Goal: Task Accomplishment & Management: Manage account settings

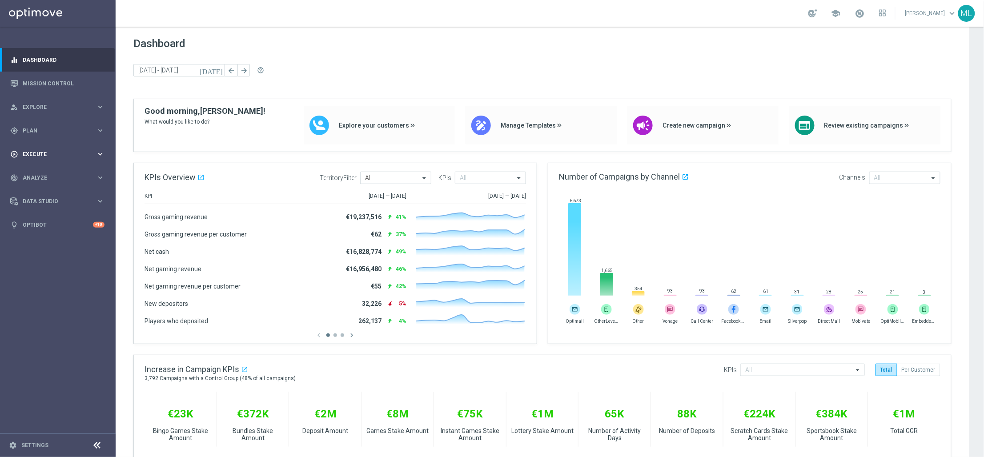
click at [100, 151] on icon "keyboard_arrow_right" at bounding box center [100, 154] width 8 height 8
click at [68, 172] on link "Campaign Builder" at bounding box center [57, 172] width 69 height 7
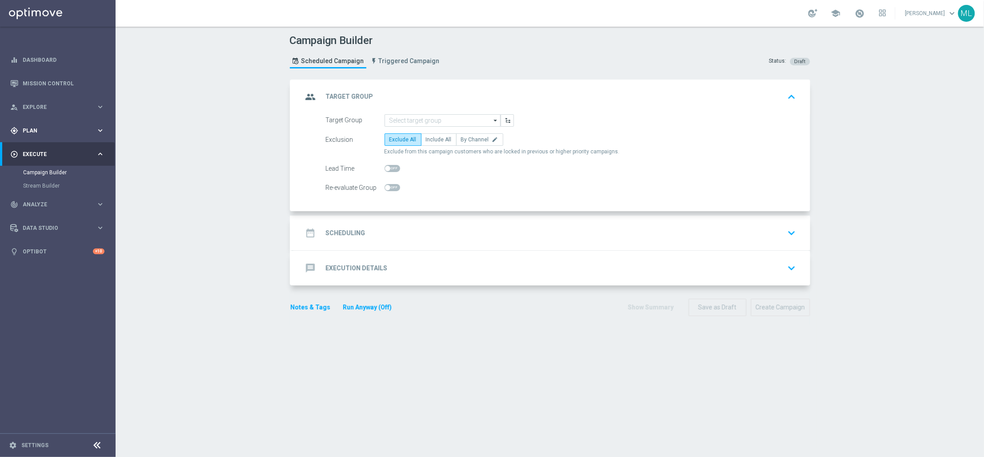
click at [102, 130] on icon "keyboard_arrow_right" at bounding box center [100, 130] width 8 height 8
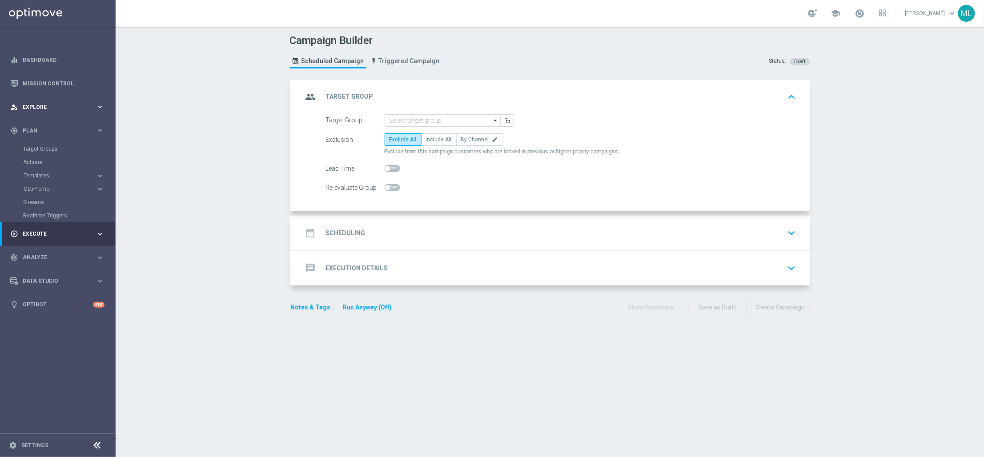
click at [102, 106] on icon "keyboard_arrow_right" at bounding box center [100, 107] width 8 height 8
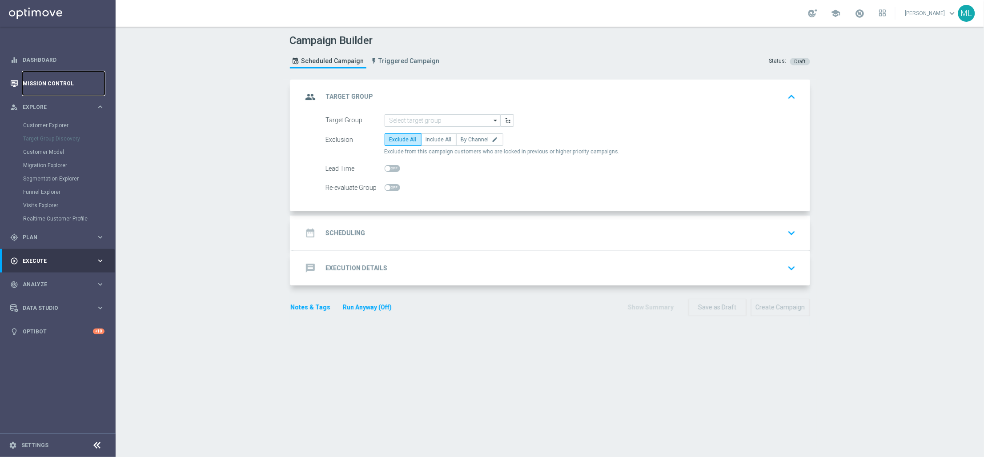
click at [60, 86] on link "Mission Control" at bounding box center [64, 84] width 82 height 24
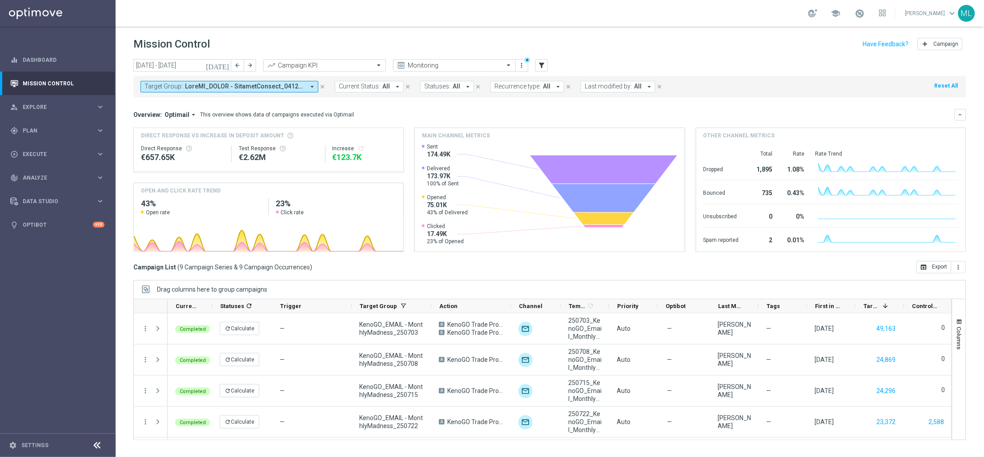
click at [283, 87] on span at bounding box center [245, 87] width 120 height 8
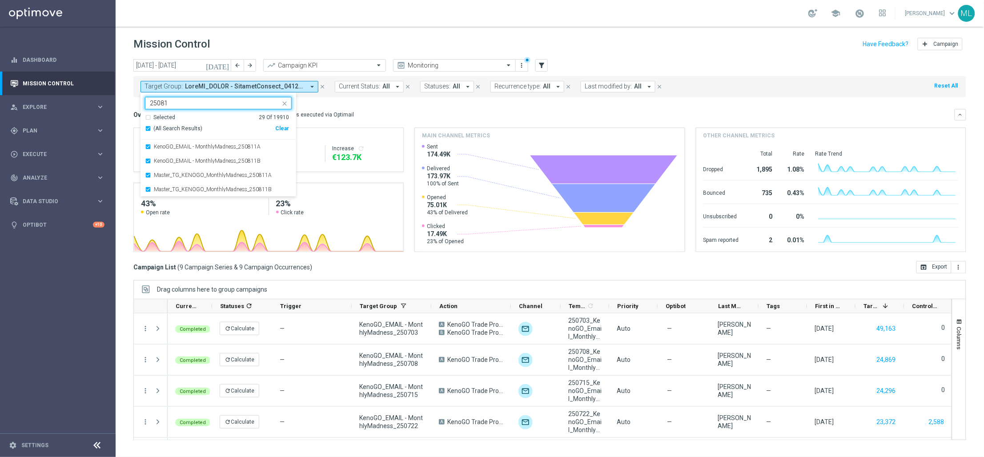
type input "250811"
drag, startPoint x: 176, startPoint y: 102, endPoint x: 144, endPoint y: 102, distance: 32.0
click at [144, 102] on ng-select "Selected 29 of 19910 250811 Selected 29 Of 19910 (All Search Results) Clear Ken…" at bounding box center [219, 147] width 156 height 100
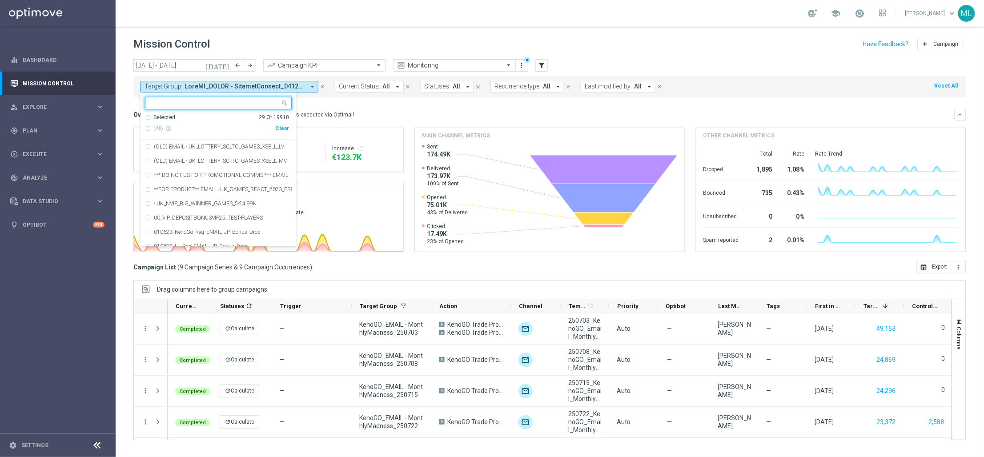
click at [0, 0] on div "Clear" at bounding box center [0, 0] width 0 height 0
click at [207, 101] on input "text" at bounding box center [215, 104] width 130 height 8
paste input "250811"
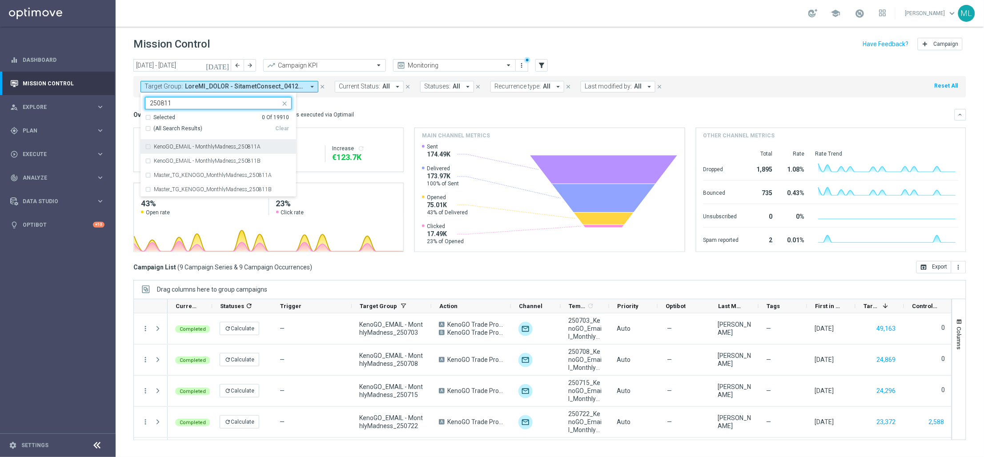
click at [149, 145] on div "KenoGO_EMAIL - MonthlyMadness_250811A" at bounding box center [218, 147] width 147 height 14
type input "250811"
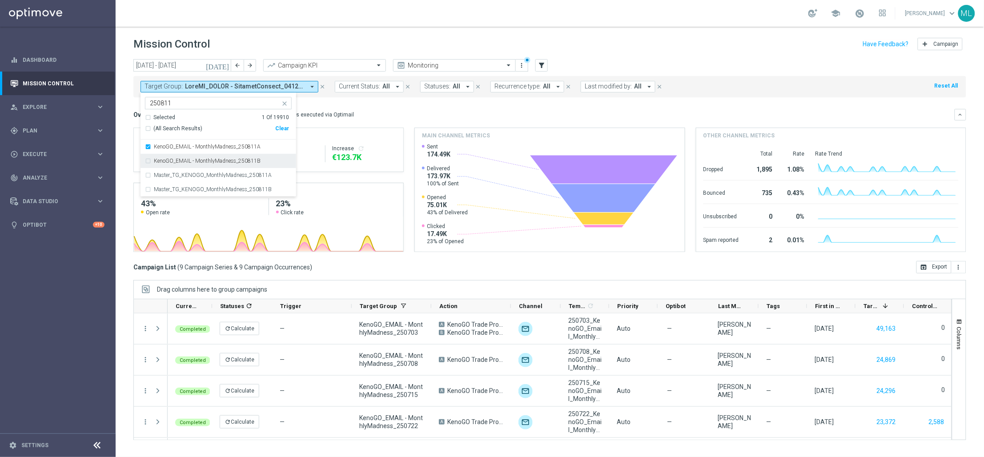
click at [149, 158] on div "KenoGO_EMAIL - MonthlyMadness_250811B" at bounding box center [218, 161] width 147 height 14
click at [370, 117] on div "Overview: Optimail arrow_drop_down This overview shows data of campaigns execut…" at bounding box center [543, 115] width 821 height 8
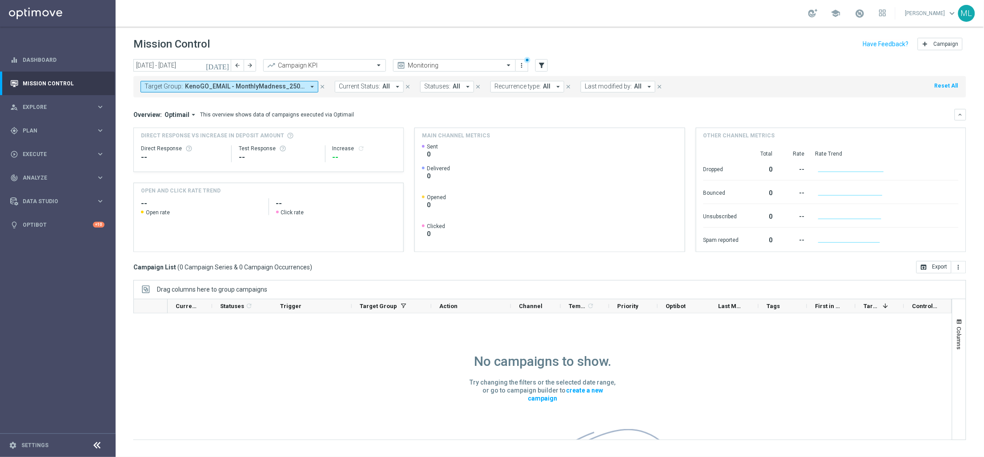
click at [223, 64] on icon "[DATE]" at bounding box center [218, 65] width 24 height 8
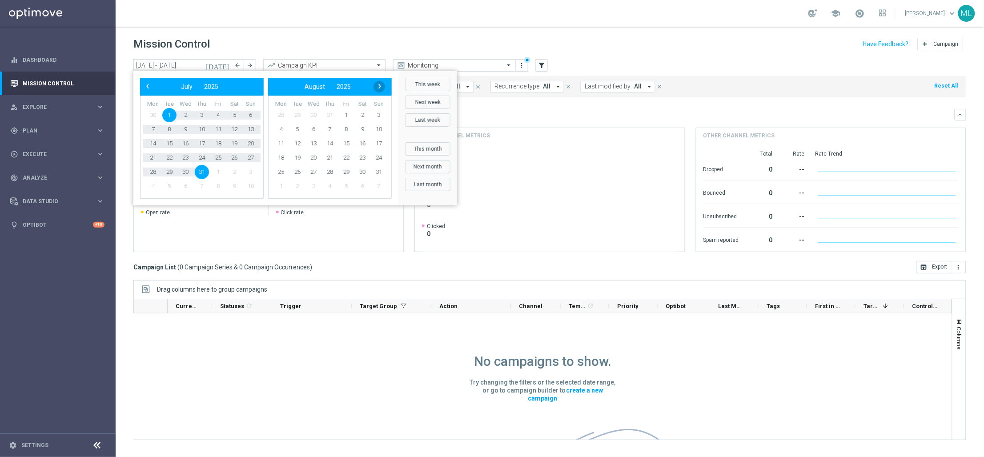
click at [378, 88] on span "›" at bounding box center [380, 86] width 12 height 12
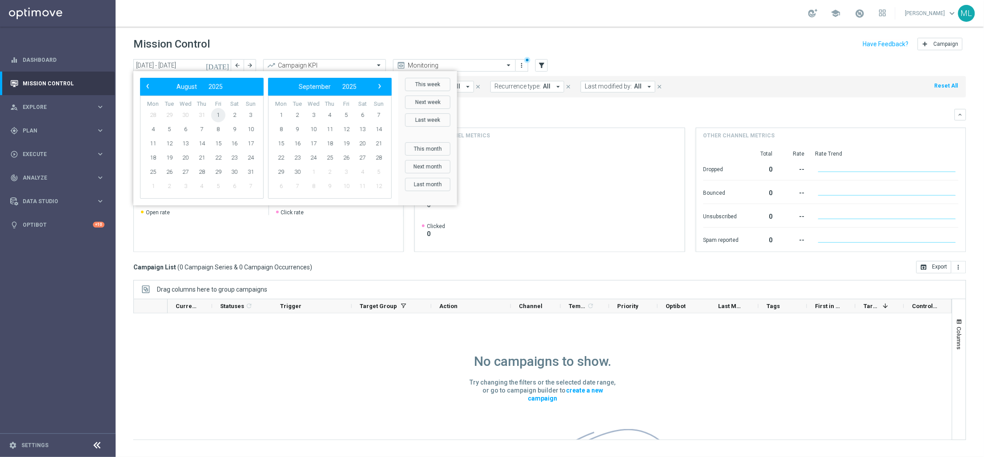
click at [217, 114] on span "1" at bounding box center [218, 115] width 14 height 14
click at [185, 126] on span "6" at bounding box center [185, 129] width 14 height 14
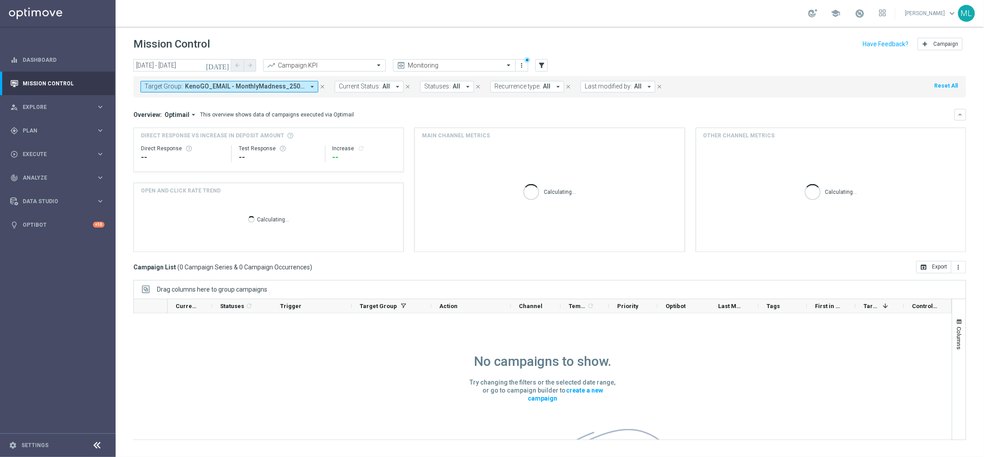
click at [273, 89] on span "KenoGO_EMAIL - MonthlyMadness_250811A, KenoGO_EMAIL - MonthlyMadness_250811B" at bounding box center [245, 87] width 120 height 8
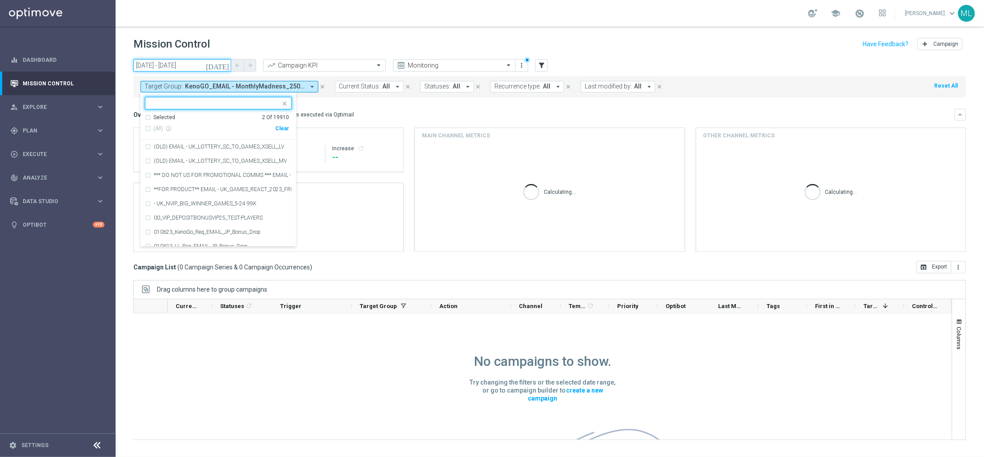
click at [215, 66] on input "01 Aug 2025 - 06 Aug 2025" at bounding box center [182, 65] width 98 height 12
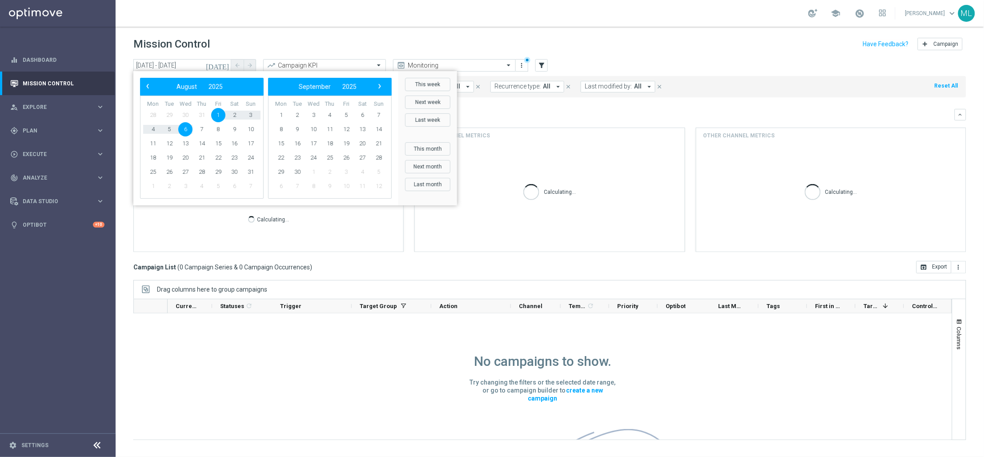
click at [219, 116] on span "1" at bounding box center [218, 115] width 14 height 14
click at [188, 140] on span "13" at bounding box center [185, 144] width 14 height 14
type input "[DATE] - [DATE]"
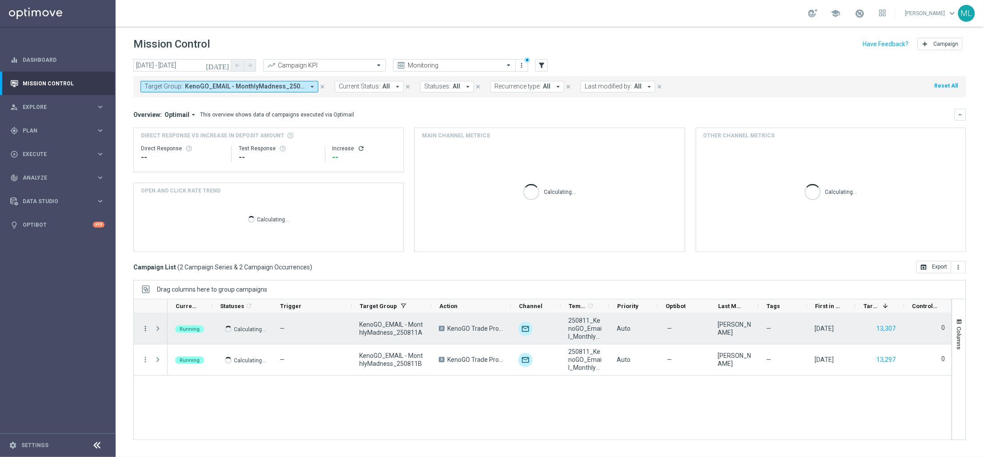
click at [144, 328] on icon "more_vert" at bounding box center [145, 329] width 8 height 8
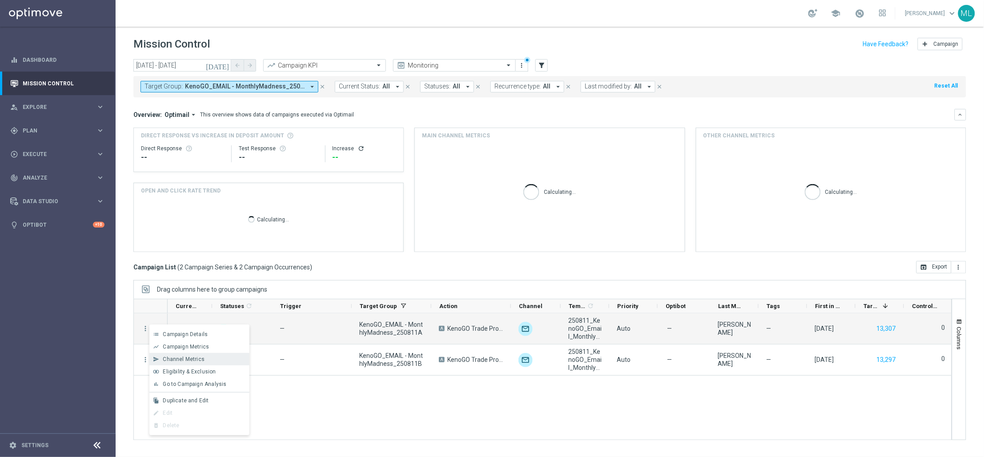
click at [189, 358] on span "Channel Metrics" at bounding box center [184, 359] width 42 height 6
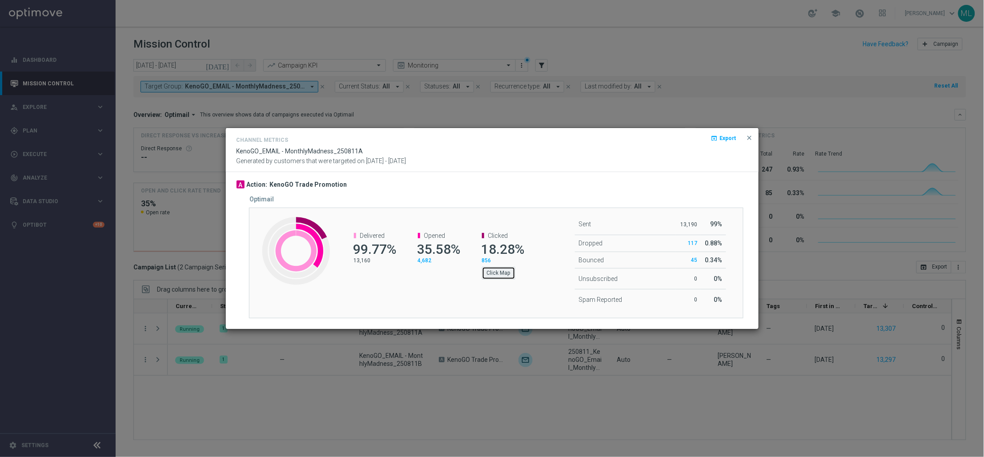
click at [508, 275] on button "Click Map" at bounding box center [498, 273] width 33 height 12
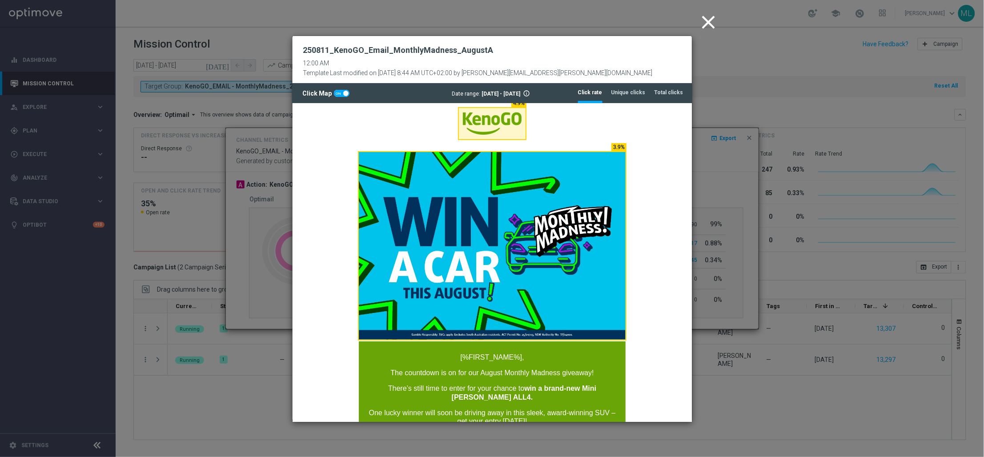
scroll to position [2, 0]
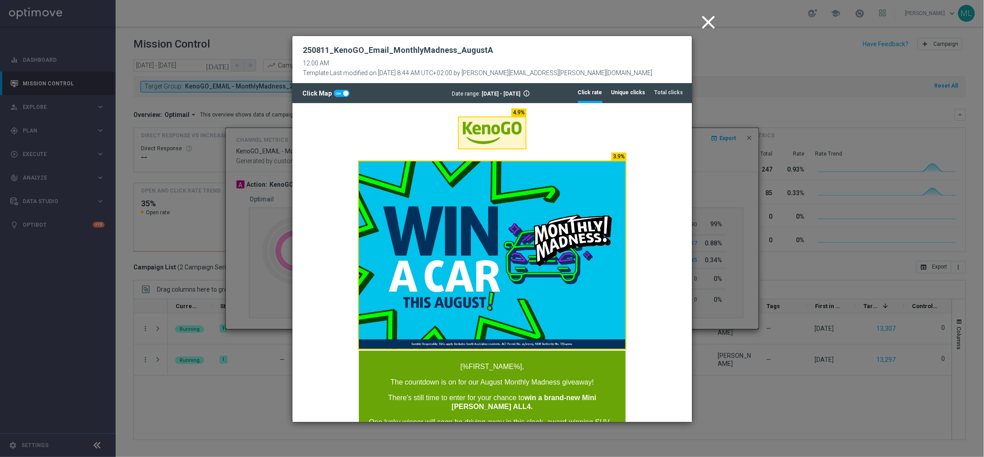
click at [629, 90] on tab-header "Unique clicks" at bounding box center [628, 93] width 34 height 8
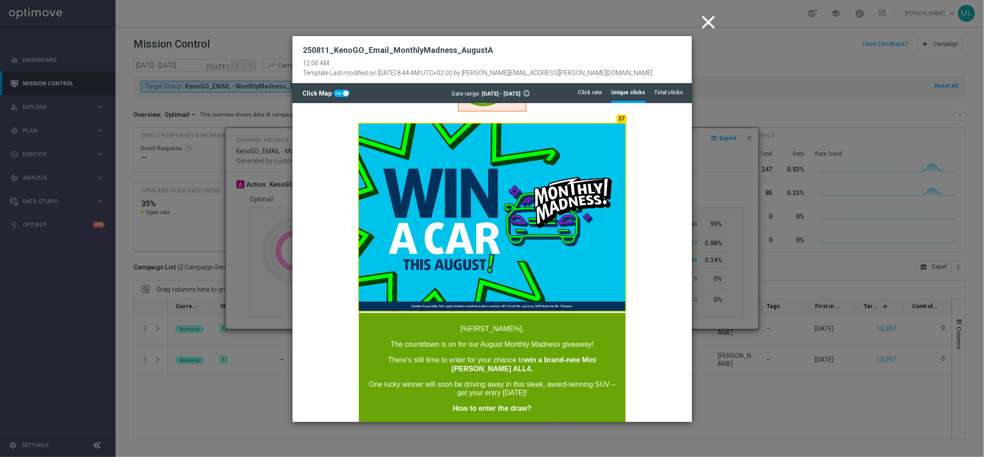
scroll to position [41, 0]
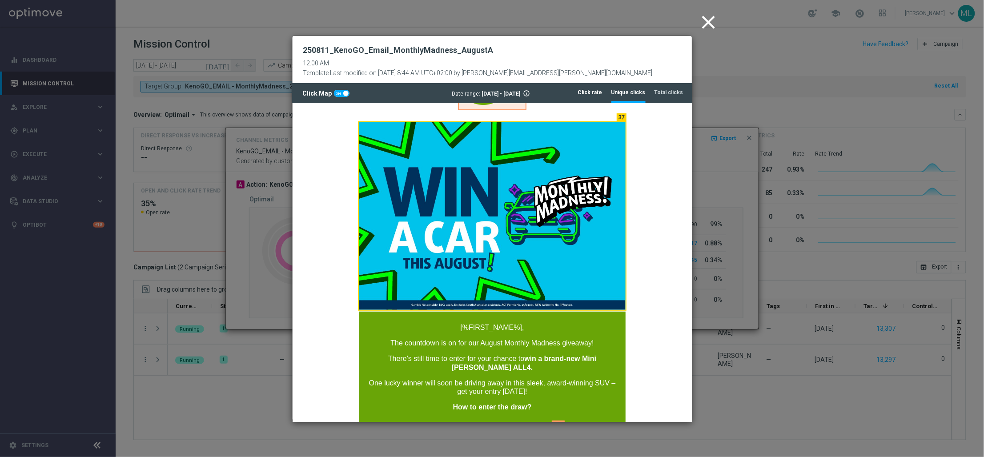
click at [603, 99] on li "Click rate" at bounding box center [590, 92] width 24 height 19
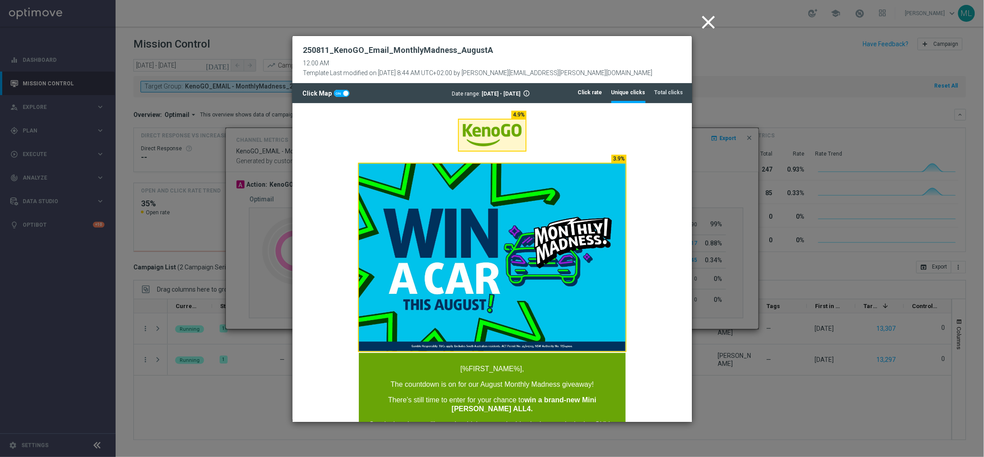
scroll to position [0, 0]
click at [632, 94] on tab-header "Unique clicks" at bounding box center [628, 93] width 34 height 8
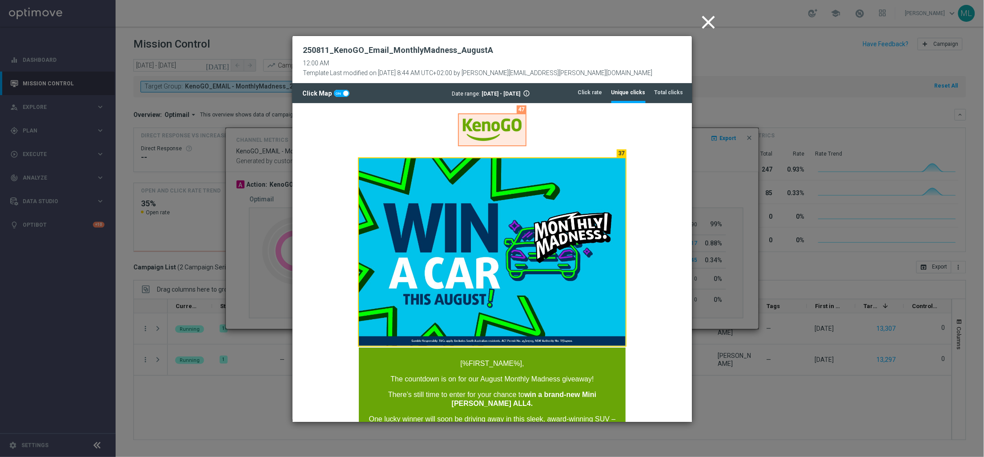
scroll to position [5, 0]
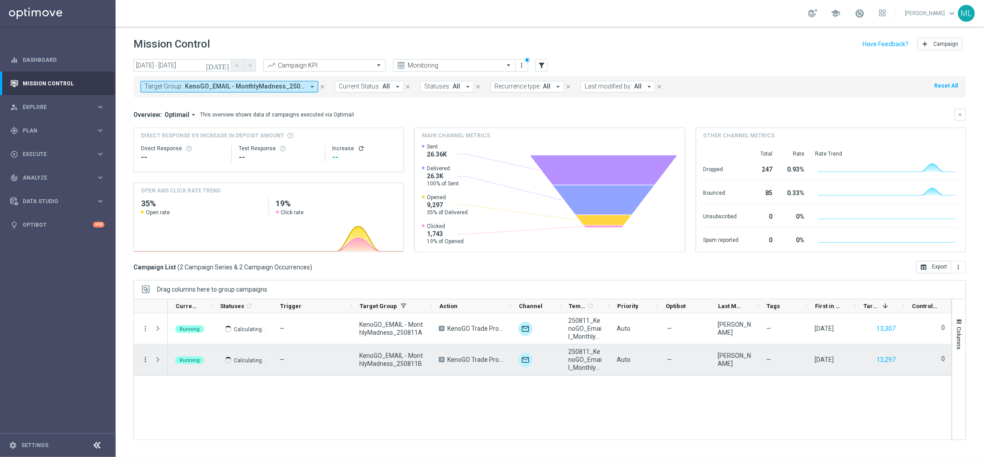
click at [145, 360] on icon "more_vert" at bounding box center [145, 360] width 8 height 8
click at [200, 279] on span "Channel Metrics" at bounding box center [184, 280] width 42 height 6
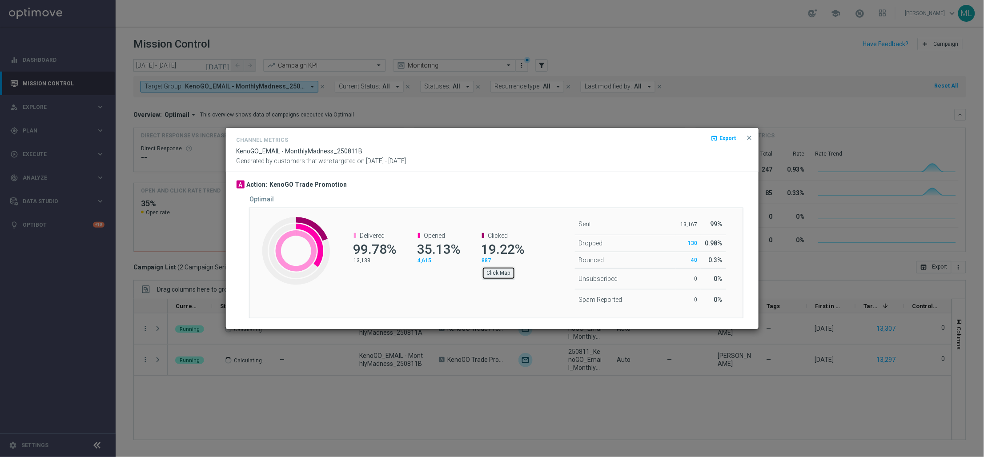
click at [508, 277] on button "Click Map" at bounding box center [498, 273] width 33 height 12
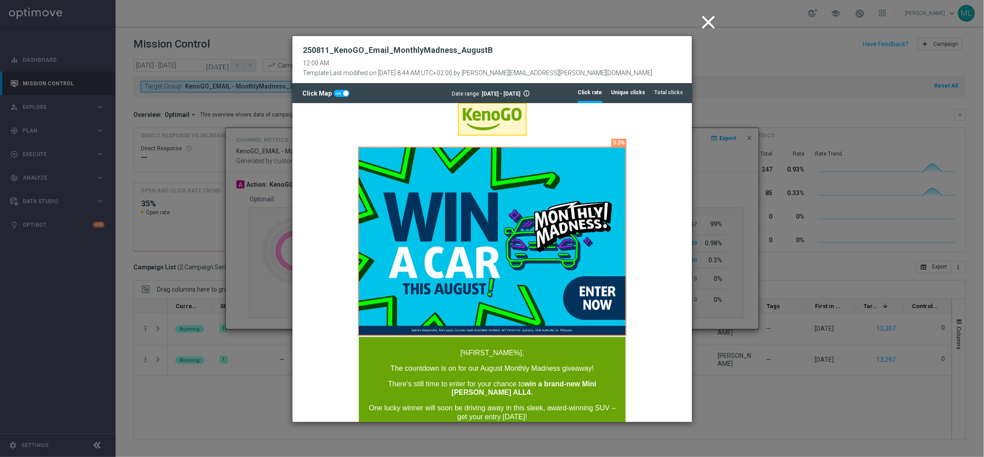
scroll to position [16, 0]
click at [631, 86] on li "Unique clicks" at bounding box center [628, 92] width 34 height 19
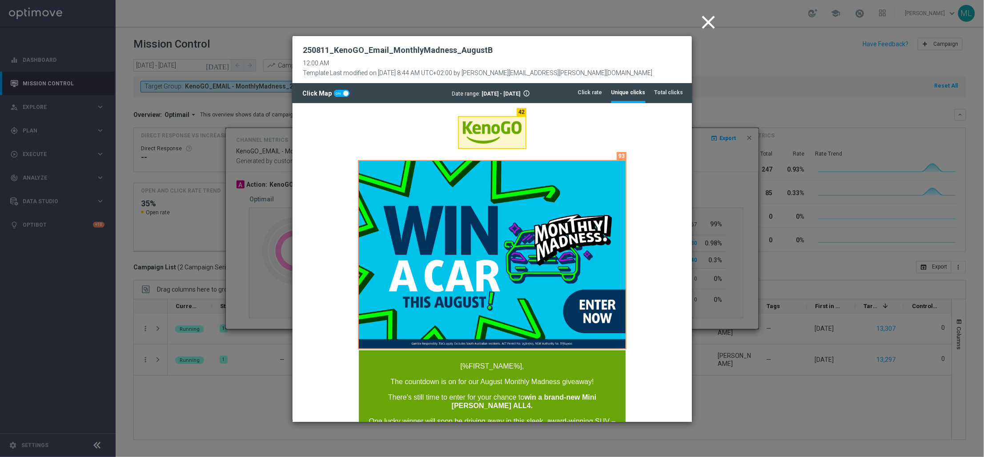
scroll to position [0, 0]
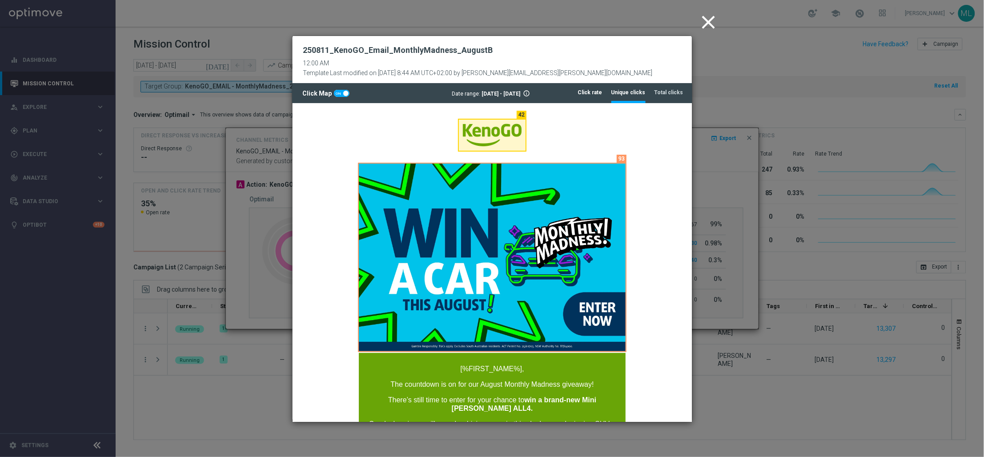
click at [599, 96] on tab-header "Click rate" at bounding box center [590, 93] width 24 height 8
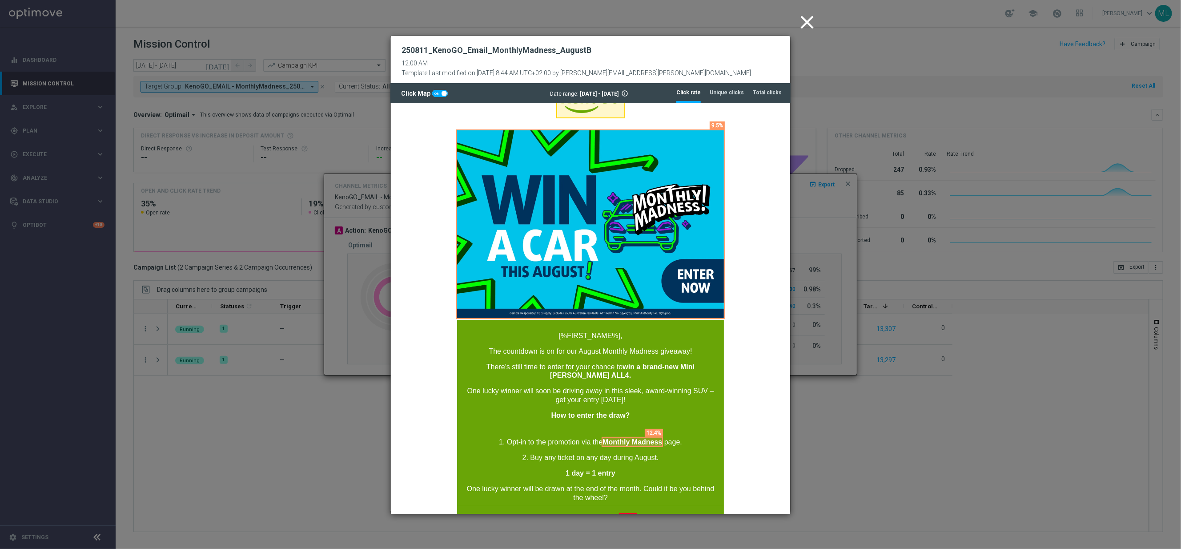
scroll to position [35, 0]
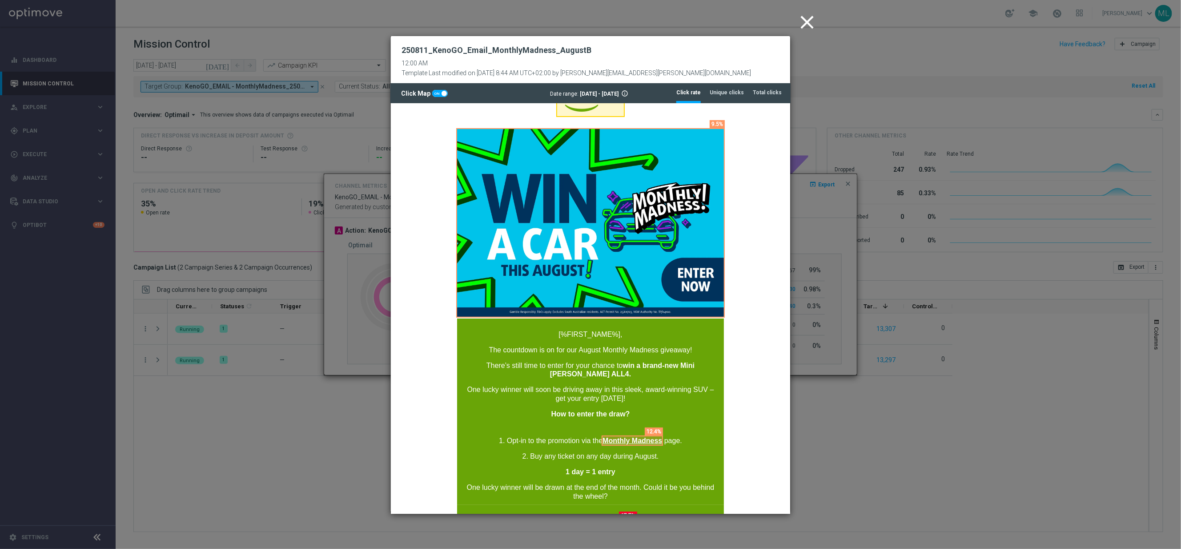
click at [805, 17] on icon "close" at bounding box center [807, 22] width 22 height 22
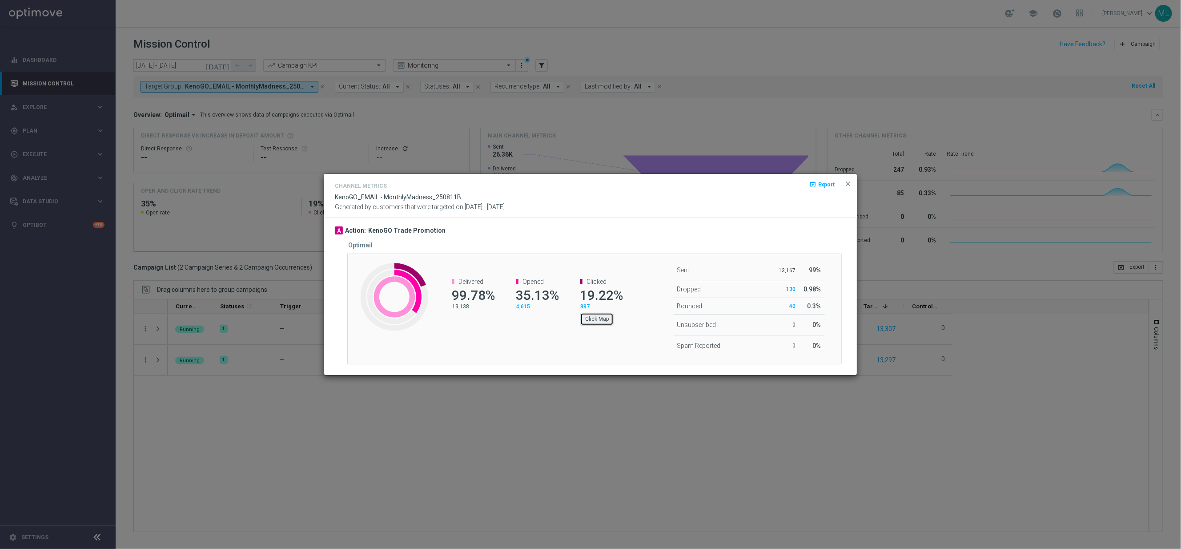
click at [606, 321] on button "Click Map" at bounding box center [596, 319] width 33 height 12
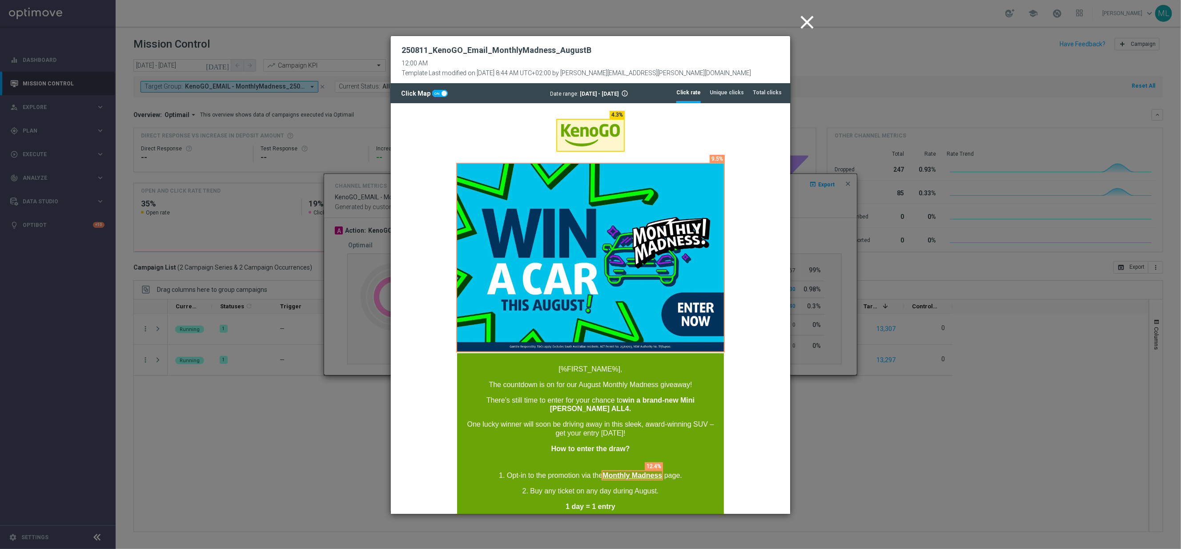
scroll to position [0, 0]
click at [802, 19] on icon "close" at bounding box center [807, 22] width 22 height 22
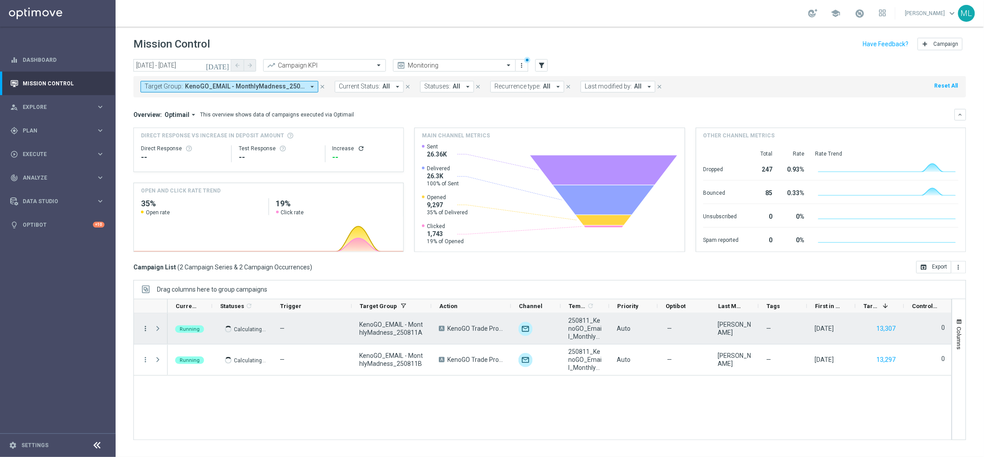
click at [146, 329] on icon "more_vert" at bounding box center [145, 329] width 8 height 8
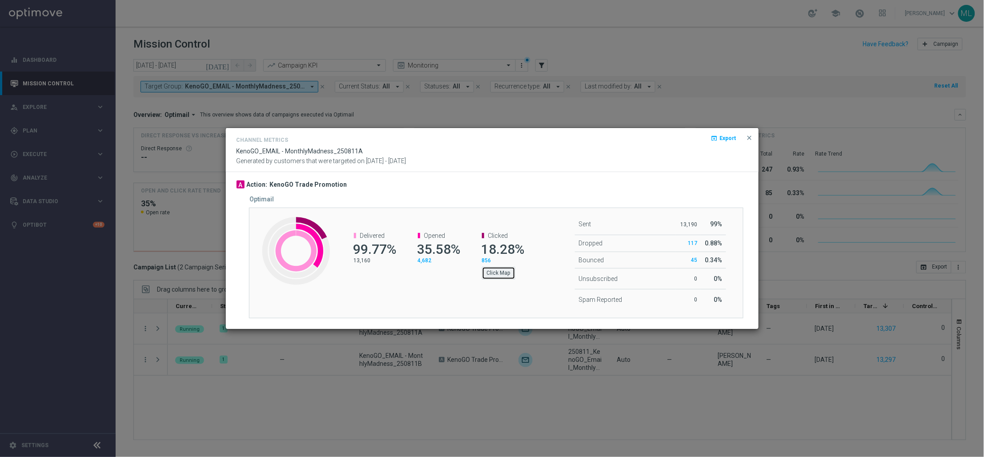
click at [492, 272] on button "Click Map" at bounding box center [498, 273] width 33 height 12
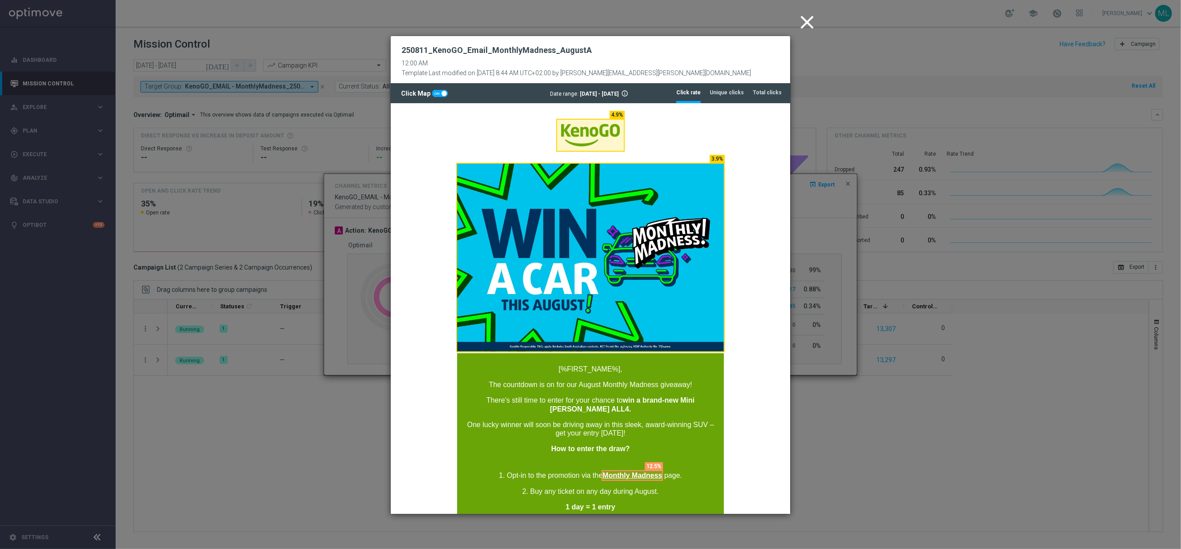
click at [804, 17] on icon "close" at bounding box center [807, 22] width 22 height 22
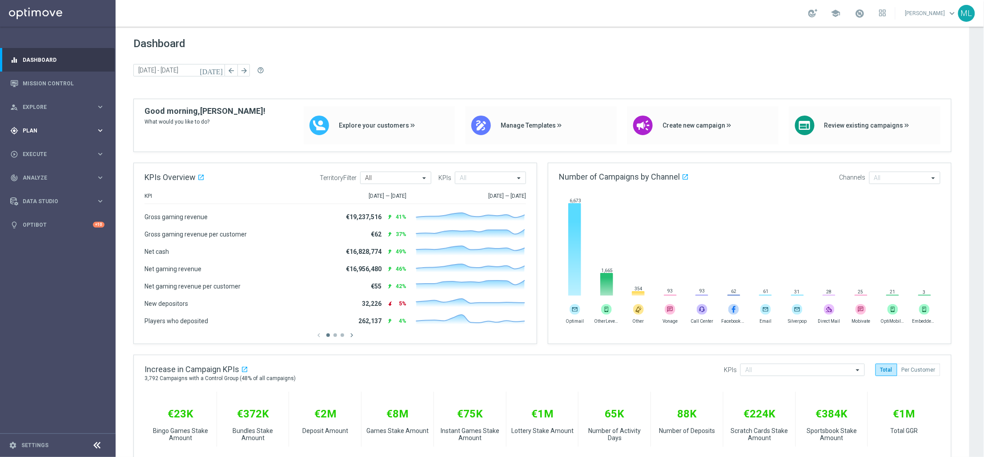
click at [101, 134] on icon "keyboard_arrow_right" at bounding box center [100, 130] width 8 height 8
click at [97, 176] on icon "keyboard_arrow_right" at bounding box center [100, 176] width 8 height 8
click at [39, 188] on link "Optimail" at bounding box center [60, 188] width 65 height 7
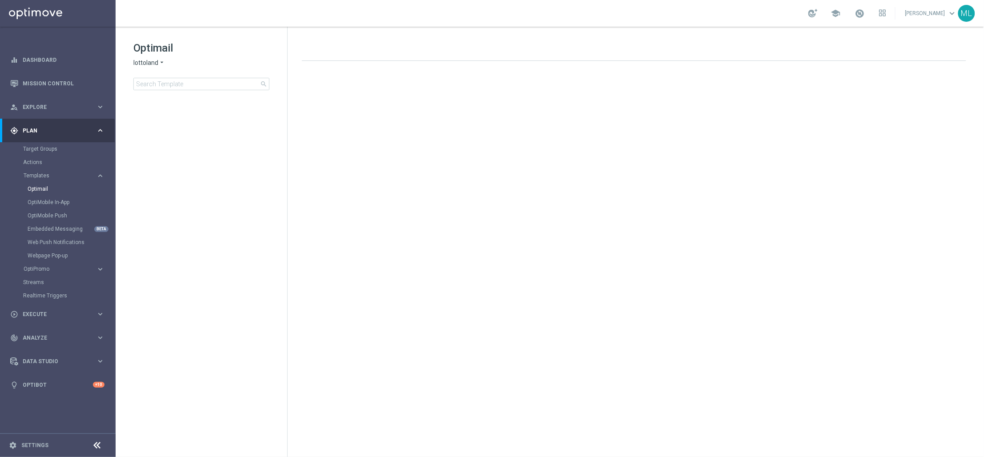
click at [162, 63] on icon "arrow_drop_down" at bounding box center [161, 63] width 7 height 8
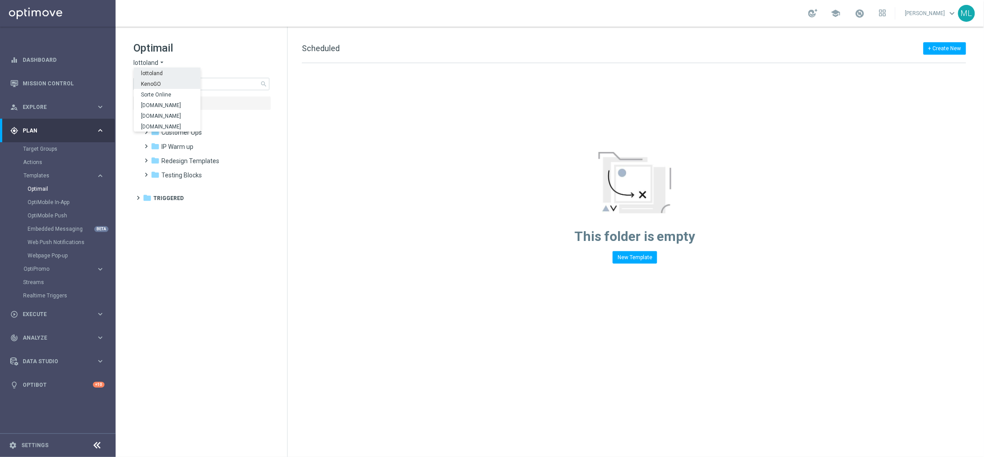
click at [169, 87] on div "KenoGO" at bounding box center [167, 83] width 67 height 11
click at [169, 81] on input at bounding box center [201, 84] width 136 height 12
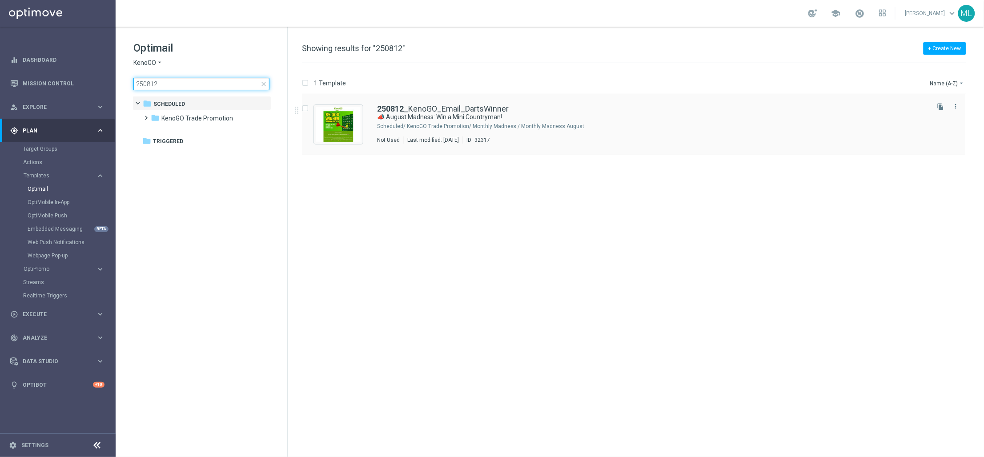
type input "250812"
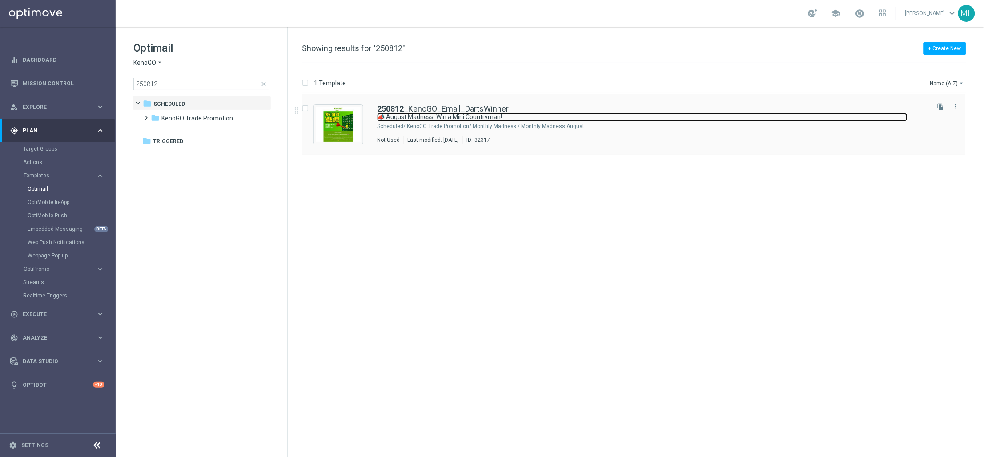
click at [396, 118] on link "📣 August Madness: Win a Mini Countryman!" at bounding box center [642, 117] width 531 height 8
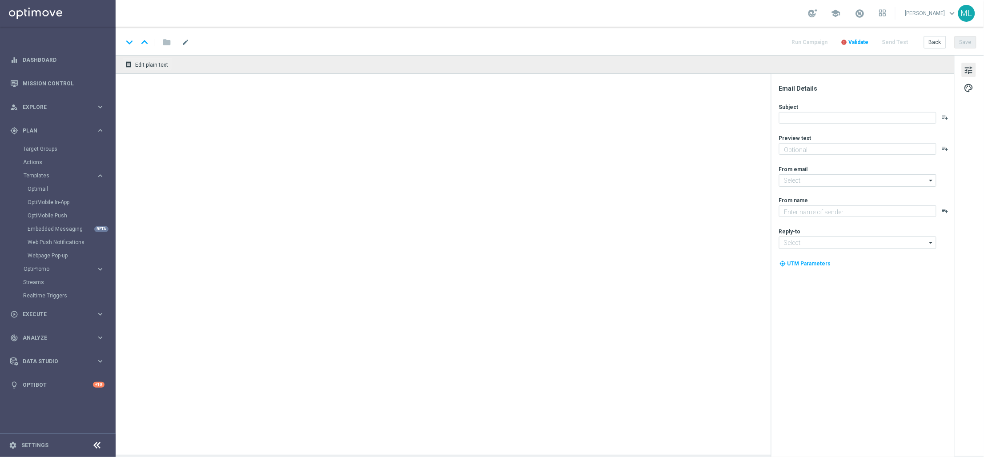
type textarea "Enter now for your chance to drive away in style!"
type input "[EMAIL_ADDRESS][DOMAIN_NAME]"
type textarea "KenoGO"
type input "[EMAIL_ADDRESS][DOMAIN_NAME]"
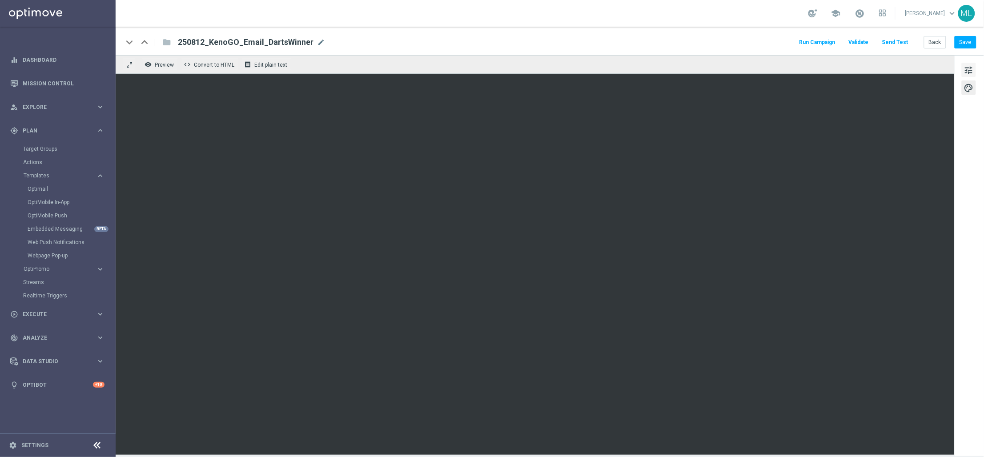
click at [969, 68] on span "tune" at bounding box center [969, 70] width 10 height 12
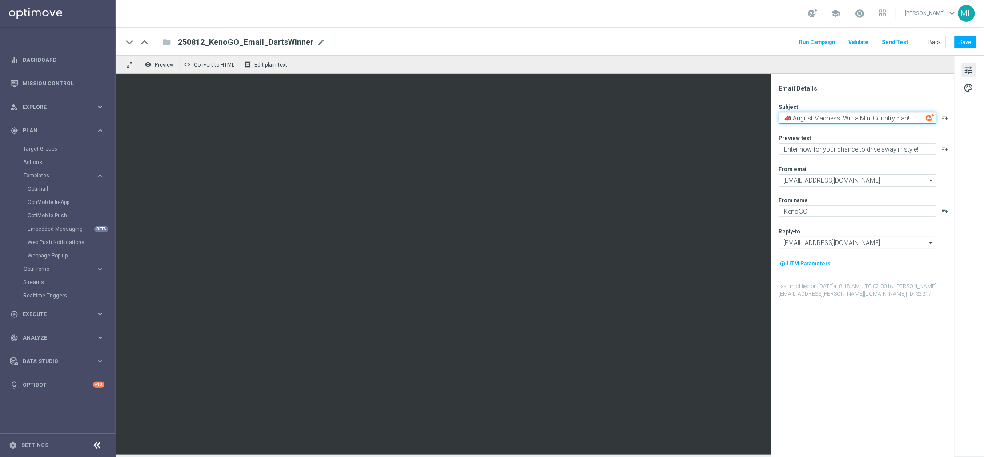
drag, startPoint x: 796, startPoint y: 119, endPoint x: 913, endPoint y: 118, distance: 117.4
click at [913, 118] on textarea "📣 August Madness: Win a Mini Countryman!" at bounding box center [857, 118] width 157 height 12
paste textarea "The $5K Kenogo Jackpot Has a Winner Preguntar a ChatGPT"
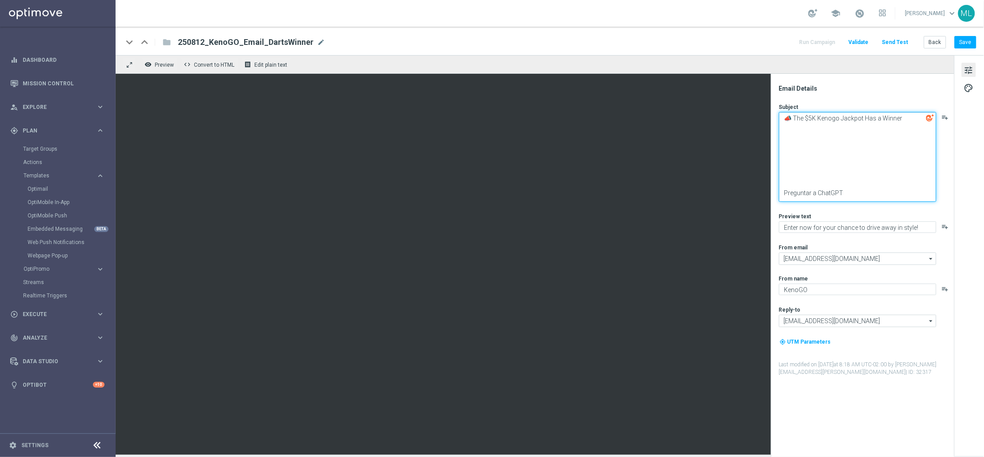
drag, startPoint x: 853, startPoint y: 188, endPoint x: 786, endPoint y: 181, distance: 68.0
click at [784, 182] on textarea "📣 The $5K Kenogo Jackpot Has a Winner Preguntar a ChatGPT" at bounding box center [857, 157] width 157 height 90
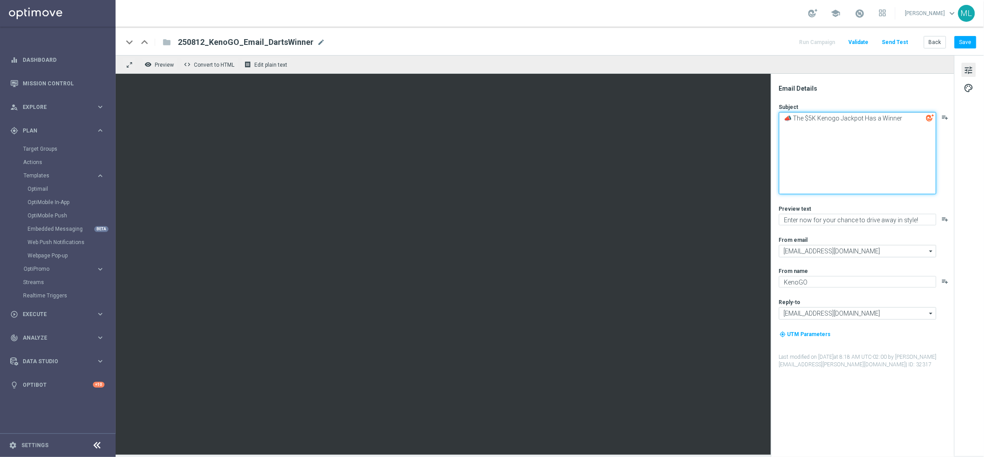
scroll to position [0, 0]
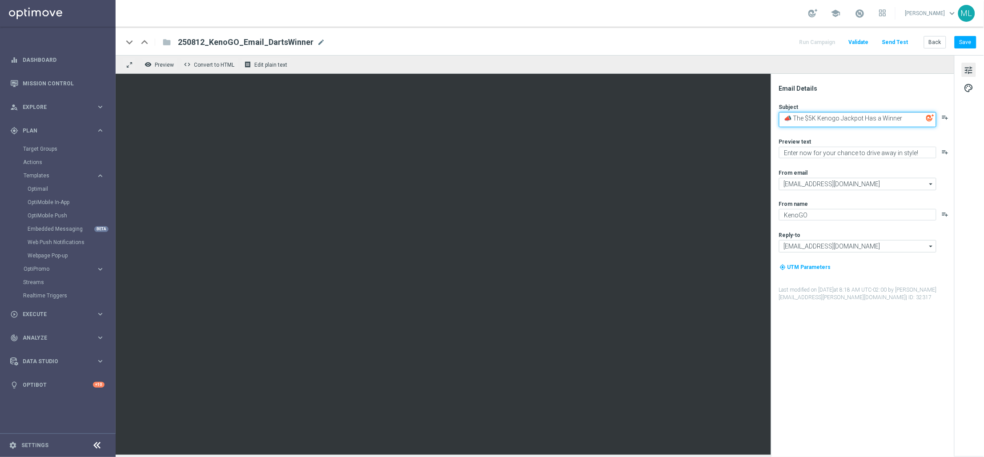
click at [814, 119] on textarea "📣 The $5K Kenogo Jackpot Has a Winner" at bounding box center [857, 119] width 157 height 15
drag, startPoint x: 847, startPoint y: 117, endPoint x: 841, endPoint y: 117, distance: 5.8
click at [841, 118] on textarea "📣 The $5,000 Kenogo Jackpot Has a Winner" at bounding box center [857, 119] width 157 height 15
click at [844, 119] on textarea "📣 The $5,000 KenoFO Jackpot Has a Winner" at bounding box center [857, 119] width 157 height 15
click at [878, 117] on textarea "📣 The $5,000 KenoGO Jackpot Has a Winner" at bounding box center [857, 119] width 157 height 15
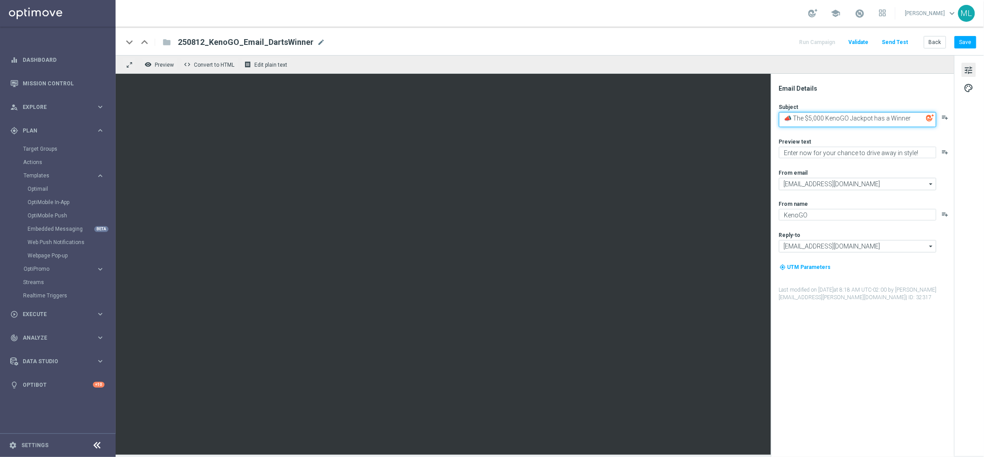
click at [895, 116] on textarea "📣 The $5,000 KenoGO Jackpot has a Winner" at bounding box center [857, 119] width 157 height 15
click at [853, 118] on textarea "📣 The $5,000 KenoGO Jackpot has a winner" at bounding box center [857, 119] width 157 height 15
type textarea "📣 The $5,000 KenoGO jackpot has a winner"
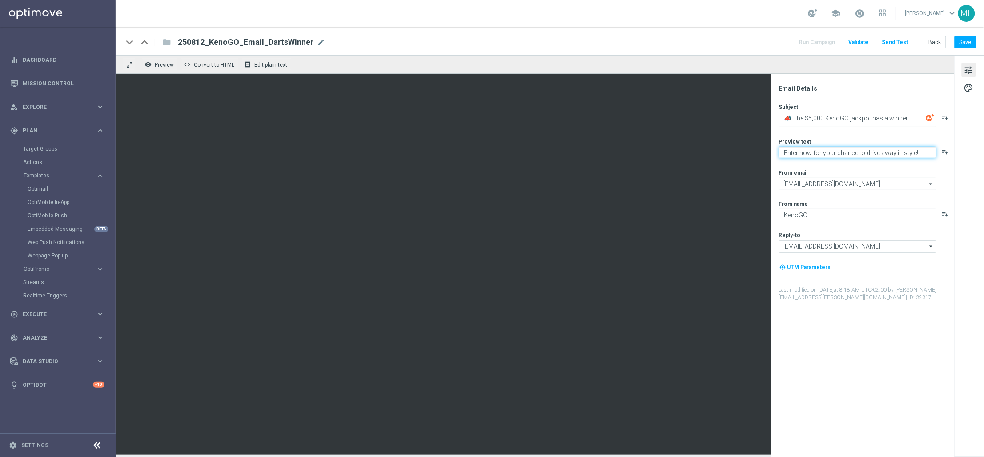
click at [816, 156] on textarea "Enter now for your chance to drive away in style!" at bounding box center [857, 153] width 157 height 12
click at [816, 155] on textarea "Enter now for your chance to drive away in style!" at bounding box center [857, 153] width 157 height 12
click at [816, 154] on textarea "Enter now for your chance to drive away in style!" at bounding box center [857, 153] width 157 height 12
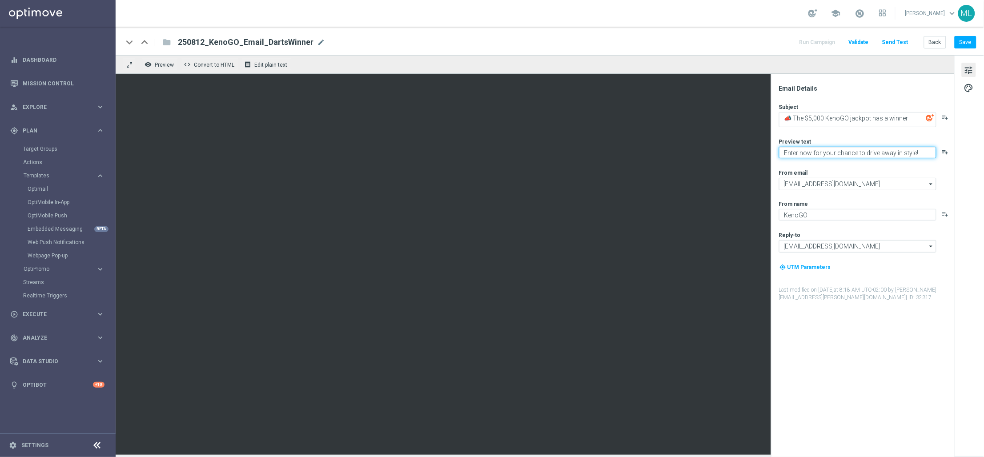
paste textarea "Discover who took the top prize and watch the event highlights."
drag, startPoint x: 818, startPoint y: 157, endPoint x: 781, endPoint y: 148, distance: 37.5
click at [781, 148] on textarea "Discover who took the top prize and watch the event highlights." at bounding box center [857, 154] width 157 height 15
paste textarea "Meet the winner & watch highlights"
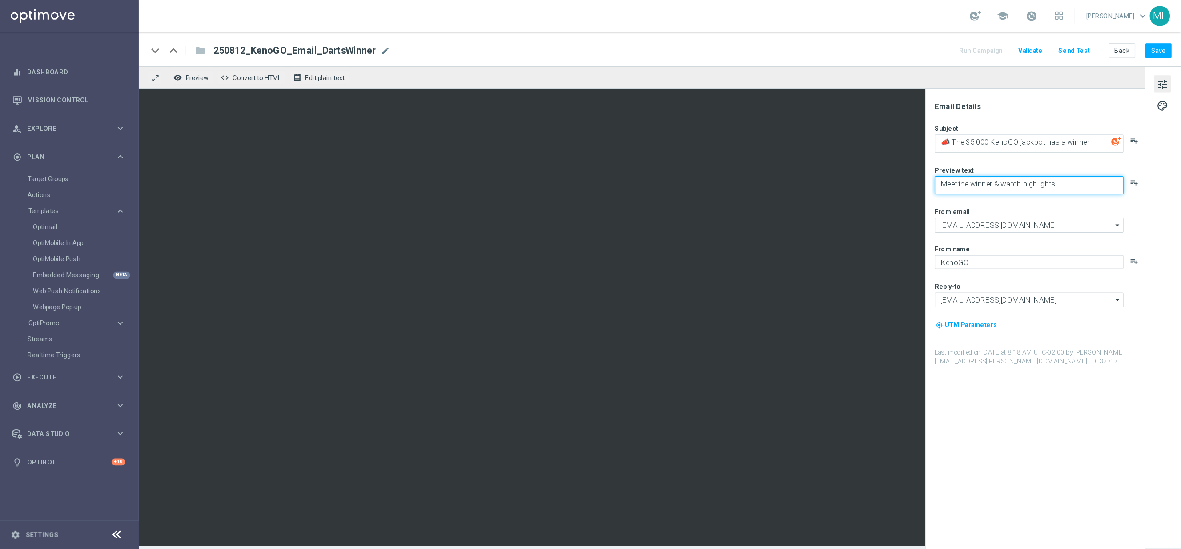
scroll to position [0, 0]
type textarea "Meet the winner & watch highlights"
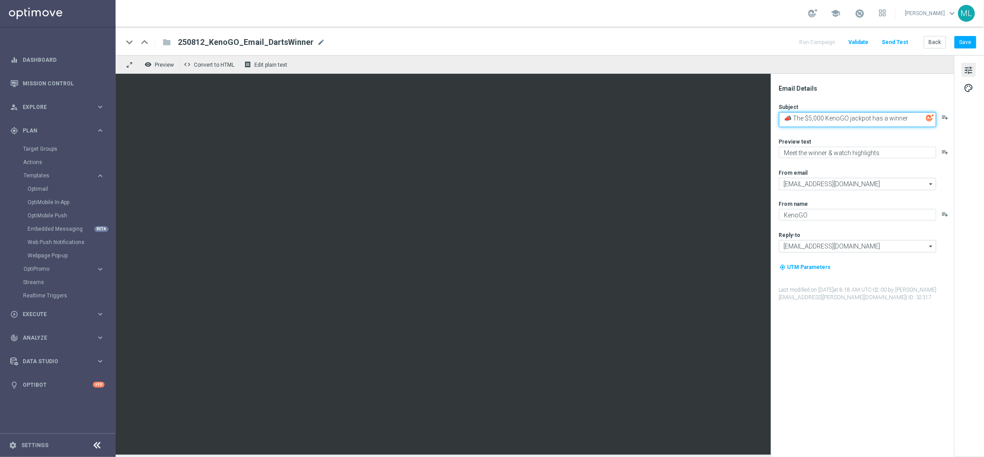
click at [852, 120] on textarea "📣 The $5,000 KenoGO jackpot has a winner" at bounding box center [857, 119] width 157 height 15
type textarea "📣 The $5,000 KenoGO Jackpot has a winner"
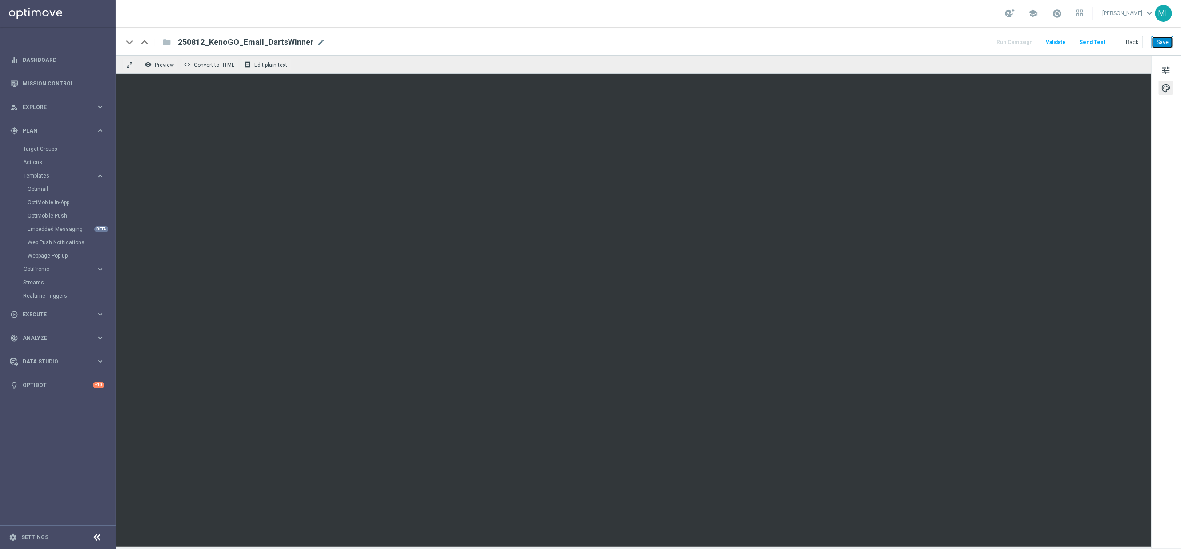
click at [984, 41] on button "Save" at bounding box center [1163, 42] width 22 height 12
click at [984, 44] on button "Back" at bounding box center [1132, 42] width 22 height 12
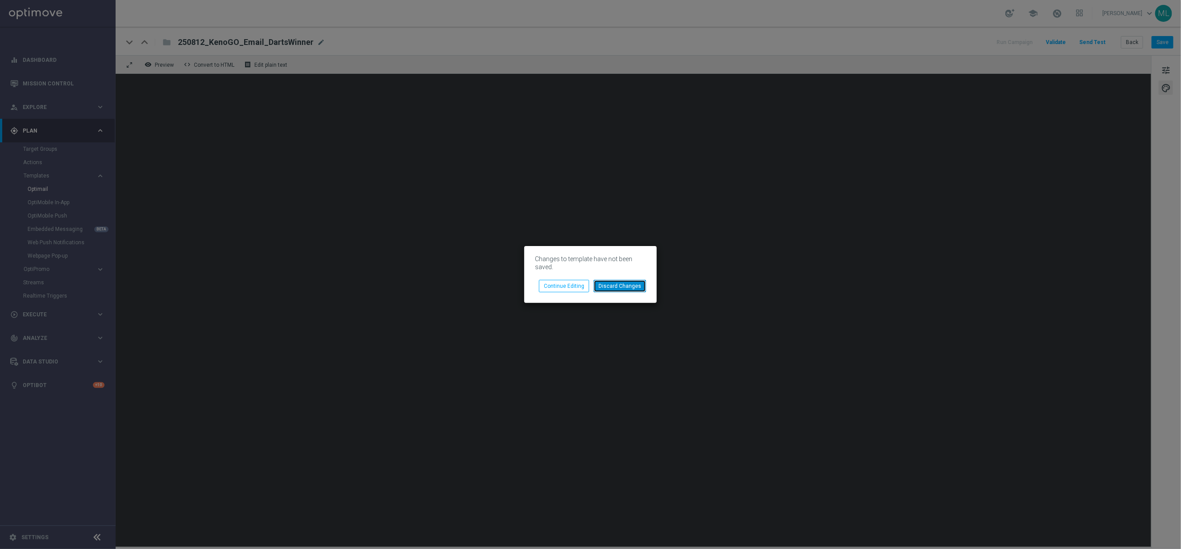
click at [636, 288] on button "Discard Changes" at bounding box center [620, 286] width 52 height 12
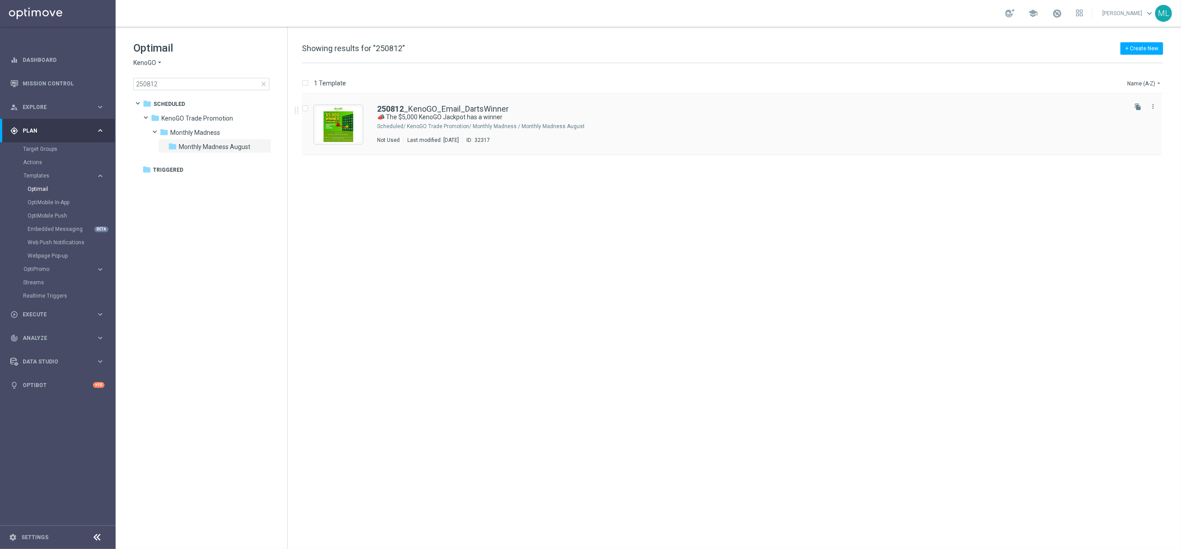
click at [662, 124] on div "KenoGO Trade Promotion/ Monthly Madness / Monthly Madness August" at bounding box center [766, 126] width 718 height 7
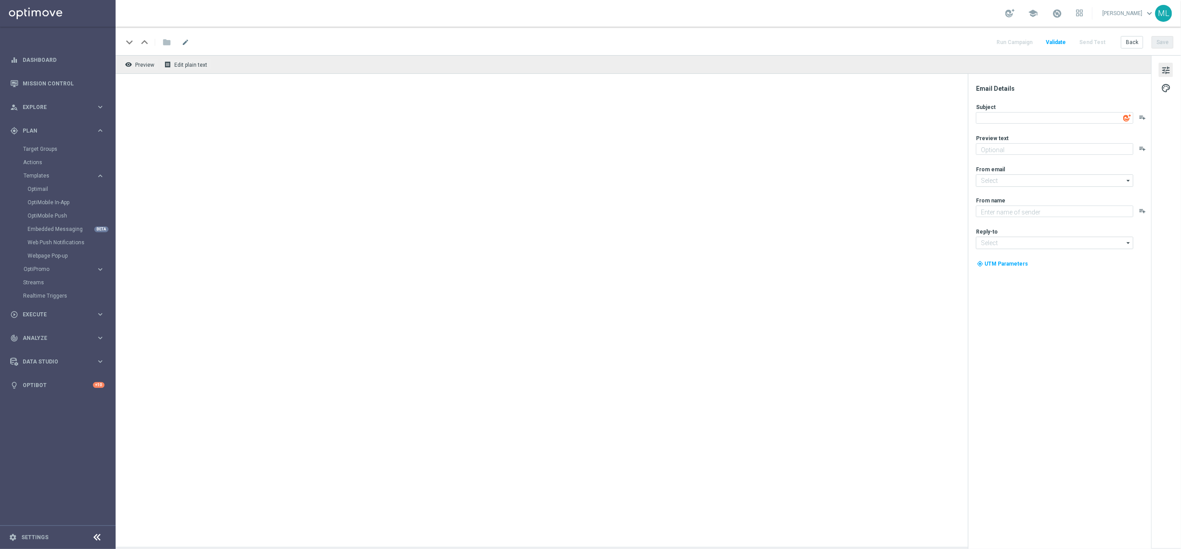
type textarea "KenoGO"
type textarea "📣 The $5,000 KenoGO Jackpot has a winner"
type textarea "Meet the winner & watch highlights"
type input "[EMAIL_ADDRESS][DOMAIN_NAME]"
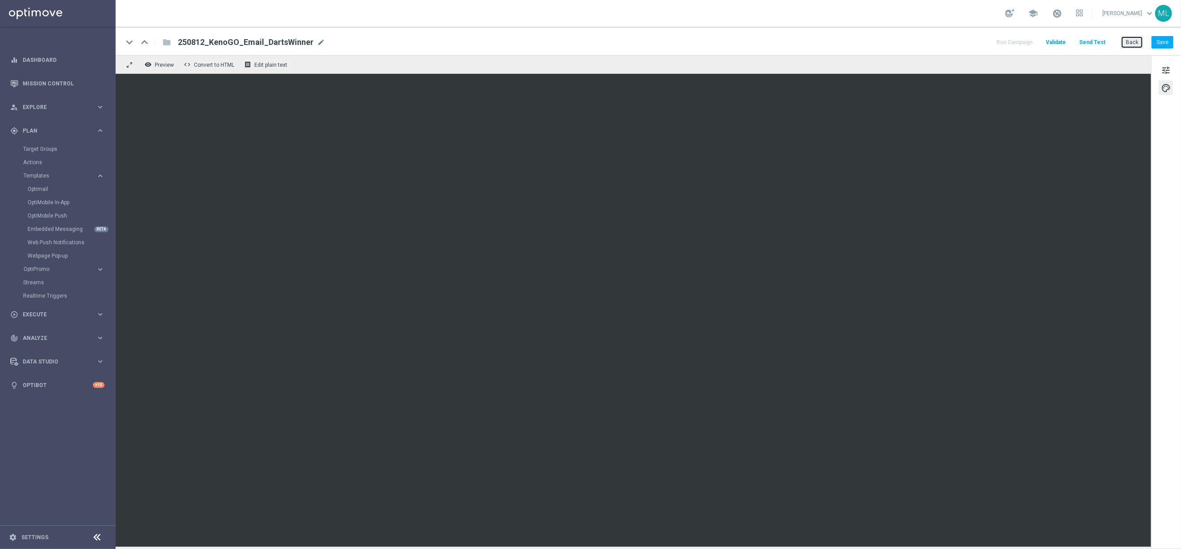
click at [984, 40] on button "Back" at bounding box center [1132, 42] width 22 height 12
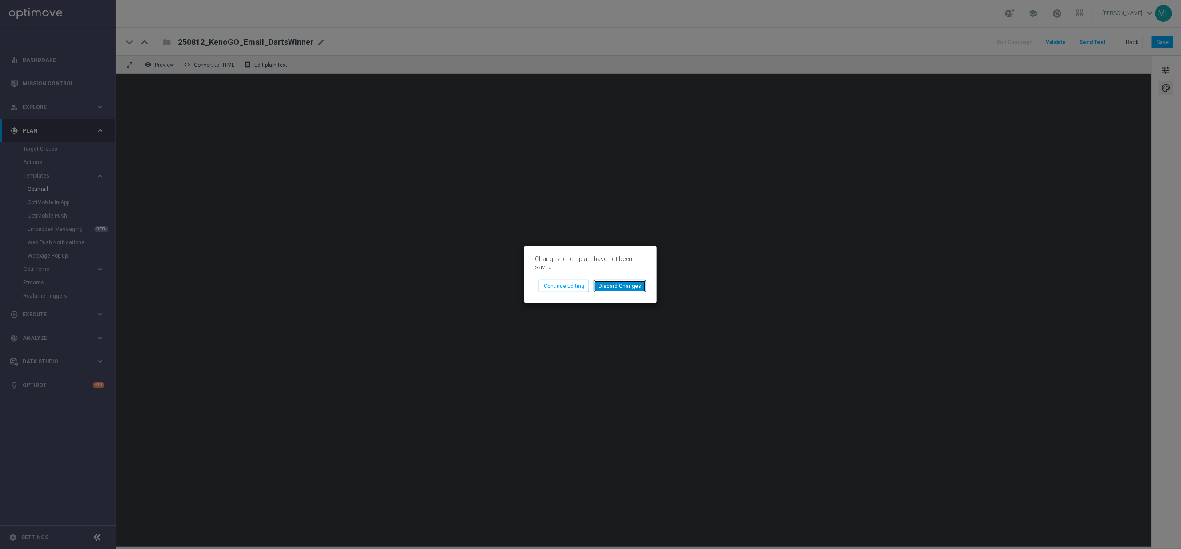
click at [612, 288] on button "Discard Changes" at bounding box center [620, 286] width 52 height 12
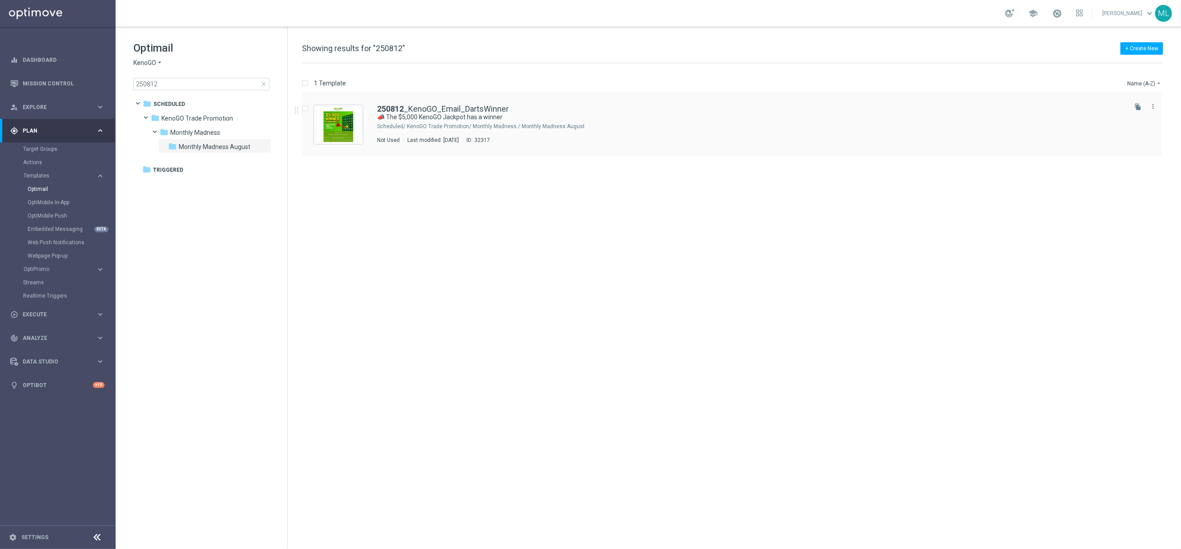
click at [612, 138] on div "Not Used Last modified: Monday, August 11, 2025 ID: 32317" at bounding box center [751, 140] width 748 height 7
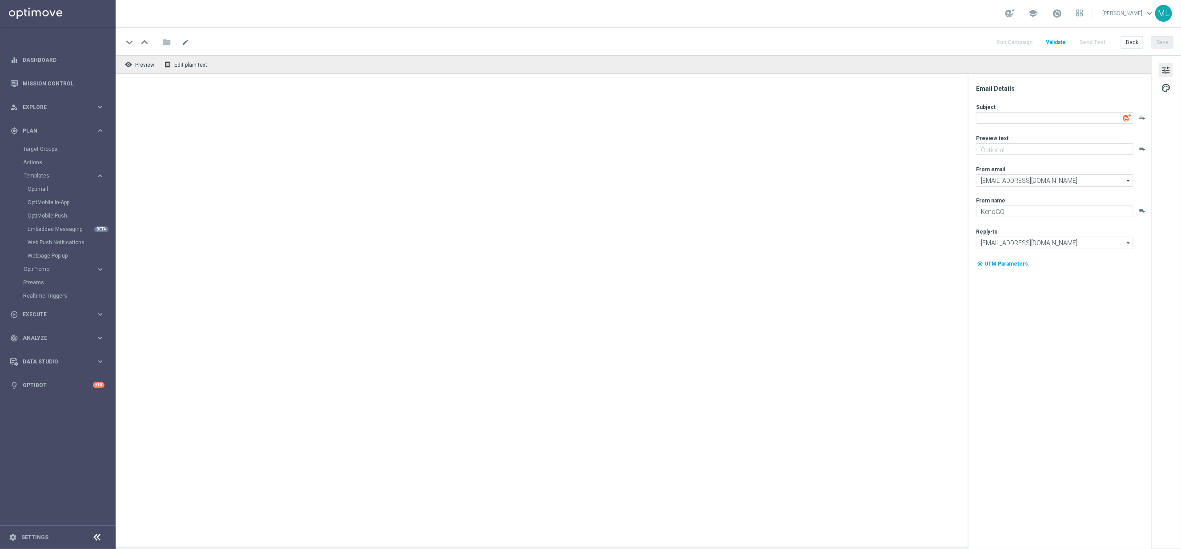
type textarea "📣 The $5,000 KenoGO Jackpot has a winner"
type textarea "Meet the winner & watch highlights"
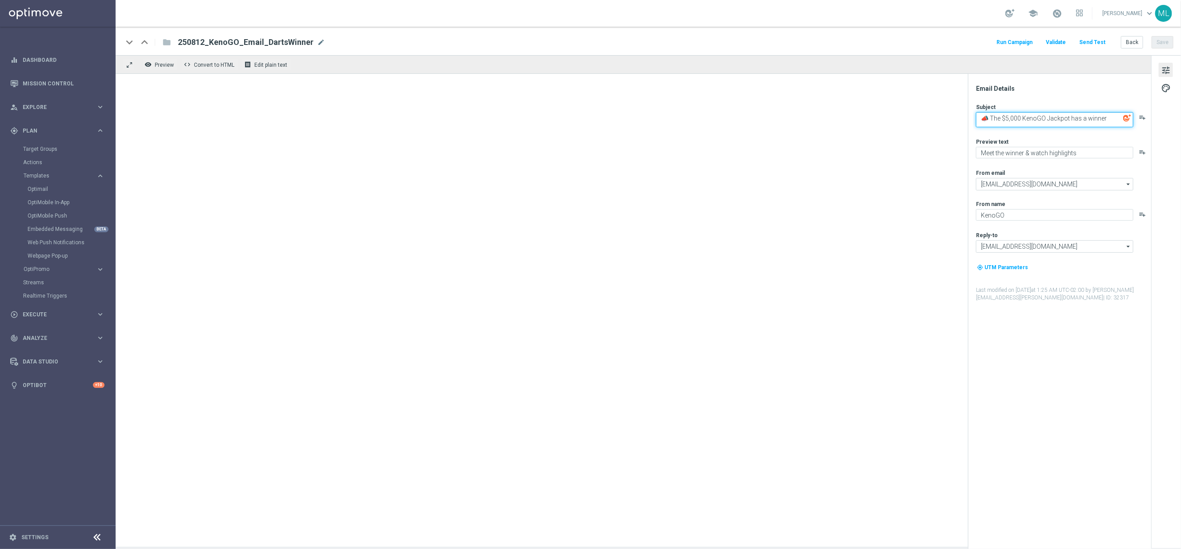
click at [984, 120] on textarea "📣 The $5,000 KenoGO Jackpot has a winner" at bounding box center [1054, 119] width 157 height 15
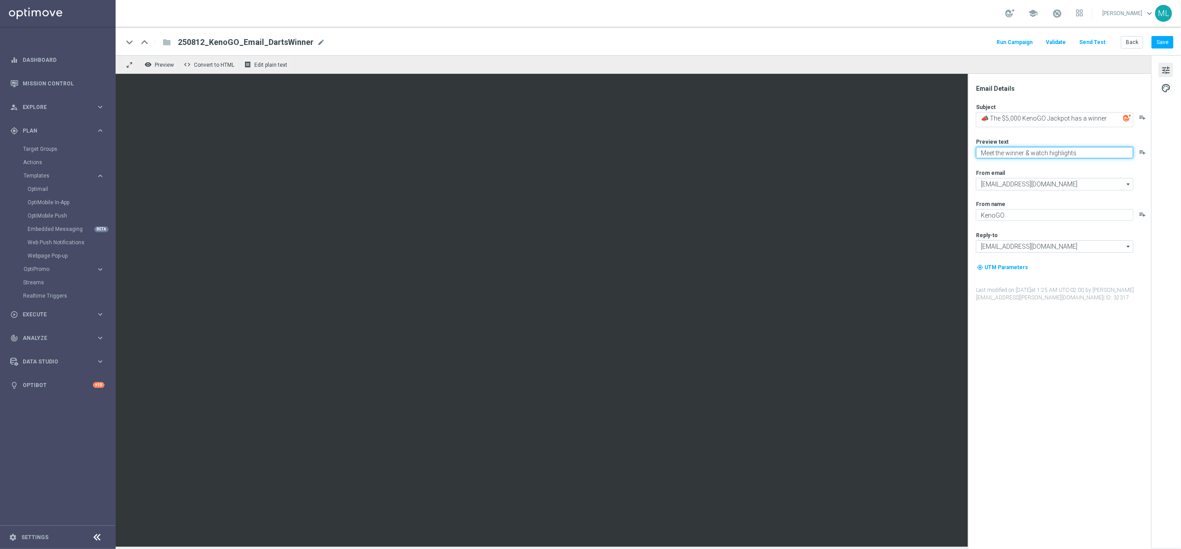
click at [984, 151] on textarea "Meet the winner & watch highlights" at bounding box center [1054, 153] width 157 height 12
click at [984, 44] on button "Back" at bounding box center [1132, 42] width 22 height 12
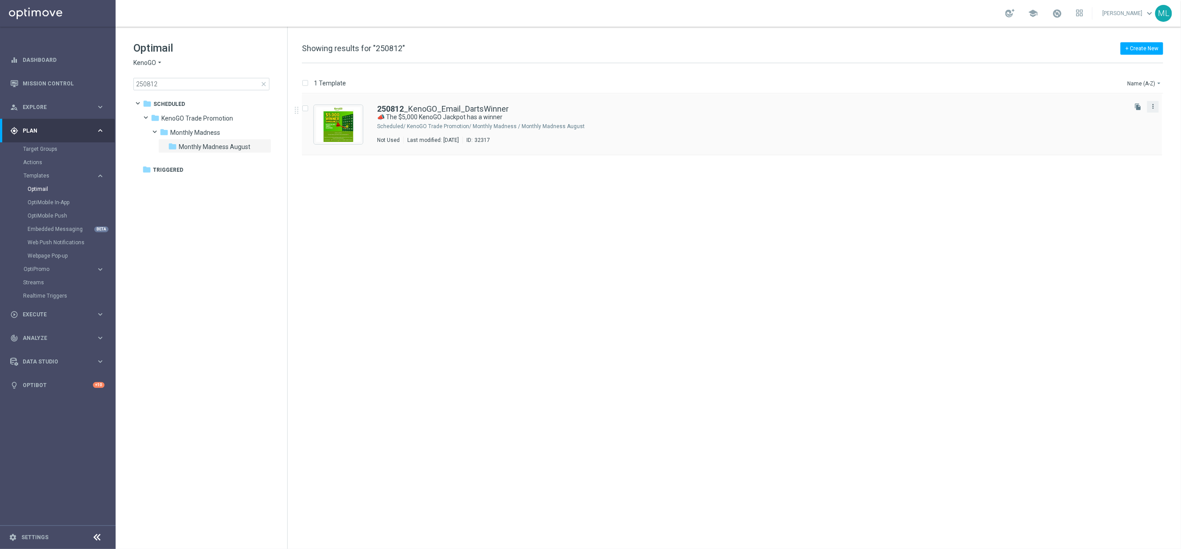
click at [984, 107] on icon "more_vert" at bounding box center [1153, 106] width 7 height 7
click at [984, 138] on div "Delete" at bounding box center [1118, 141] width 54 height 6
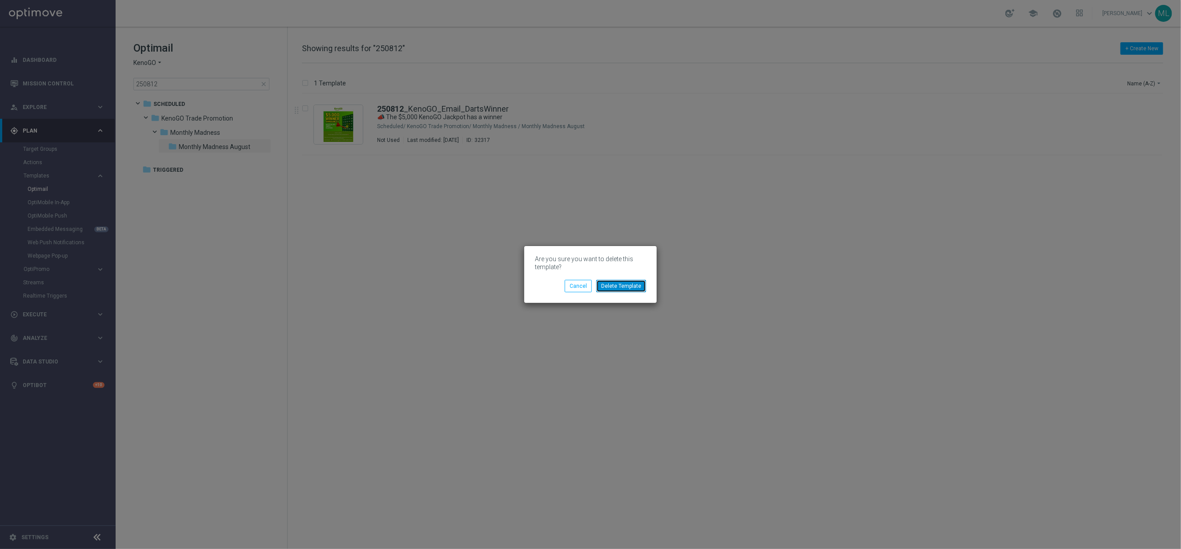
click at [621, 285] on button "Delete Template" at bounding box center [621, 286] width 50 height 12
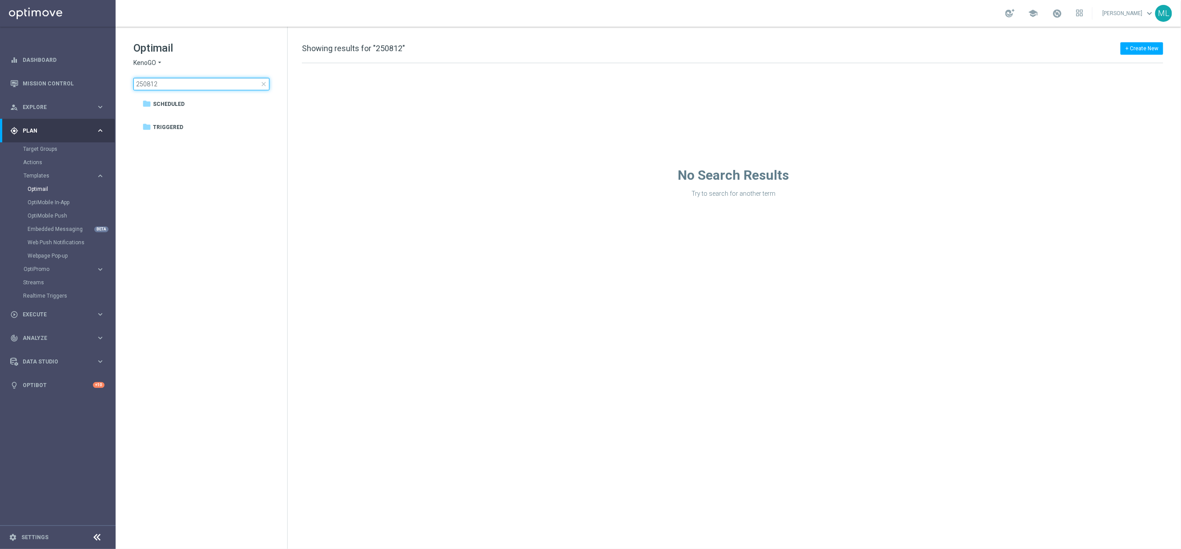
click at [186, 85] on input "250812" at bounding box center [201, 84] width 136 height 12
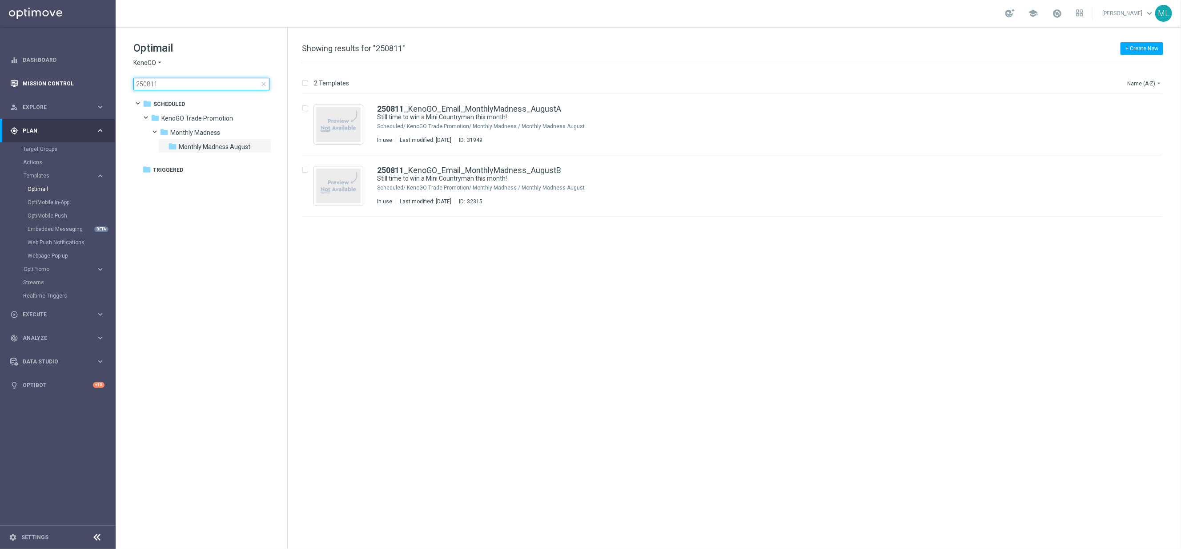
type input "250811"
click at [50, 84] on link "Mission Control" at bounding box center [64, 84] width 82 height 24
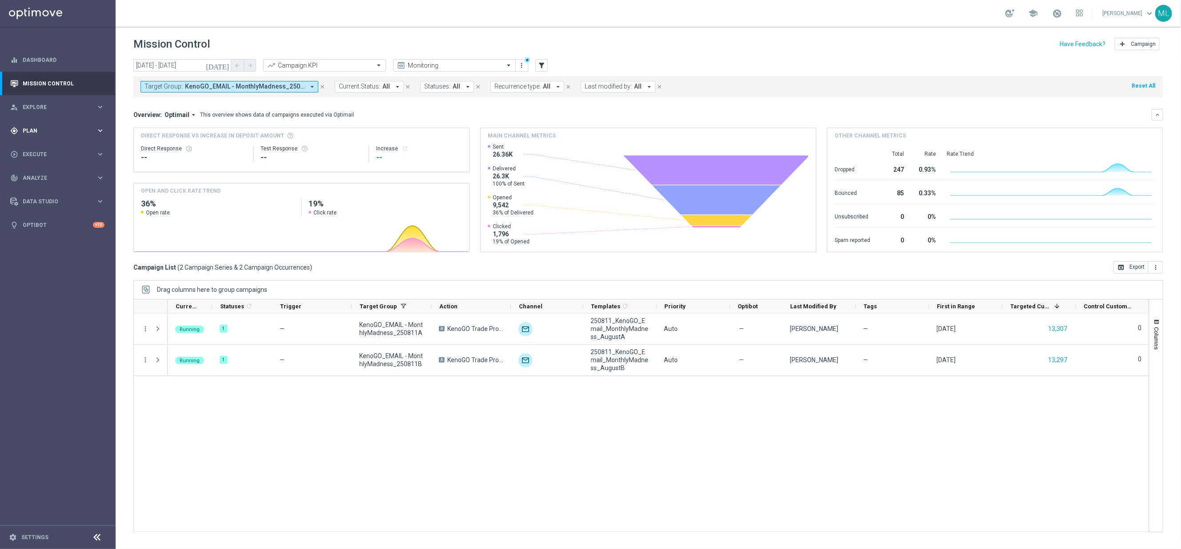
click at [101, 132] on icon "keyboard_arrow_right" at bounding box center [100, 130] width 8 height 8
click at [48, 145] on link "Target Groups" at bounding box center [57, 148] width 69 height 7
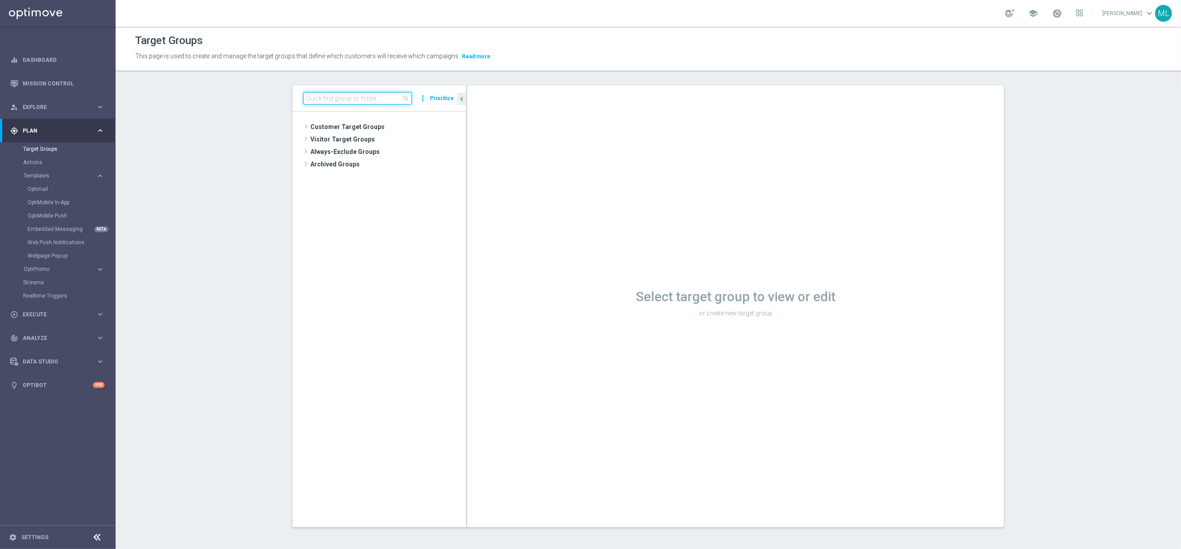
click at [349, 101] on input at bounding box center [357, 98] width 109 height 12
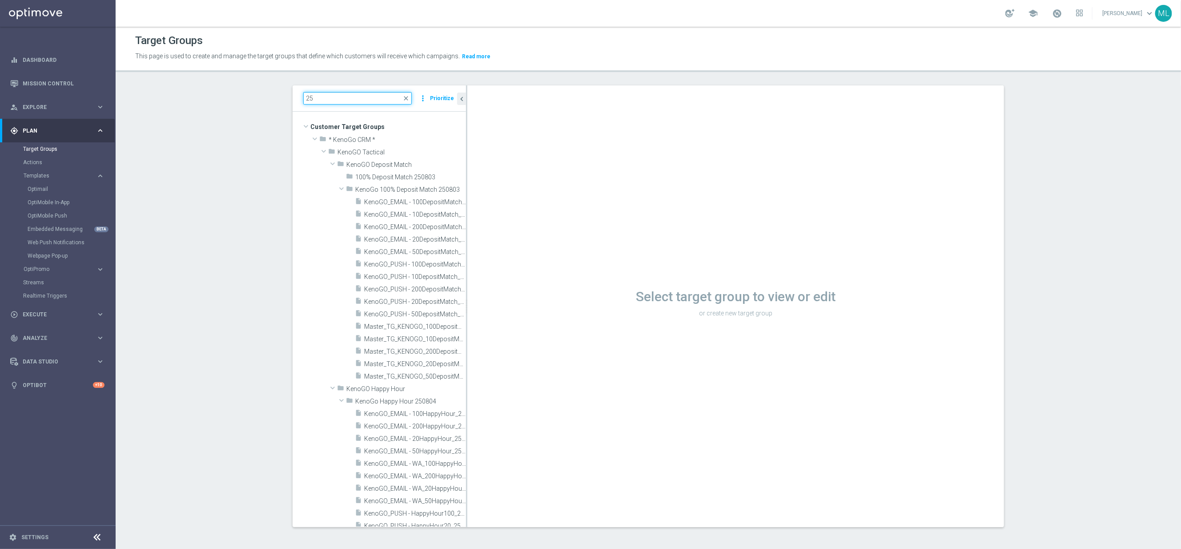
type input "2"
type input "happy hour 2507"
drag, startPoint x: 467, startPoint y: 422, endPoint x: 525, endPoint y: 421, distance: 58.3
click at [525, 421] on div "Select target group to view or edit or create new target group" at bounding box center [735, 306] width 537 height 442
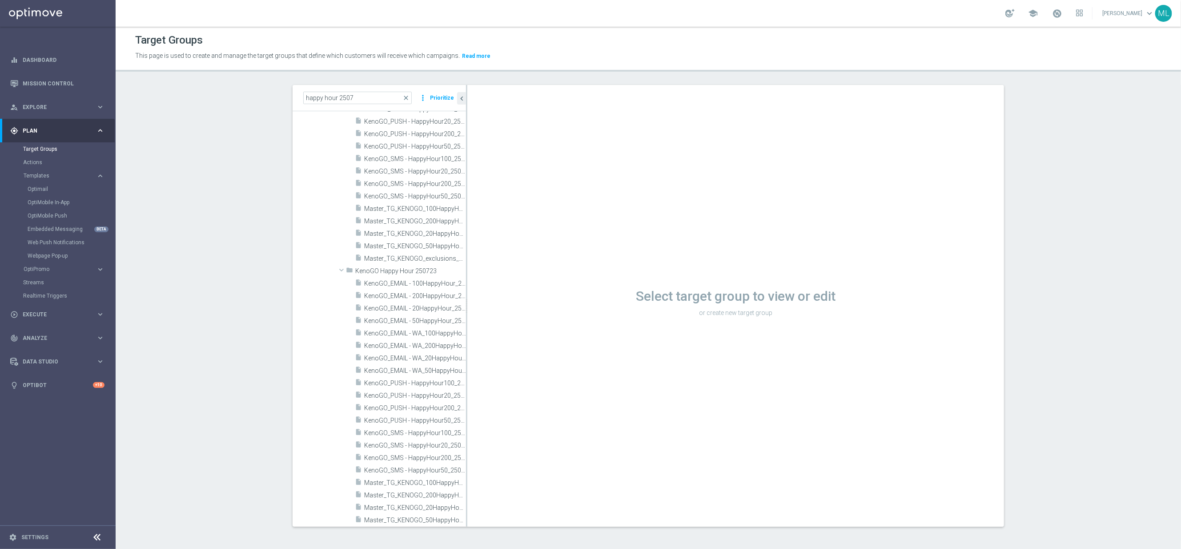
click at [473, 419] on div "Select target group to view or edit or create new target group" at bounding box center [735, 306] width 537 height 442
click at [275, 248] on div "happy hour 2507 close more_vert Prioritize Customer Target Groups library_add c…" at bounding box center [648, 312] width 747 height 455
click at [439, 165] on icon "create_new_folder" at bounding box center [438, 164] width 7 height 7
type input "KenoGO Happy Hour 250812"
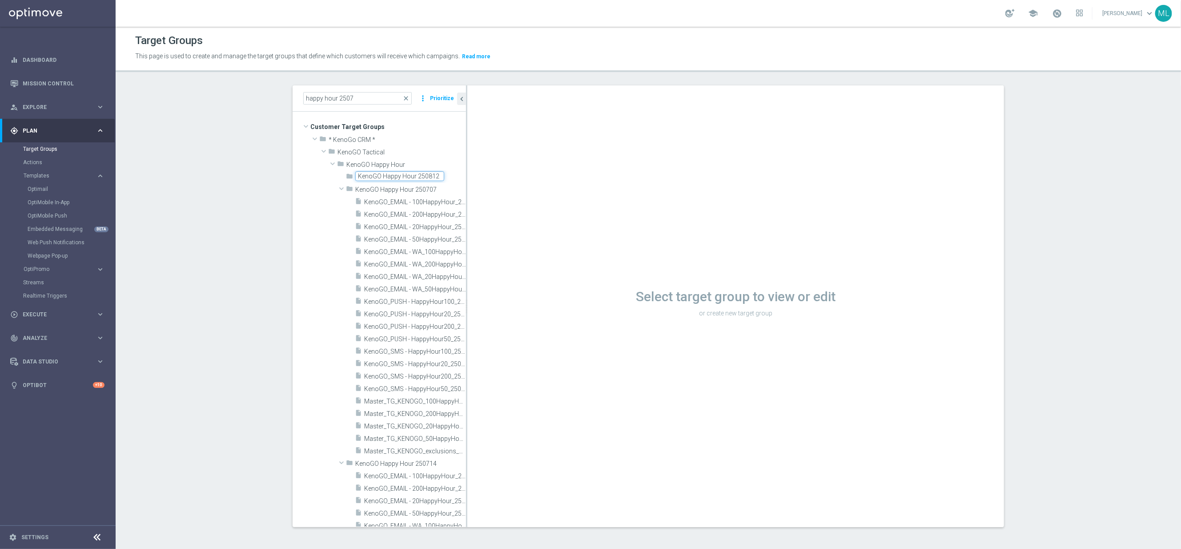
click at [319, 187] on div "folder KenoGO Happy Hour 250812 library_add create_new_folder mode_edit more_ve…" at bounding box center [379, 500] width 173 height 660
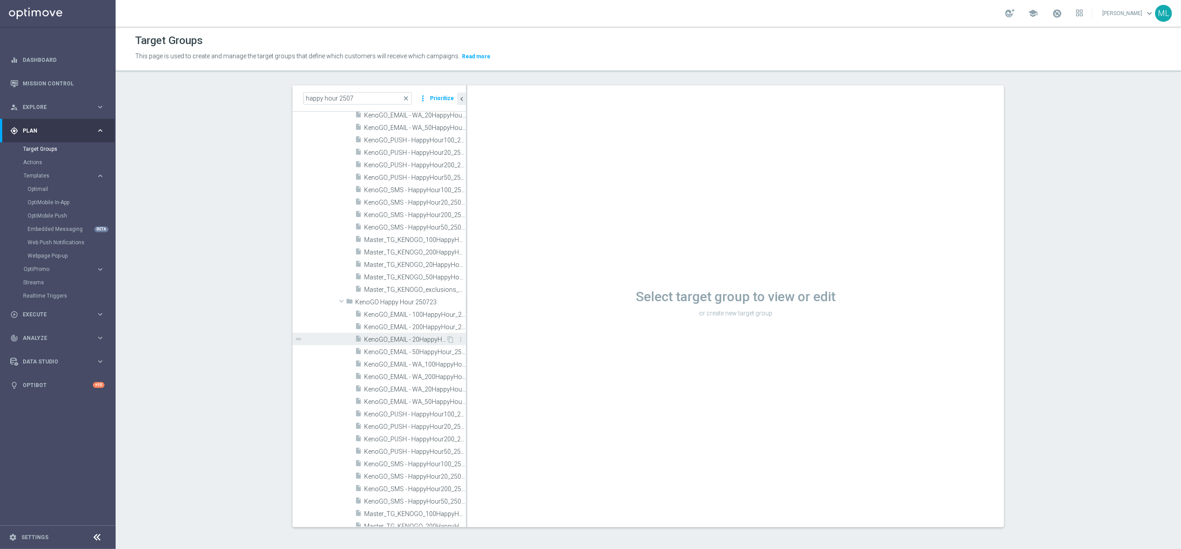
scroll to position [447, 0]
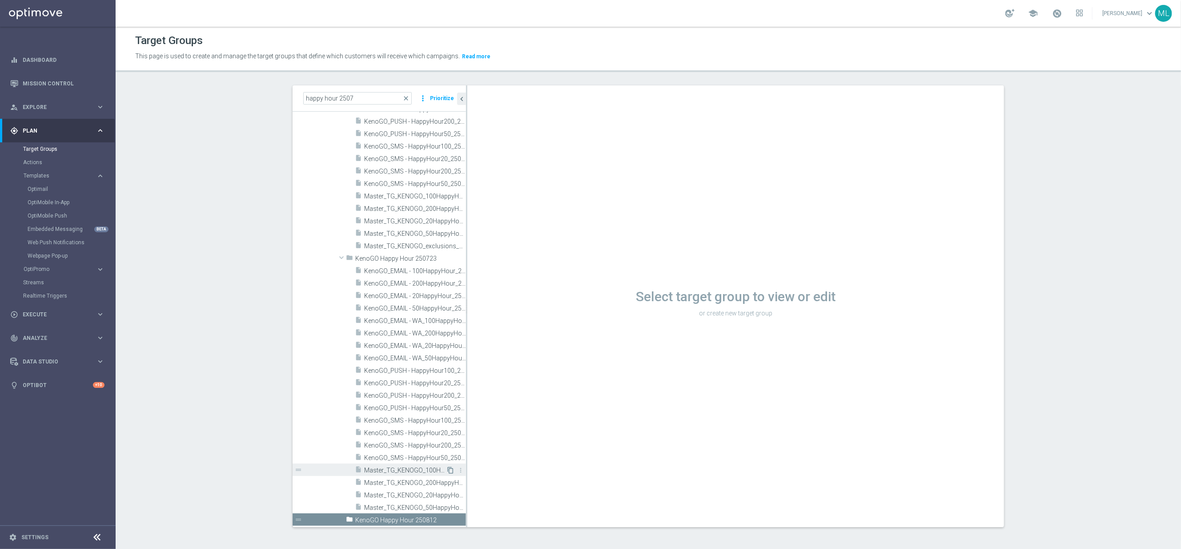
click at [452, 457] on icon "content_copy" at bounding box center [450, 470] width 7 height 7
click at [436, 457] on span "Master_TG_KENOGO_100HappyHour_250723" at bounding box center [405, 471] width 82 height 8
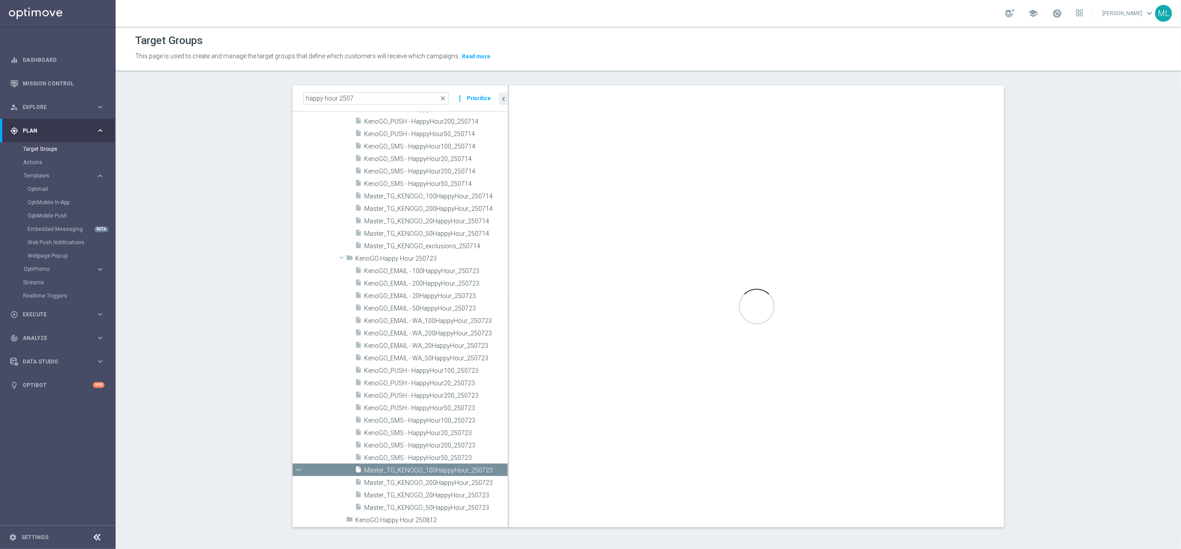
drag, startPoint x: 467, startPoint y: 468, endPoint x: 508, endPoint y: 469, distance: 41.8
click at [508, 457] on as-split "happy hour 2507 close more_vert Prioritize Customer Target Groups library_add c…" at bounding box center [649, 306] width 712 height 442
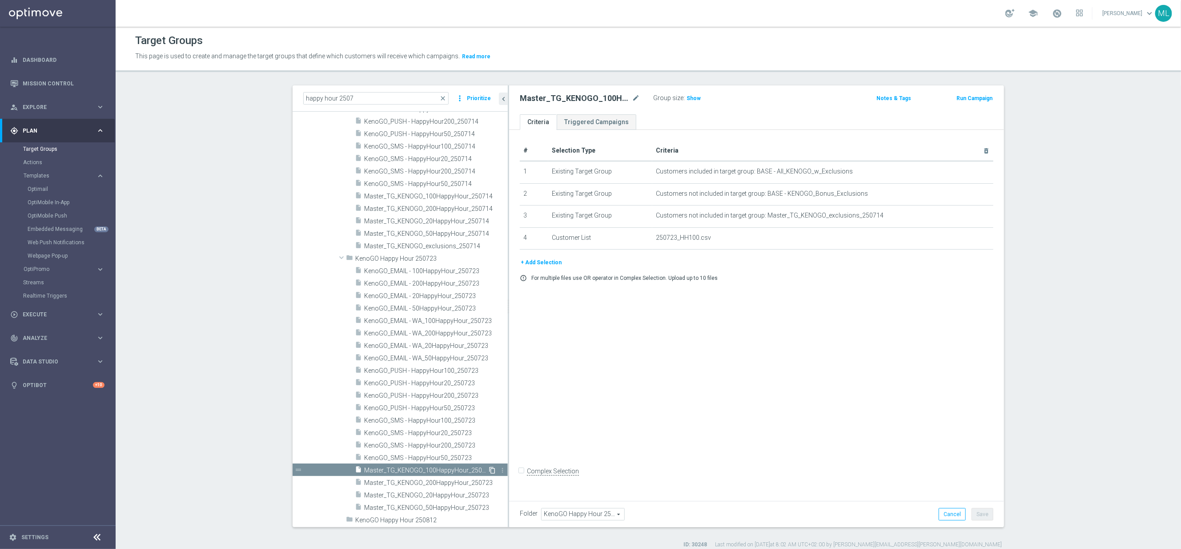
click at [492, 457] on icon "content_copy" at bounding box center [492, 470] width 7 height 7
click at [463, 457] on span "Master_TG_KENOGO_200HappyHour_250723" at bounding box center [426, 483] width 124 height 8
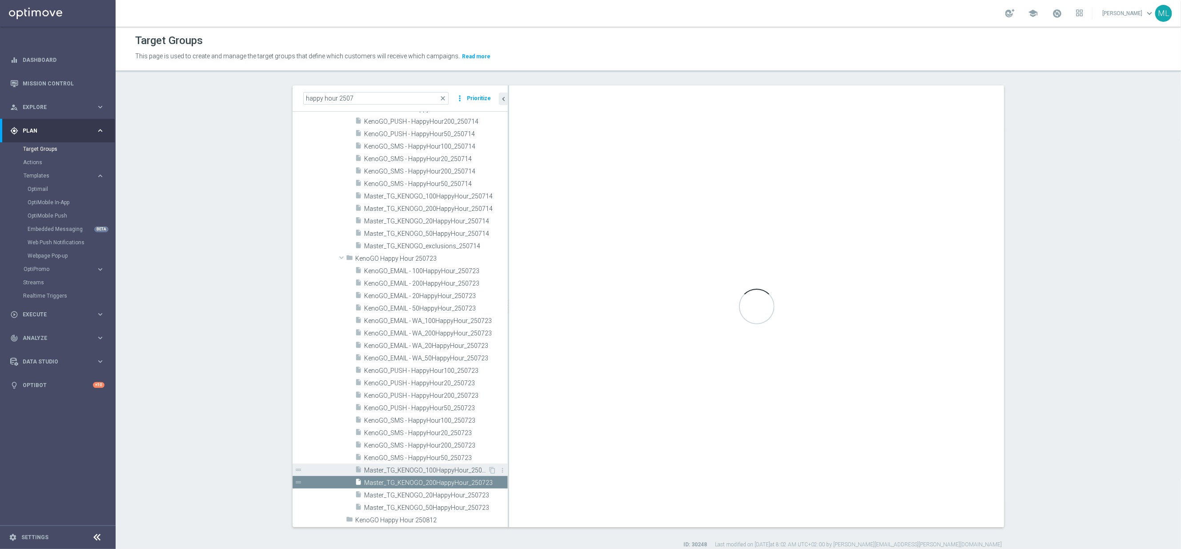
click at [463, 457] on div "insert_drive_file Master_TG_KENOGO_100HappyHour_250723" at bounding box center [421, 469] width 133 height 12
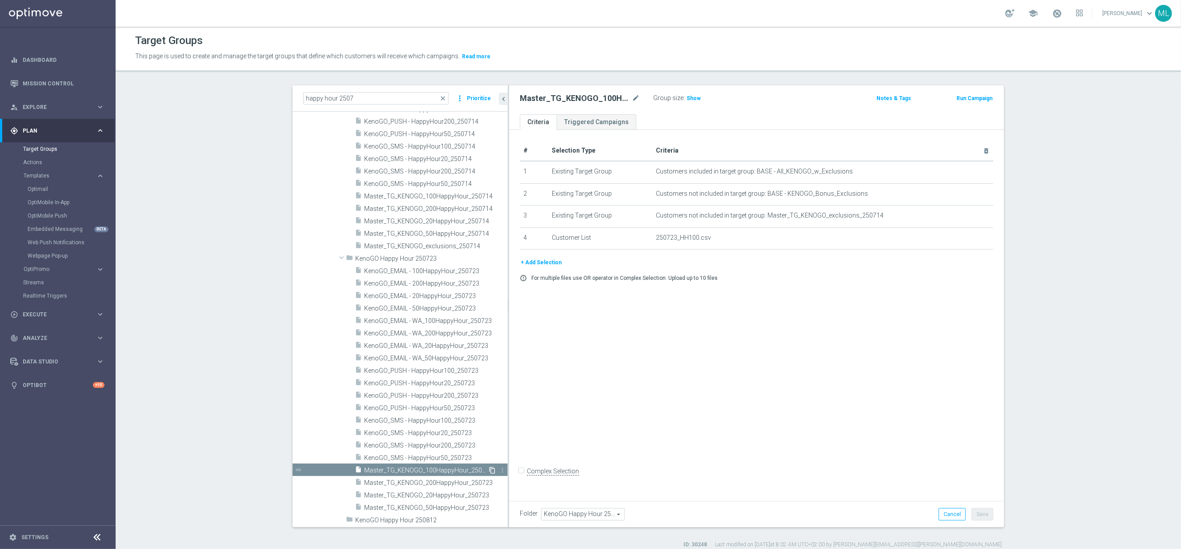
click at [491, 457] on icon "content_copy" at bounding box center [492, 470] width 7 height 7
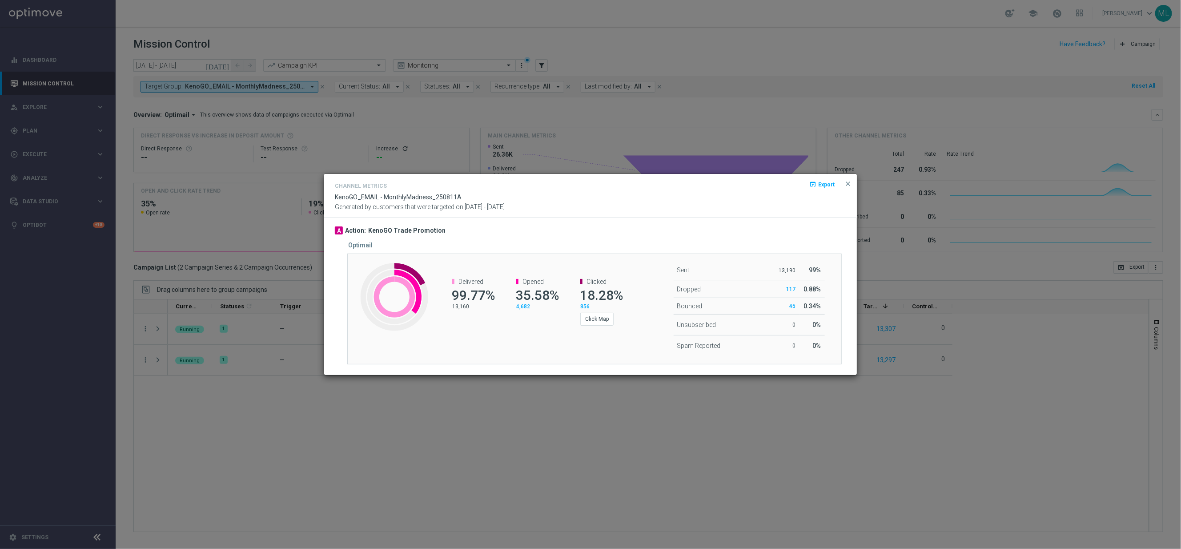
click at [849, 181] on span "close" at bounding box center [848, 183] width 7 height 7
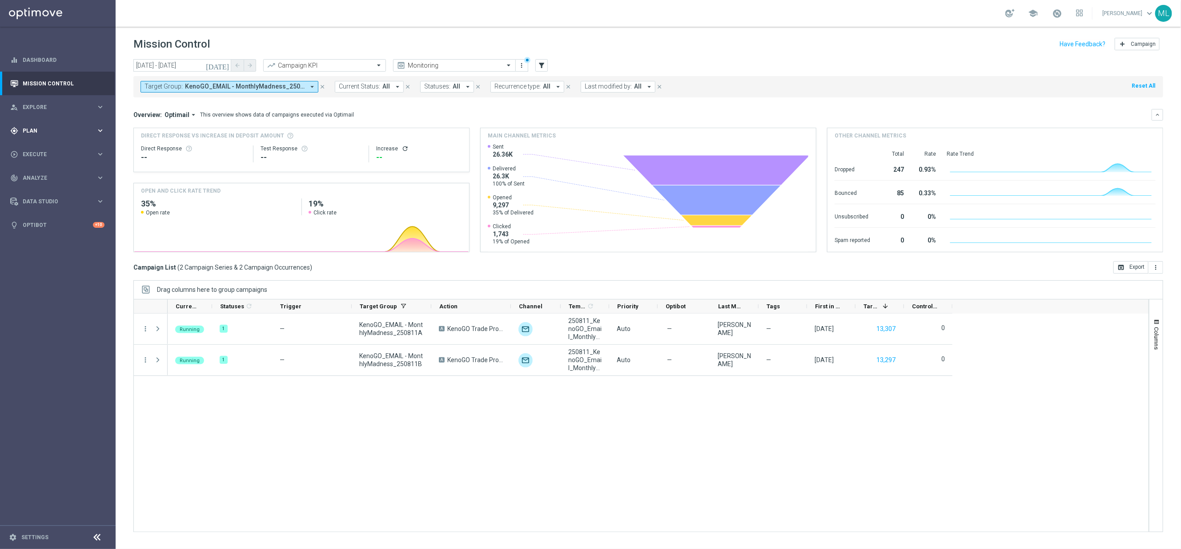
click at [101, 129] on icon "keyboard_arrow_right" at bounding box center [100, 130] width 8 height 8
click at [97, 173] on icon "keyboard_arrow_right" at bounding box center [100, 176] width 8 height 8
click at [57, 185] on link "Optimail" at bounding box center [60, 188] width 65 height 7
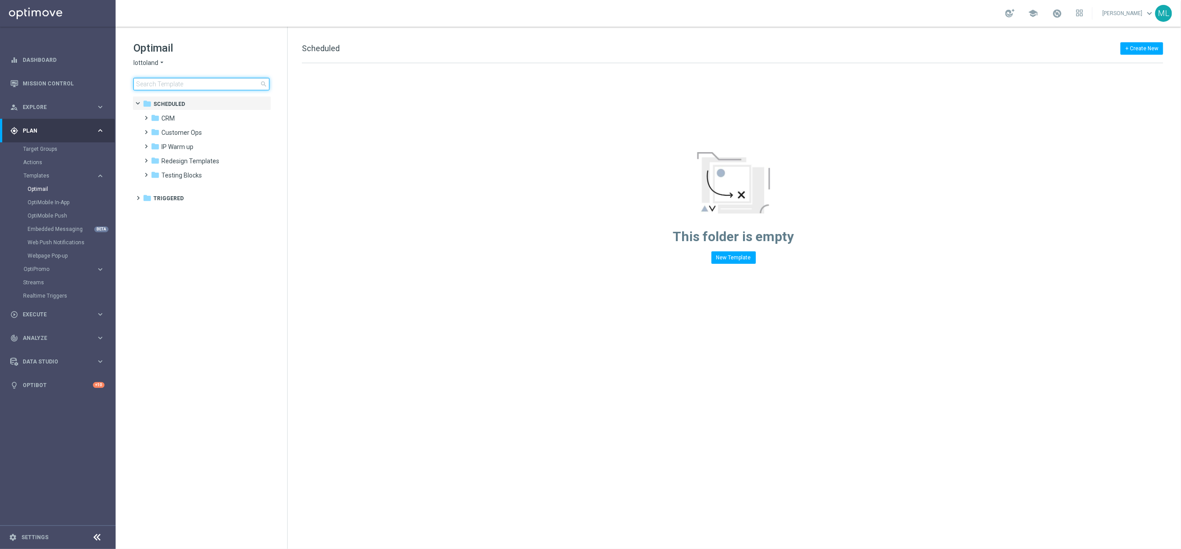
click at [177, 84] on input at bounding box center [201, 84] width 136 height 12
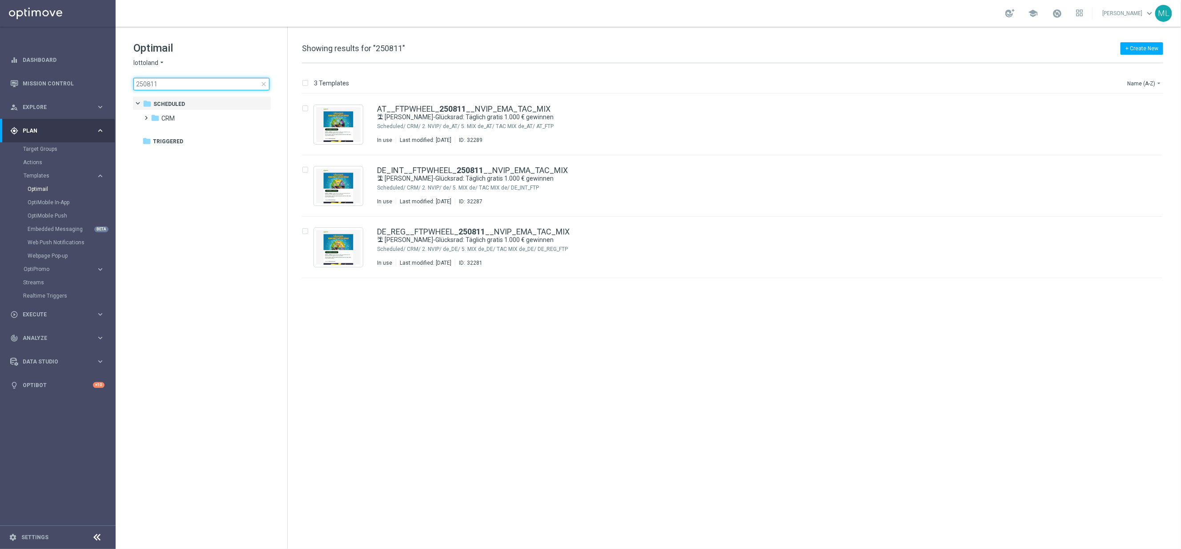
type input "250811"
click at [160, 61] on icon "arrow_drop_down" at bounding box center [161, 63] width 7 height 8
click at [159, 87] on div "KenoGO" at bounding box center [167, 83] width 67 height 11
click at [169, 84] on input "250811" at bounding box center [201, 84] width 136 height 12
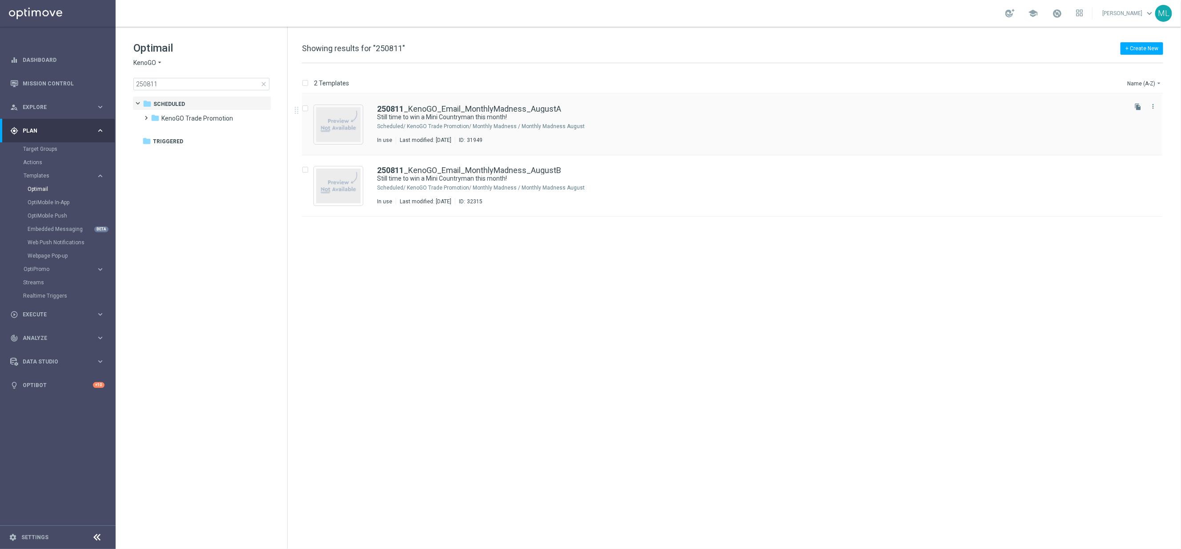
click at [1138, 106] on icon "file_copy" at bounding box center [1137, 106] width 7 height 7
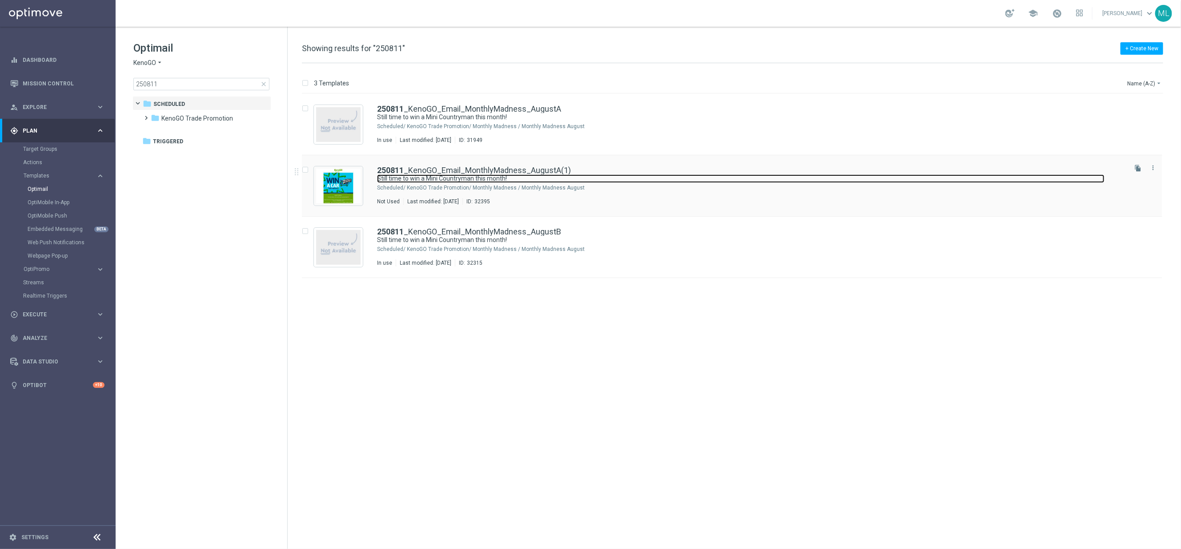
click at [578, 177] on link "Still time to win a Mini Countryman this month!" at bounding box center [741, 178] width 728 height 8
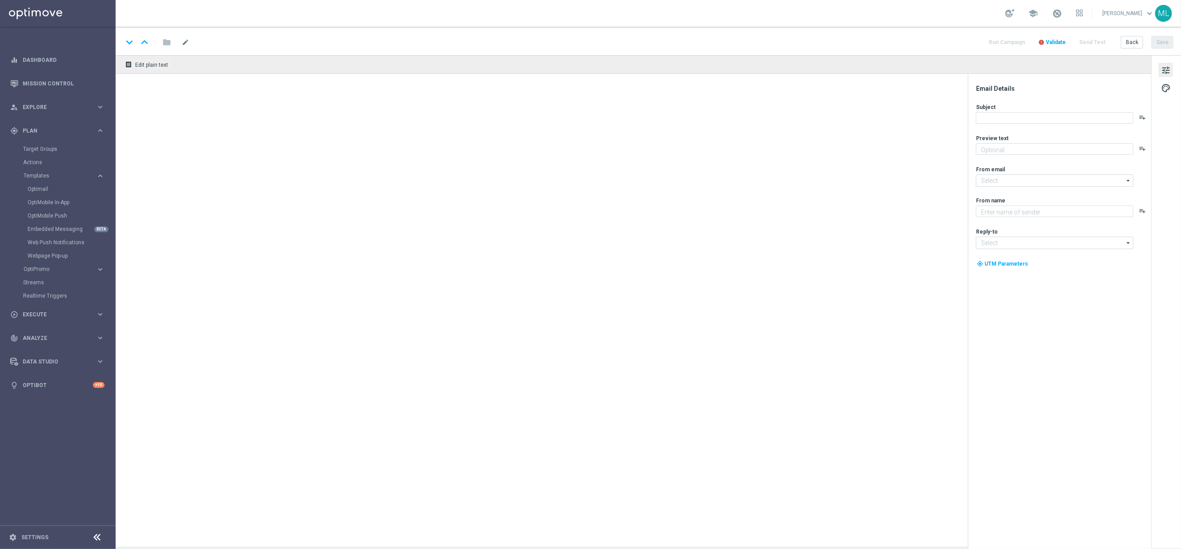
type textarea "Enter now for your chance to drive away in style!"
type textarea "KenoGO"
type input "[EMAIL_ADDRESS][DOMAIN_NAME]"
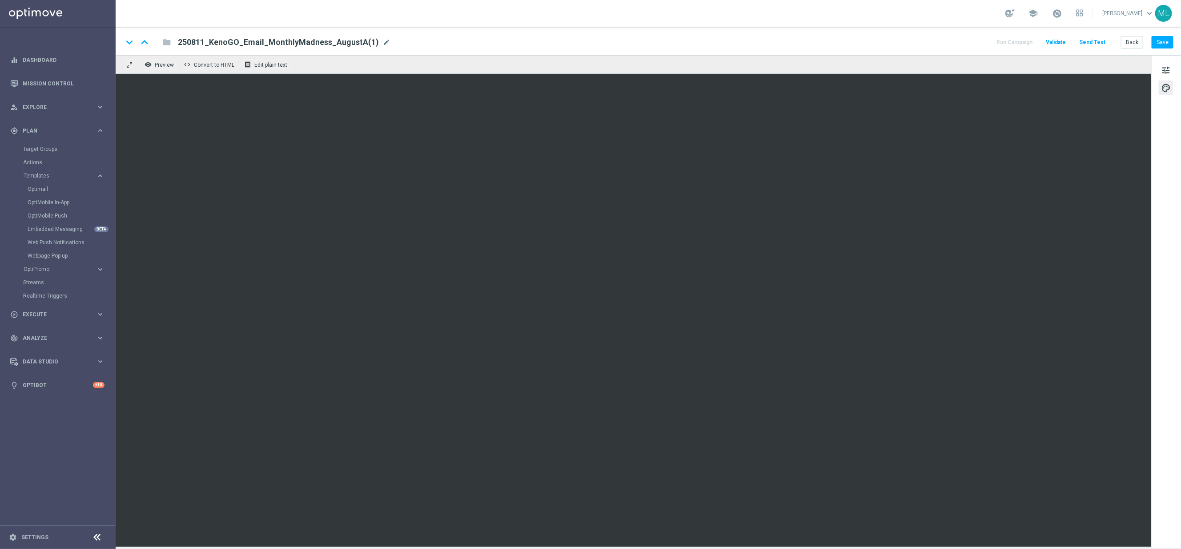
click at [382, 42] on span "mode_edit" at bounding box center [386, 42] width 8 height 8
drag, startPoint x: 249, startPoint y: 43, endPoint x: 350, endPoint y: 45, distance: 100.1
click at [349, 46] on input "250811_KenoGO_Email_MonthlyMadness_AugustA(1)" at bounding box center [288, 42] width 221 height 12
click at [205, 45] on input "250811_KenoGO_Email_Winner" at bounding box center [288, 42] width 221 height 12
drag, startPoint x: 203, startPoint y: 42, endPoint x: 228, endPoint y: 47, distance: 25.3
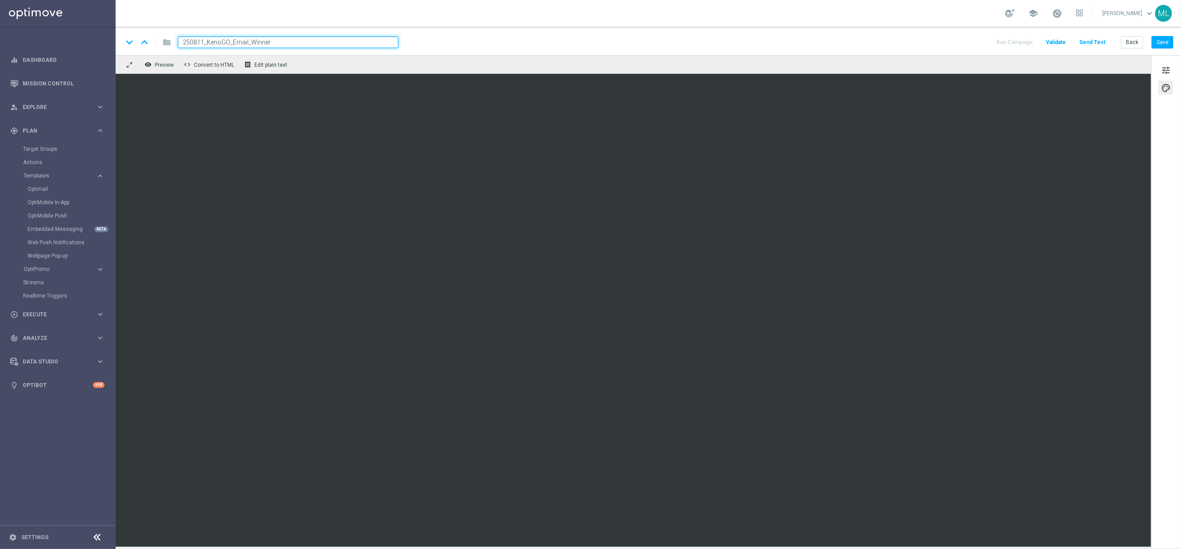
click at [204, 42] on input "250811_KenoGO_Email_Winner" at bounding box center [288, 42] width 221 height 12
type input "250813_KenoGO_Email_Winner"
click at [1165, 43] on button "Save" at bounding box center [1163, 42] width 22 height 12
click at [1166, 67] on span "tune" at bounding box center [1166, 70] width 10 height 12
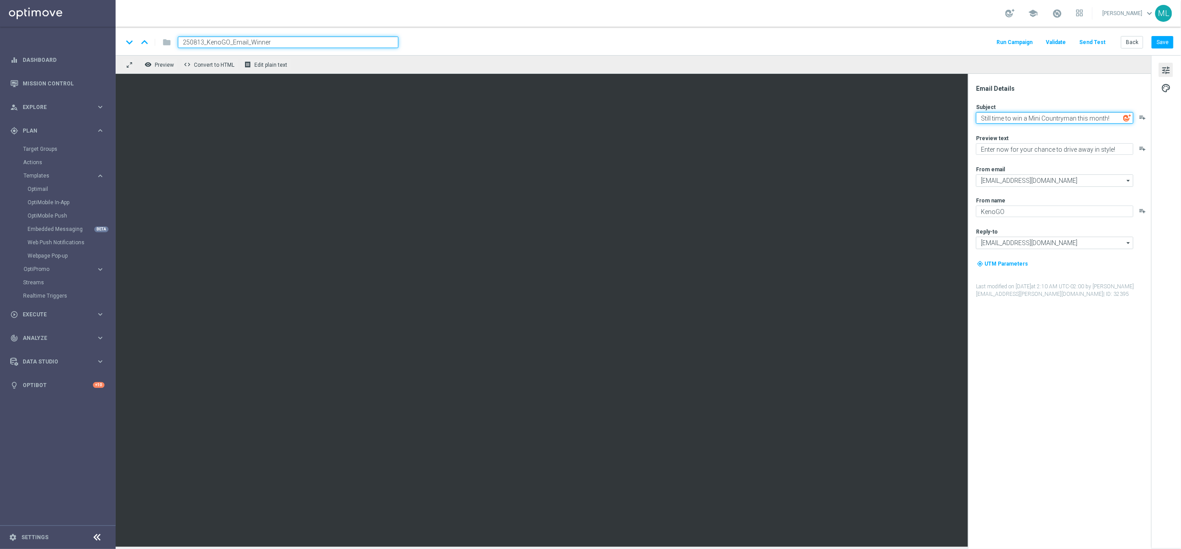
click at [1030, 121] on textarea "Still time to win a Mini Countryman this month!" at bounding box center [1054, 118] width 157 height 12
paste textarea "📣 The $5,000 KenoGO Jackpot has a winner"
type textarea "📣 The $5,000 KenoGO Jackpot has a winner"
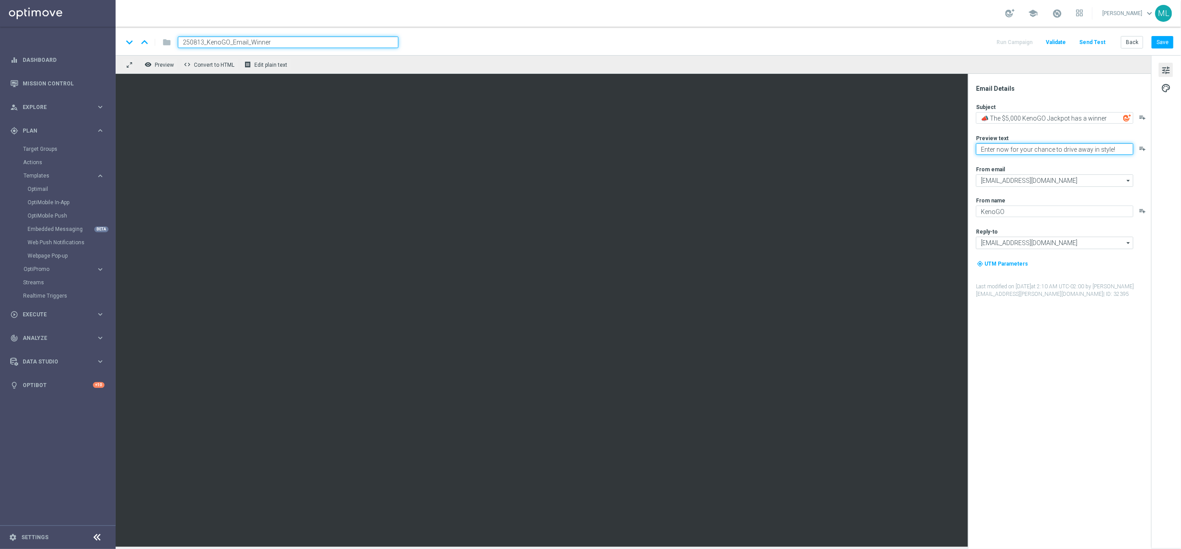
click at [1022, 151] on textarea "Enter now for your chance to drive away in style!" at bounding box center [1054, 149] width 157 height 12
paste textarea "Meet the winner & watch highlights"
type textarea "Meet the winner & watch highlights"
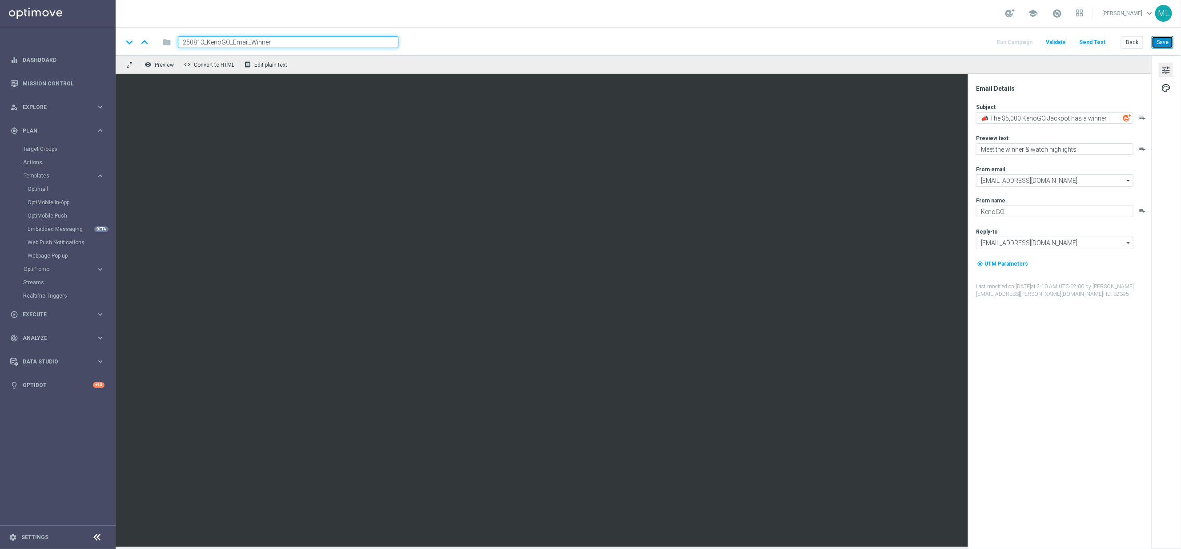
click at [1158, 40] on button "Save" at bounding box center [1163, 42] width 22 height 12
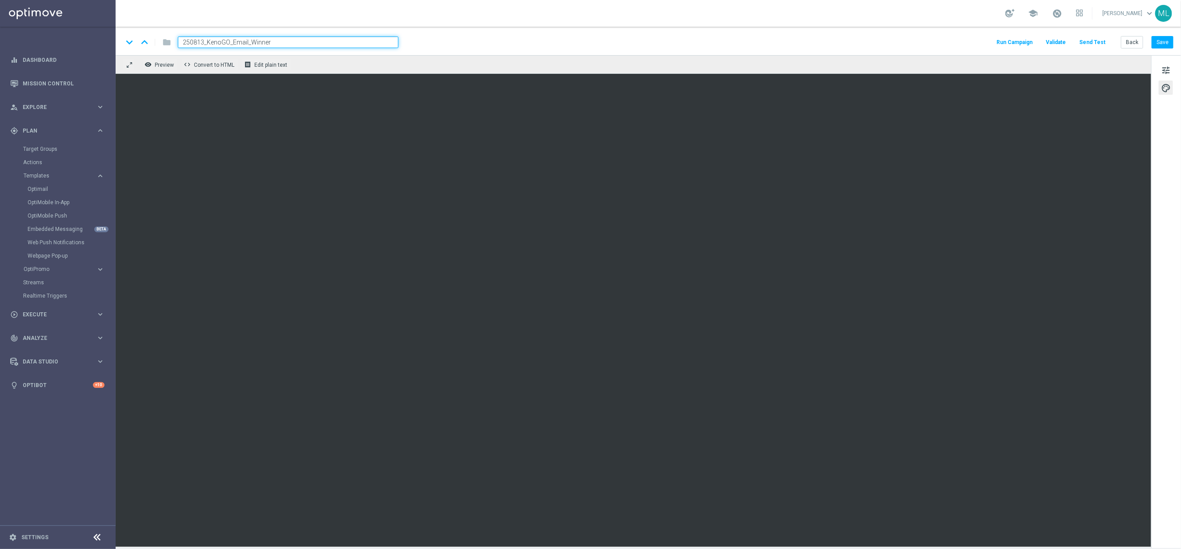
drag, startPoint x: 250, startPoint y: 44, endPoint x: 273, endPoint y: 45, distance: 23.2
click at [250, 44] on input "250813_KenoGO_Email_Winner" at bounding box center [288, 42] width 221 height 12
type input "250813_KenoGO_Email_DartsMastersWinner"
click at [1161, 40] on button "Save" at bounding box center [1163, 42] width 22 height 12
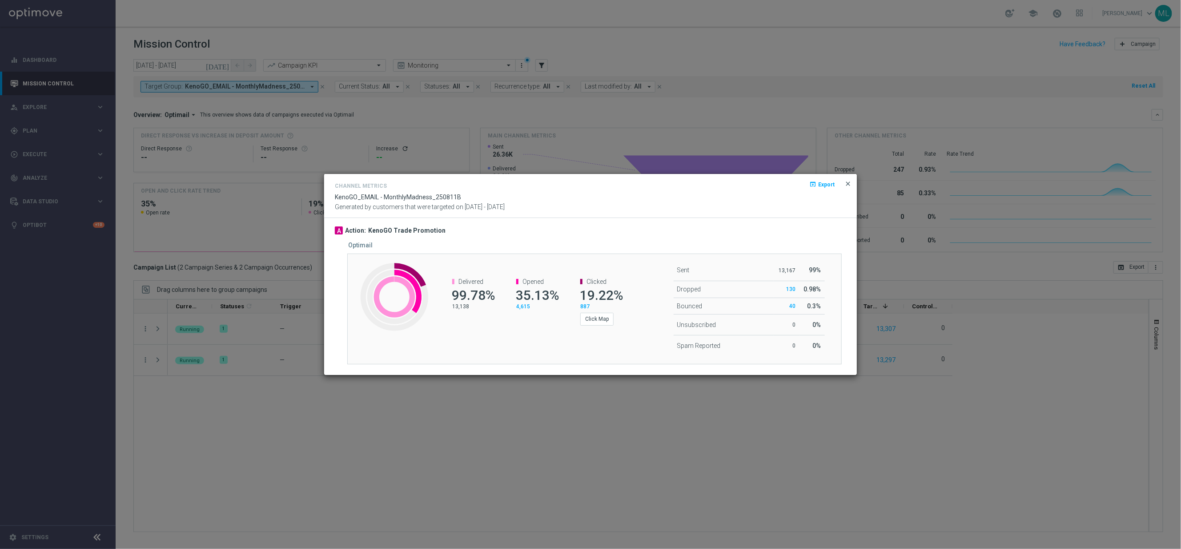
click at [849, 183] on span "close" at bounding box center [848, 183] width 7 height 7
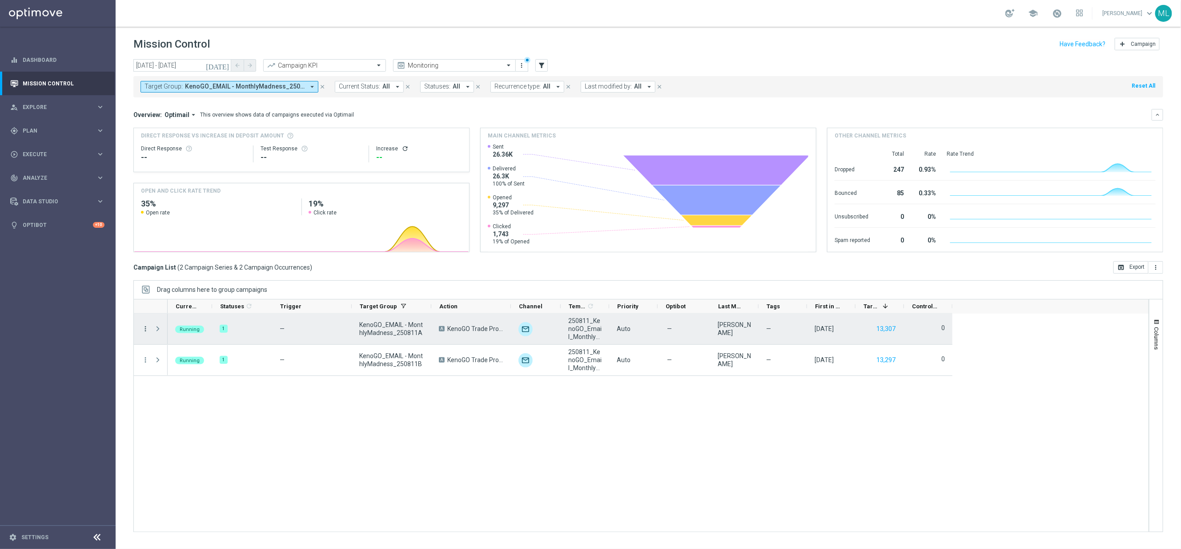
click at [143, 330] on icon "more_vert" at bounding box center [145, 329] width 8 height 8
click at [176, 358] on span "Channel Metrics" at bounding box center [184, 360] width 42 height 6
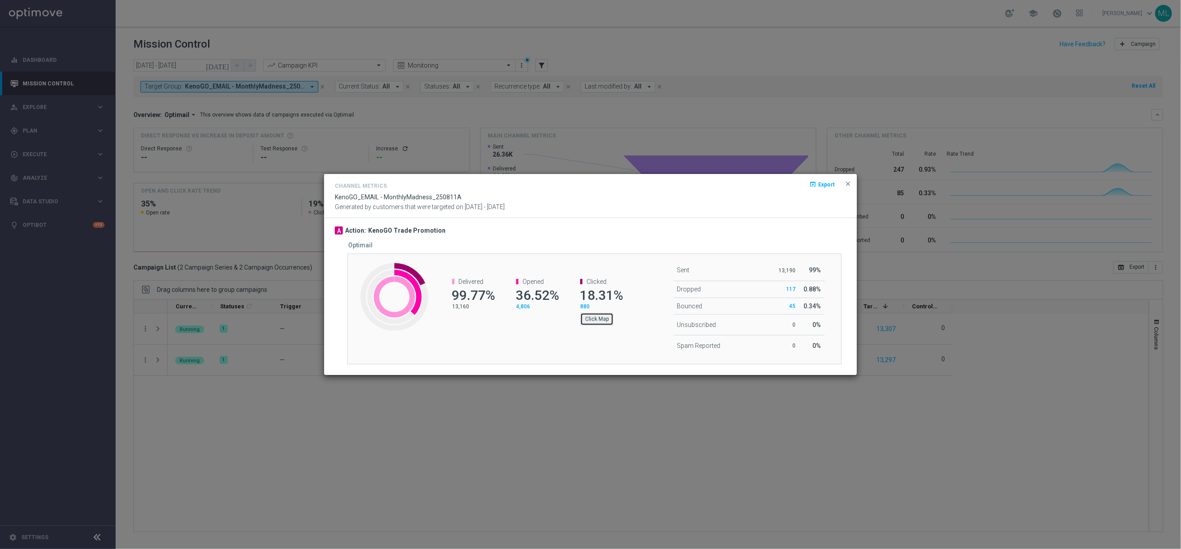
click at [603, 318] on button "Click Map" at bounding box center [596, 319] width 33 height 12
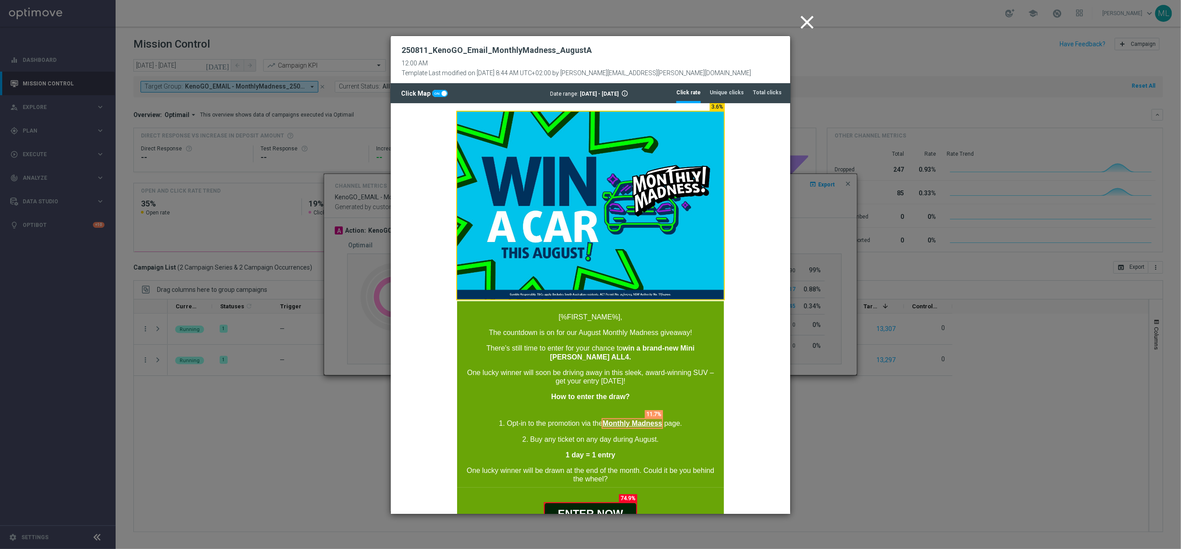
scroll to position [50, 0]
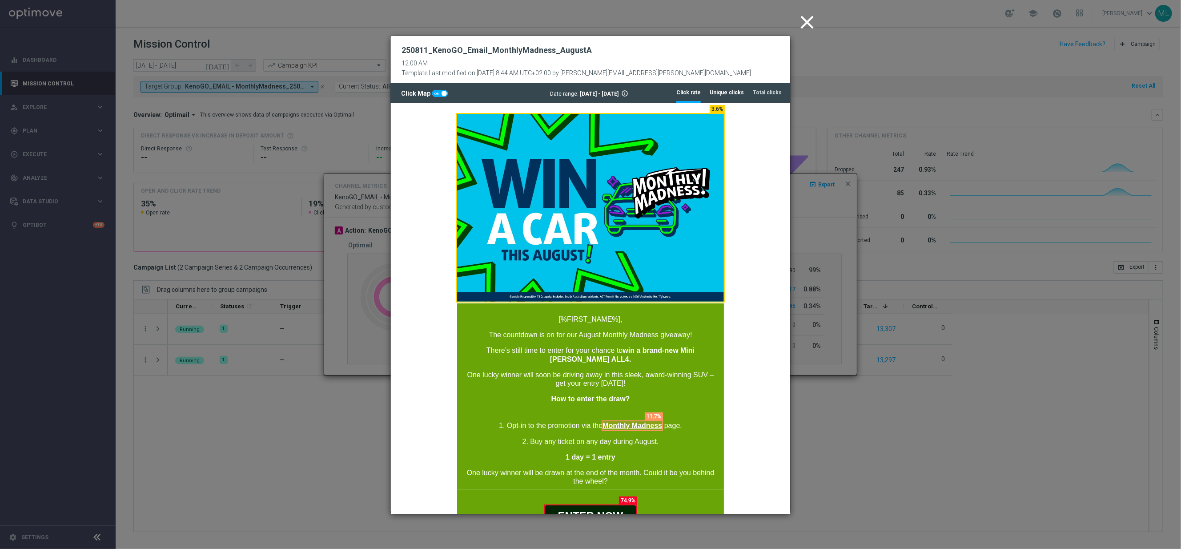
click at [739, 92] on tab-header "Unique clicks" at bounding box center [727, 93] width 34 height 8
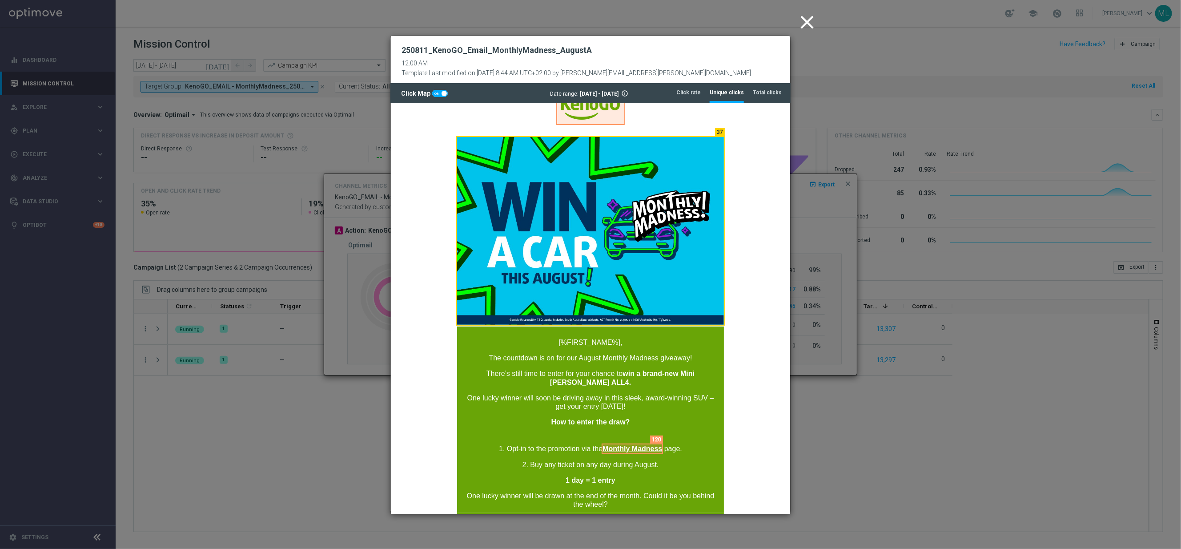
scroll to position [25, 0]
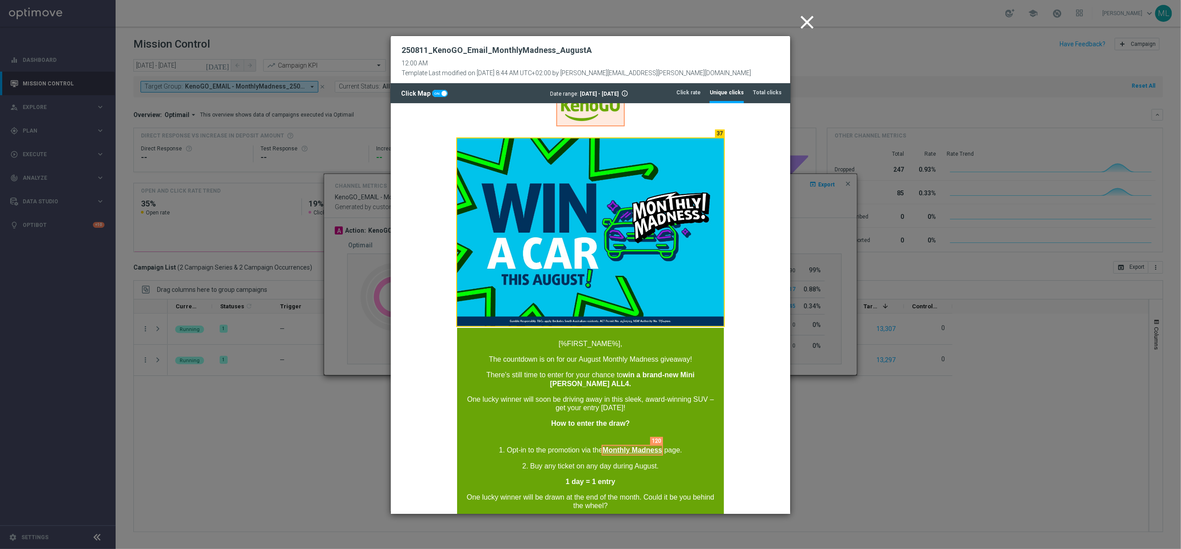
click at [771, 249] on td at bounding box center [589, 227] width 399 height 201
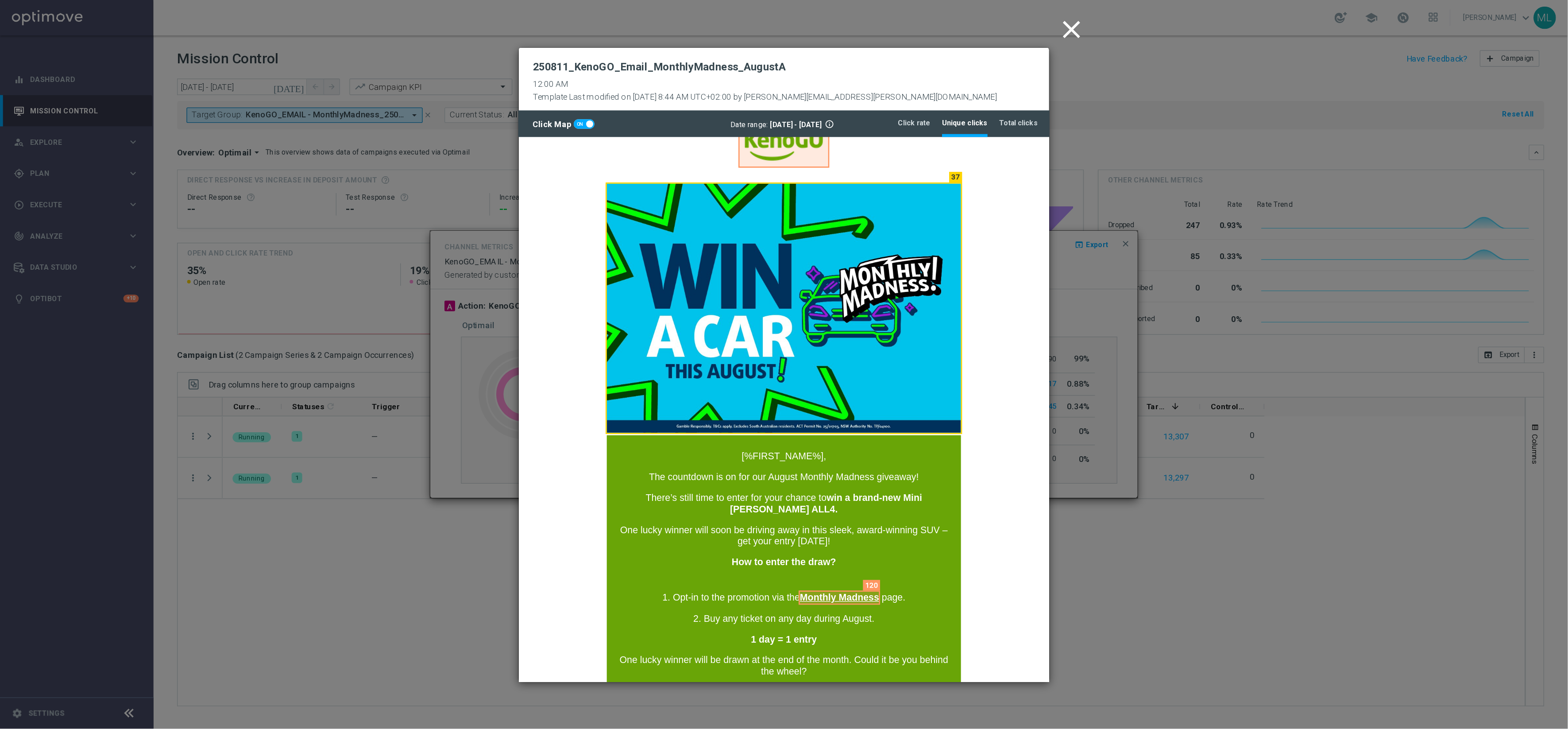
scroll to position [26, 0]
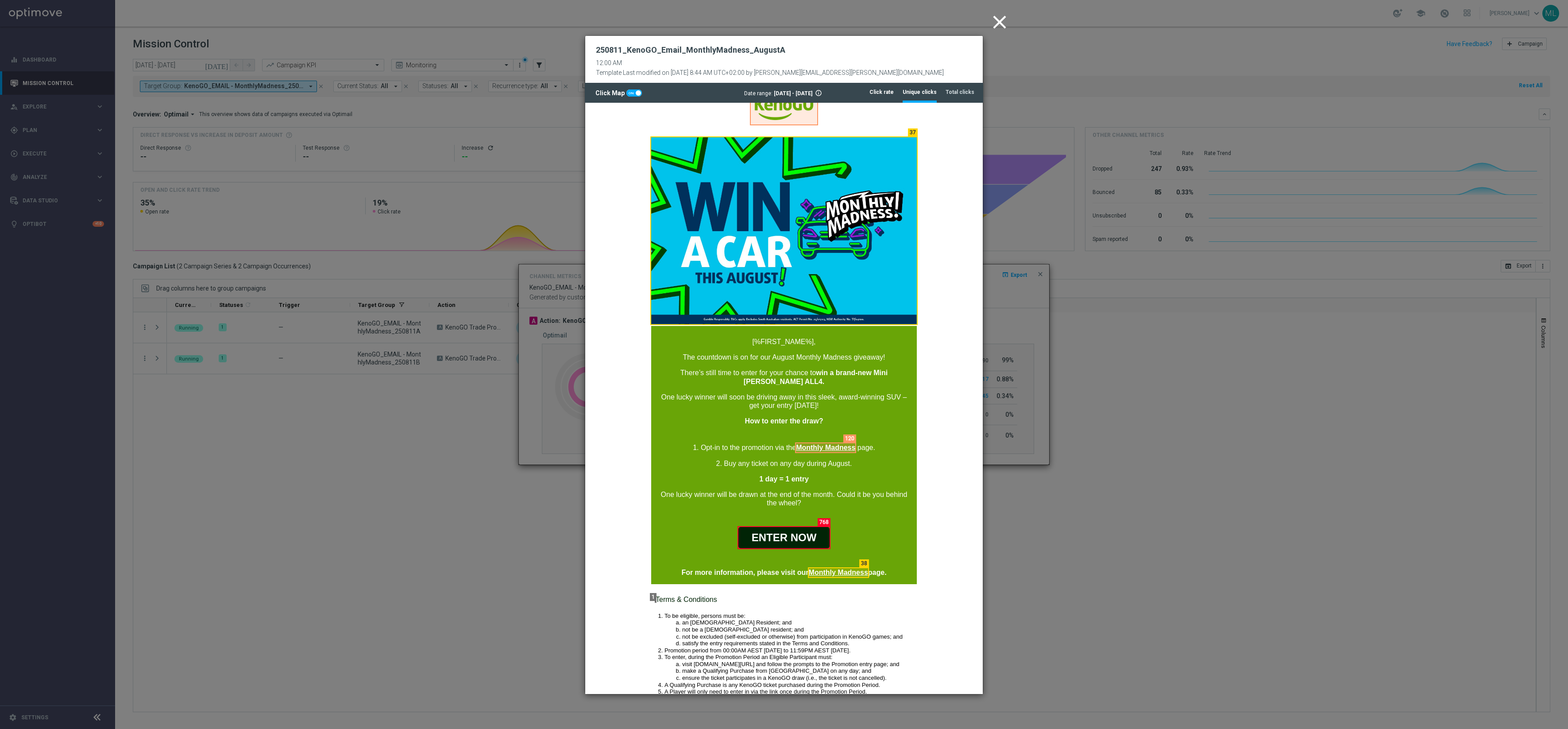
click at [891, 92] on tab-header "Click rate" at bounding box center [881, 93] width 24 height 8
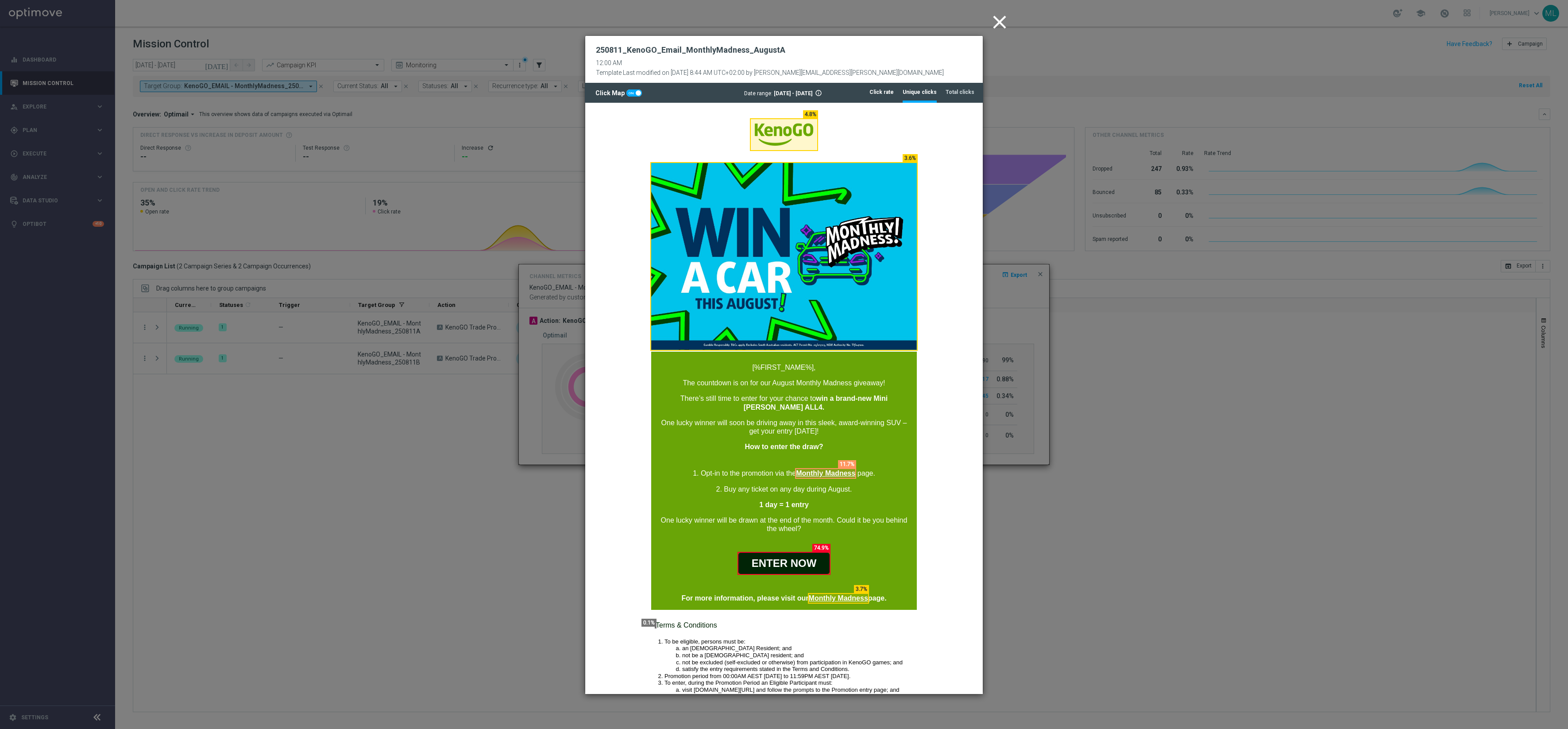
scroll to position [0, 0]
click at [927, 95] on tab-header "Unique clicks" at bounding box center [920, 93] width 34 height 8
click at [1001, 16] on icon "close" at bounding box center [1000, 22] width 22 height 22
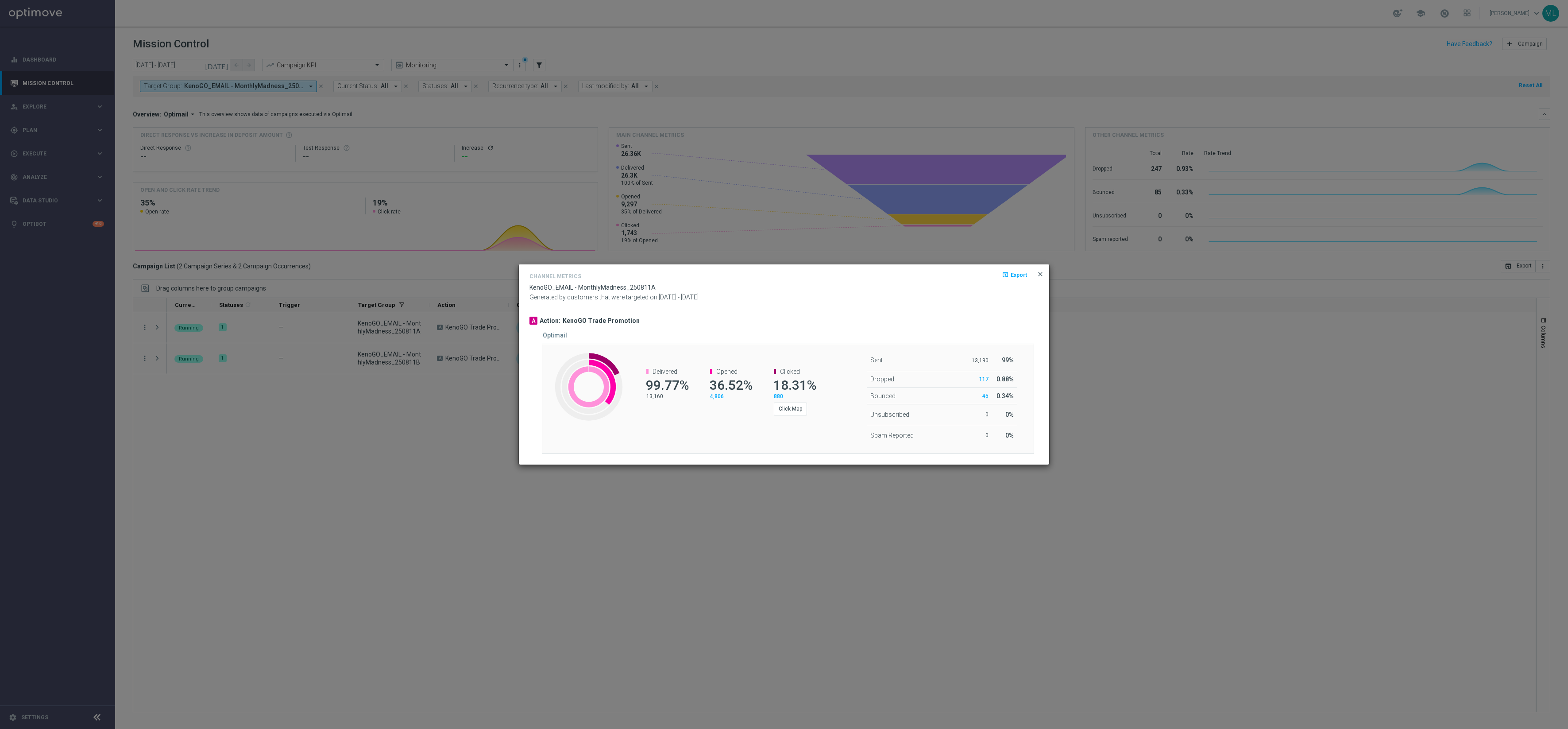
click at [1040, 272] on span "close" at bounding box center [1040, 274] width 7 height 7
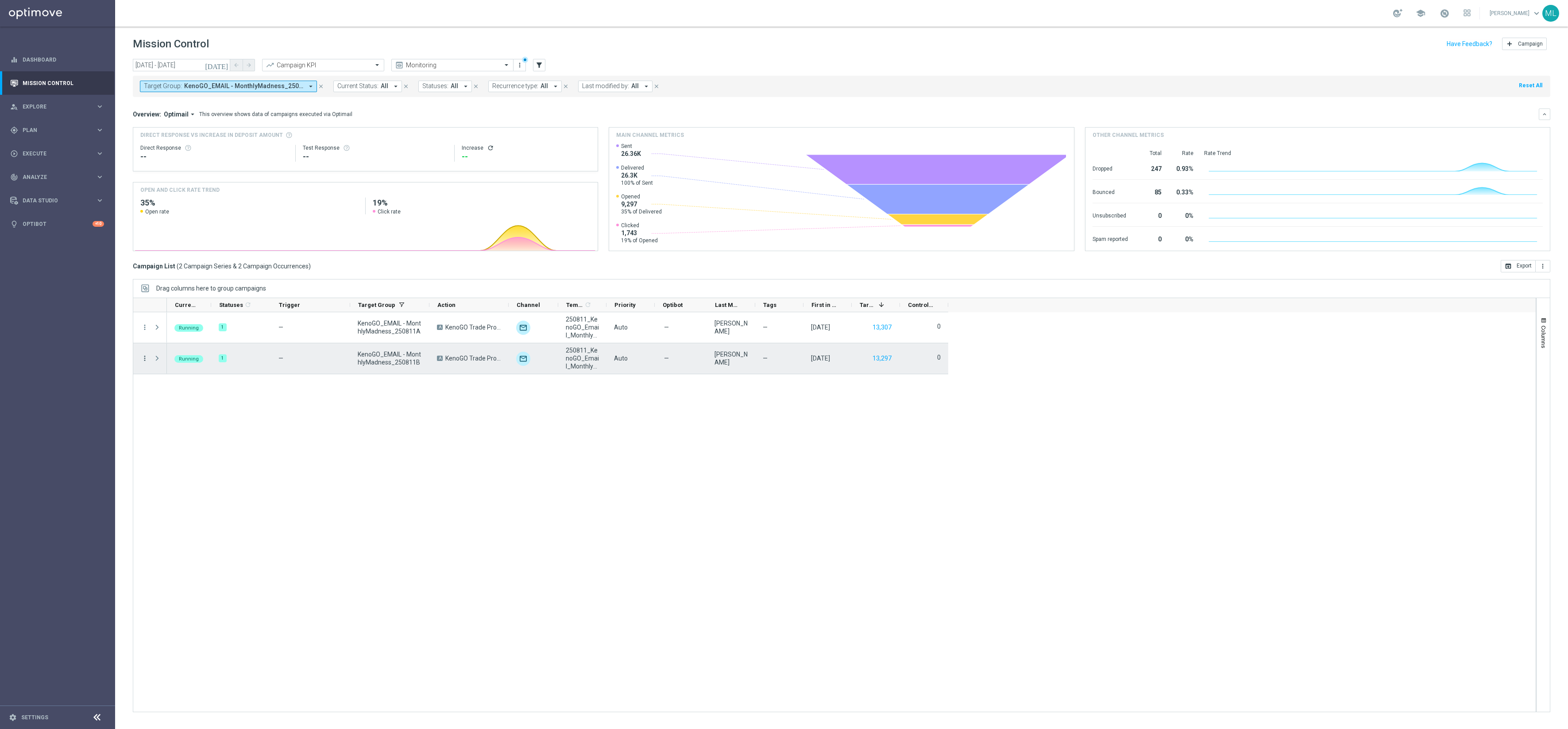
click at [144, 360] on icon "more_vert" at bounding box center [144, 359] width 8 height 8
click at [180, 376] on span "Campaign Metrics" at bounding box center [186, 377] width 46 height 6
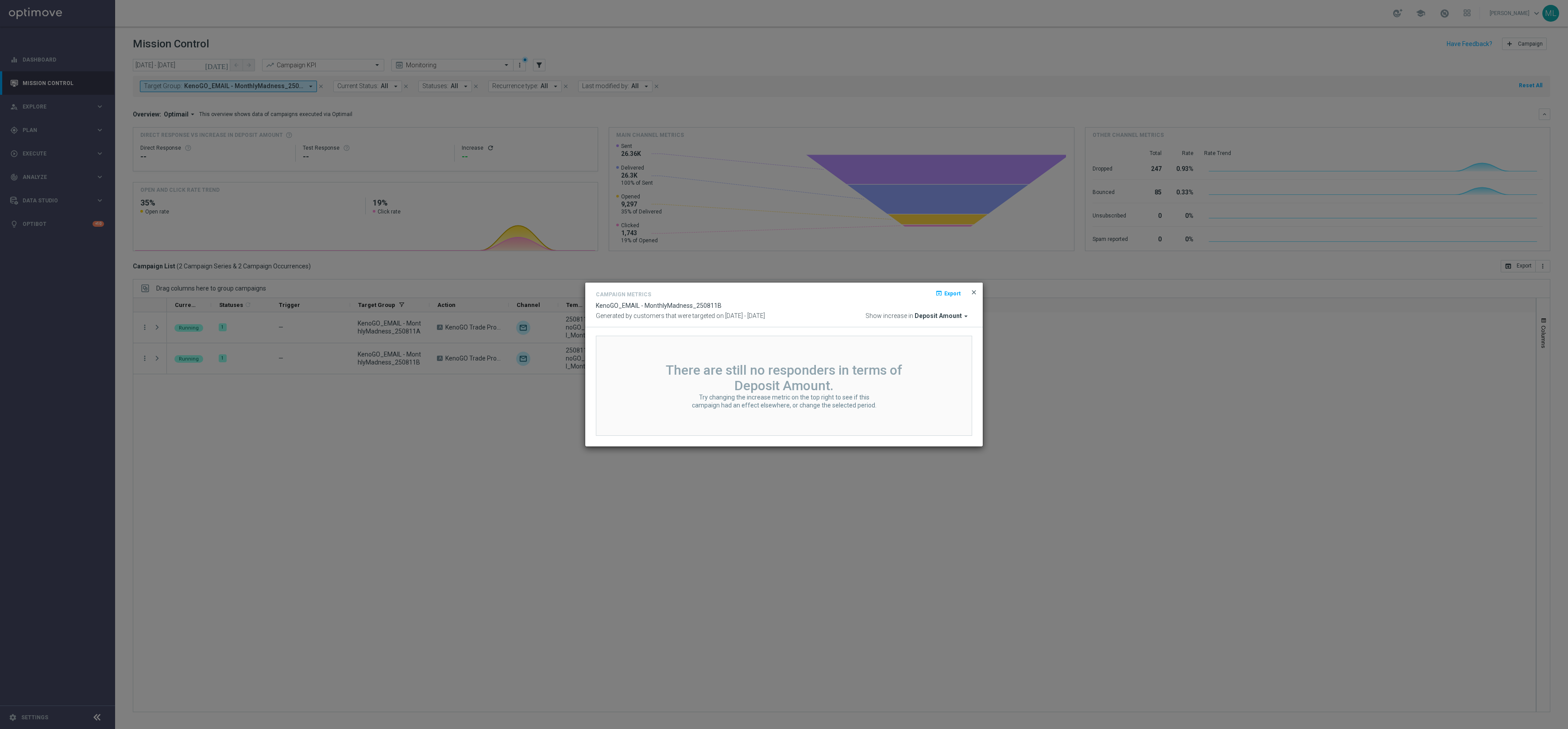
click at [974, 293] on span "close" at bounding box center [974, 292] width 7 height 7
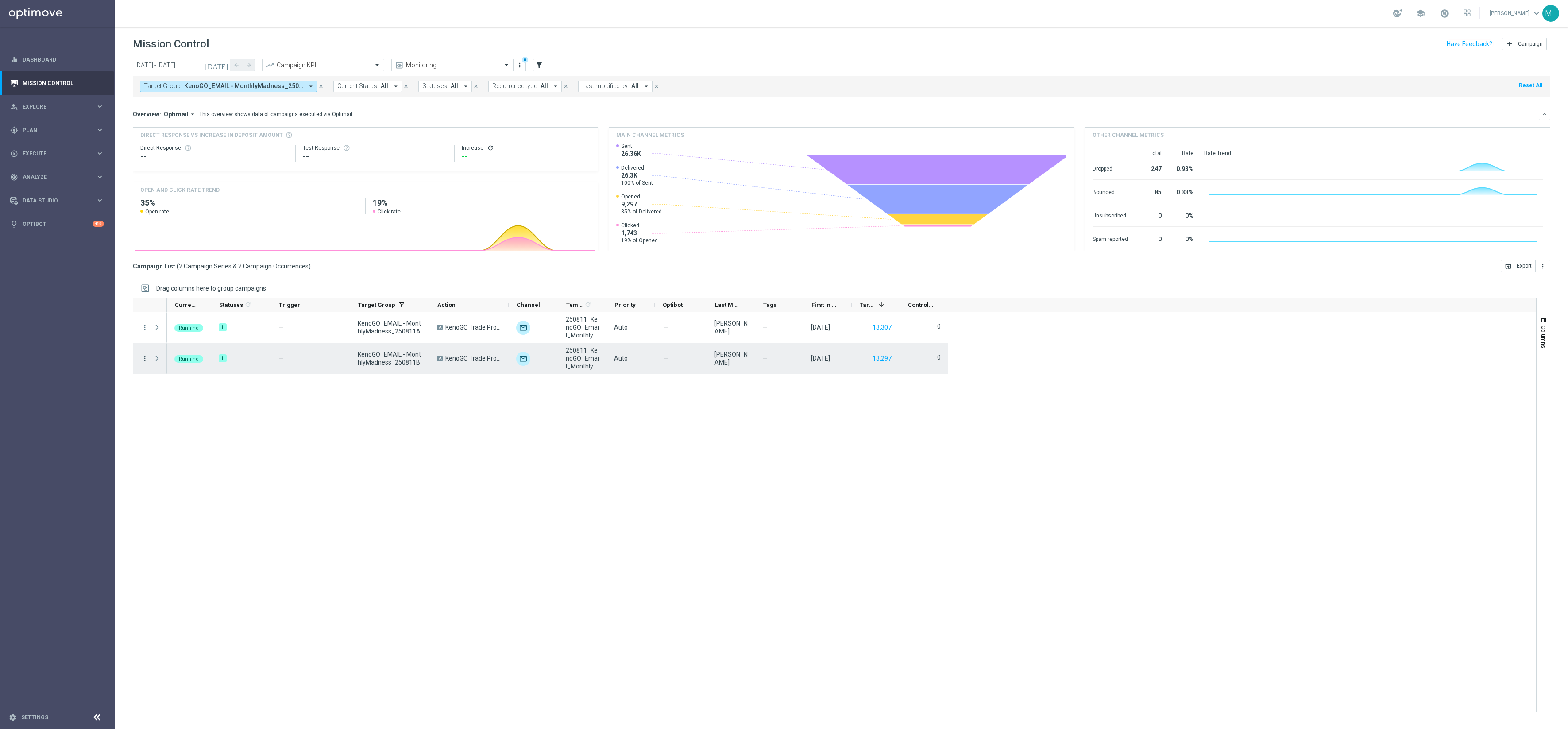
click at [146, 359] on icon "more_vert" at bounding box center [144, 359] width 8 height 8
click at [194, 389] on span "Channel Metrics" at bounding box center [184, 390] width 42 height 6
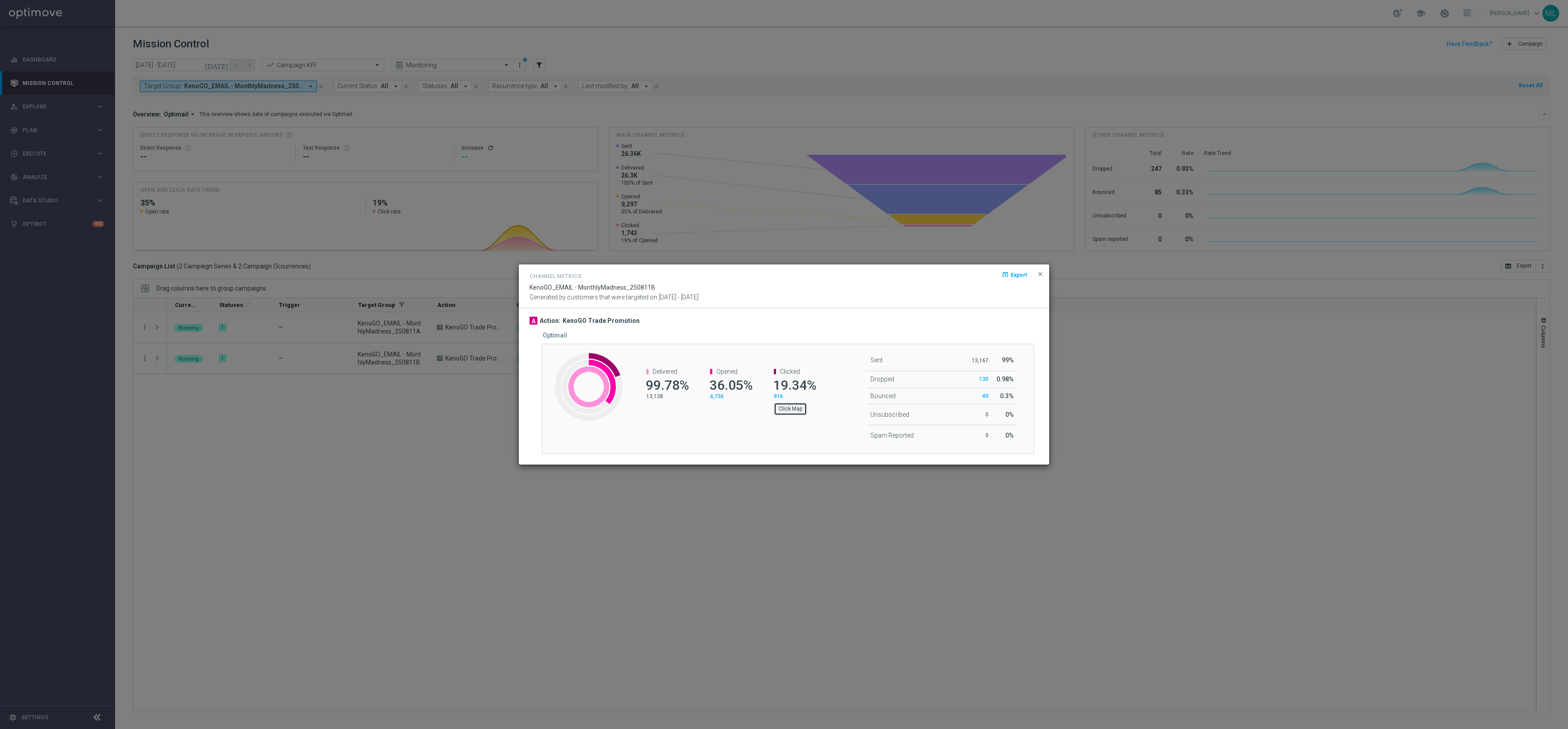
click at [792, 412] on button "Click Map" at bounding box center [789, 408] width 33 height 12
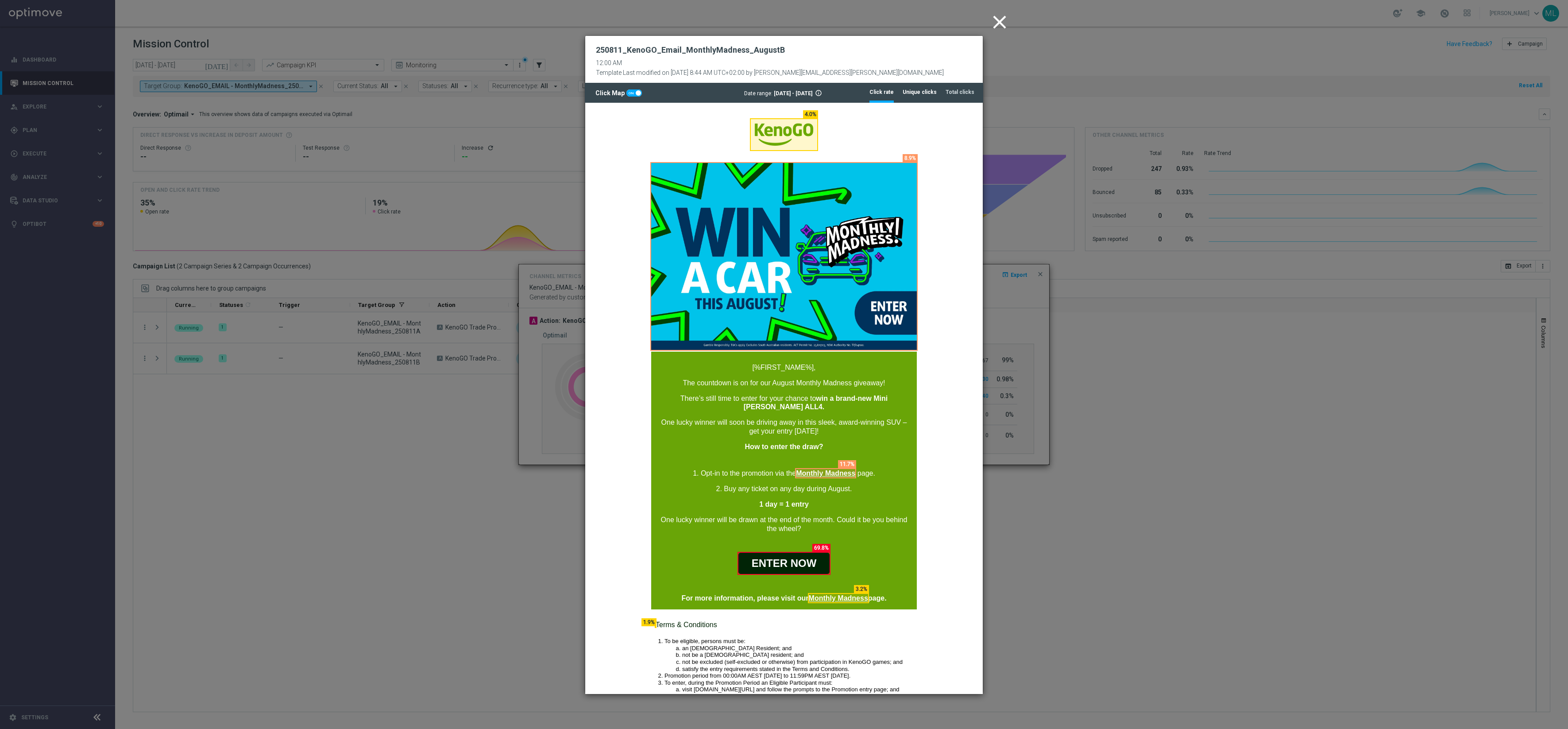
click at [929, 97] on tab-header "Unique clicks" at bounding box center [920, 93] width 34 height 8
drag, startPoint x: 1004, startPoint y: 20, endPoint x: 1003, endPoint y: 33, distance: 13.0
click at [1004, 20] on icon "close" at bounding box center [1000, 22] width 22 height 22
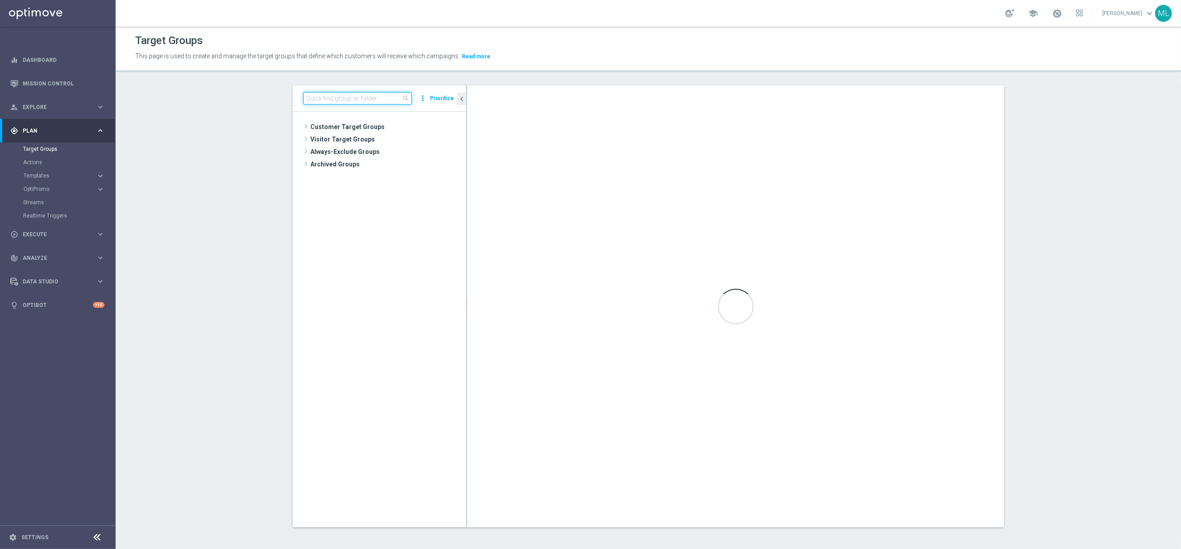
click at [349, 96] on input at bounding box center [357, 98] width 109 height 12
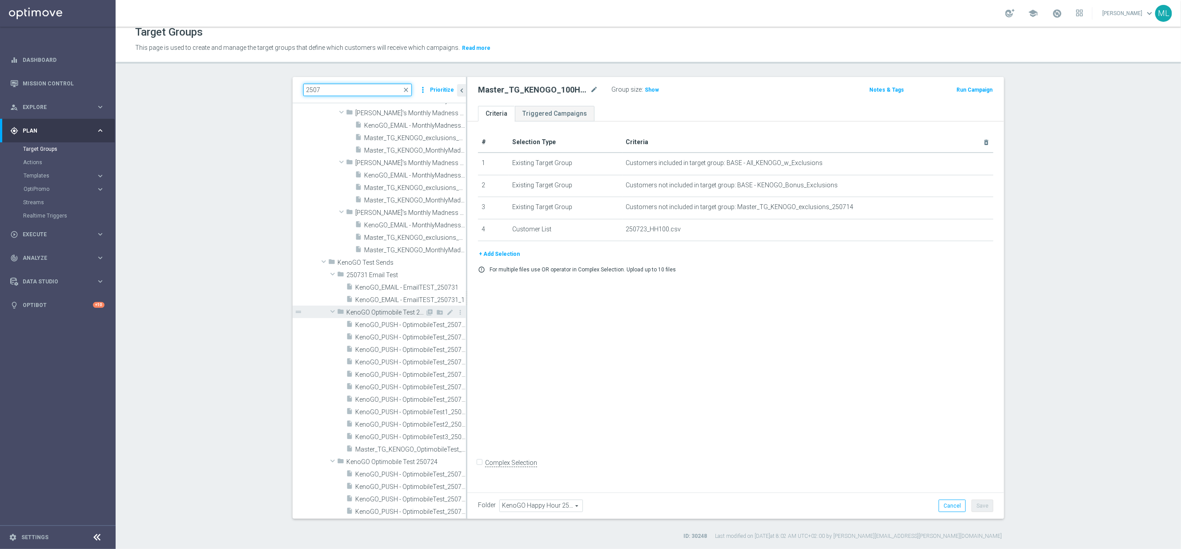
scroll to position [2314, 0]
drag, startPoint x: 306, startPoint y: 90, endPoint x: 366, endPoint y: 94, distance: 60.2
click at [310, 89] on input "2507" at bounding box center [357, 90] width 109 height 12
drag, startPoint x: 318, startPoint y: 90, endPoint x: 337, endPoint y: 92, distance: 18.7
click at [319, 90] on input "2507" at bounding box center [357, 90] width 109 height 12
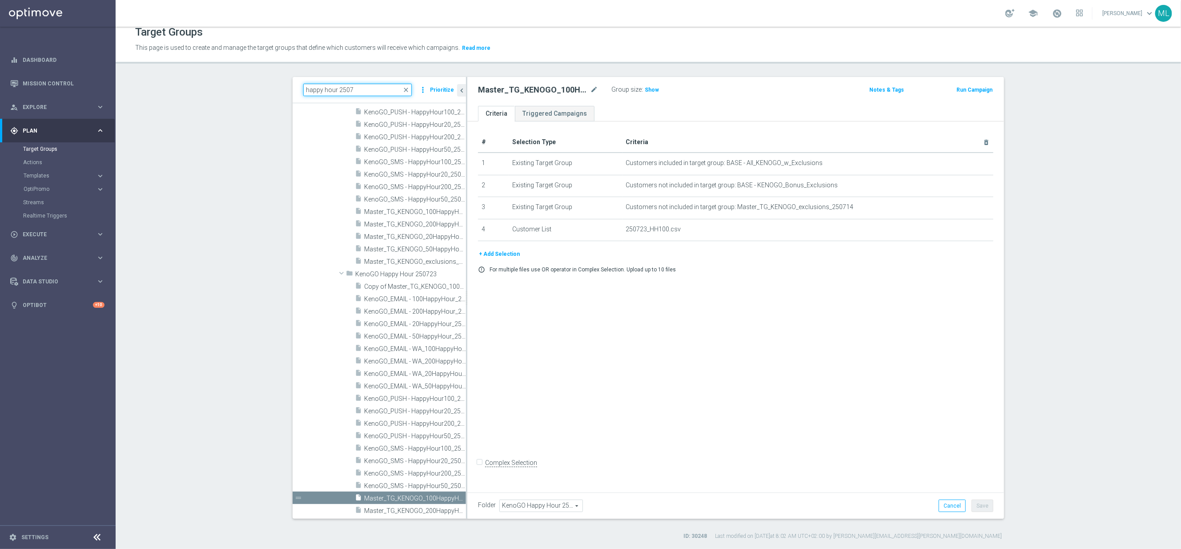
scroll to position [447, 0]
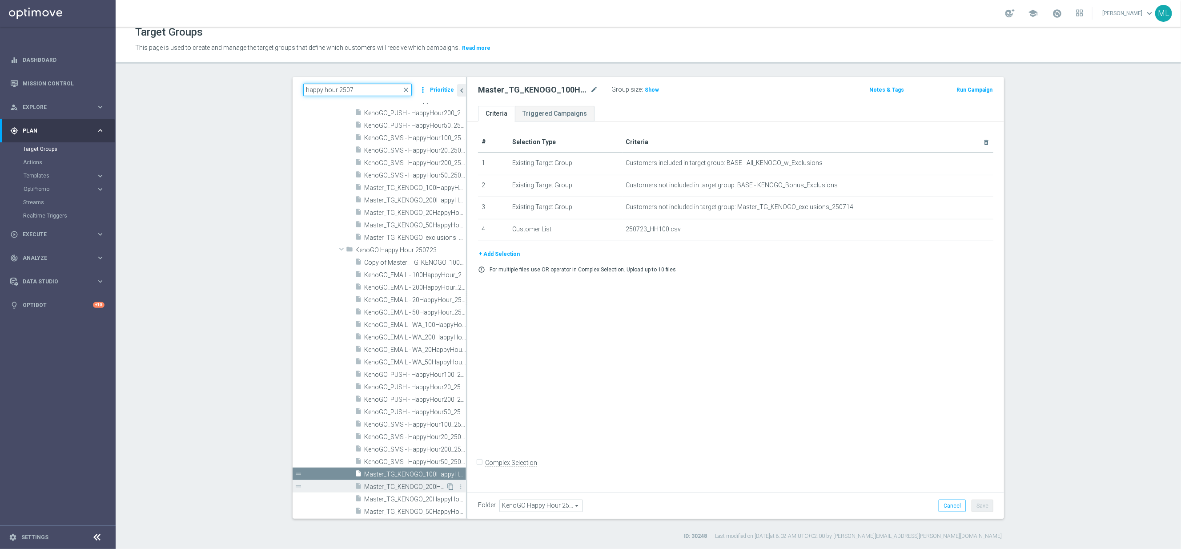
type input "happy hour 2507"
click at [451, 487] on icon "content_copy" at bounding box center [450, 486] width 7 height 7
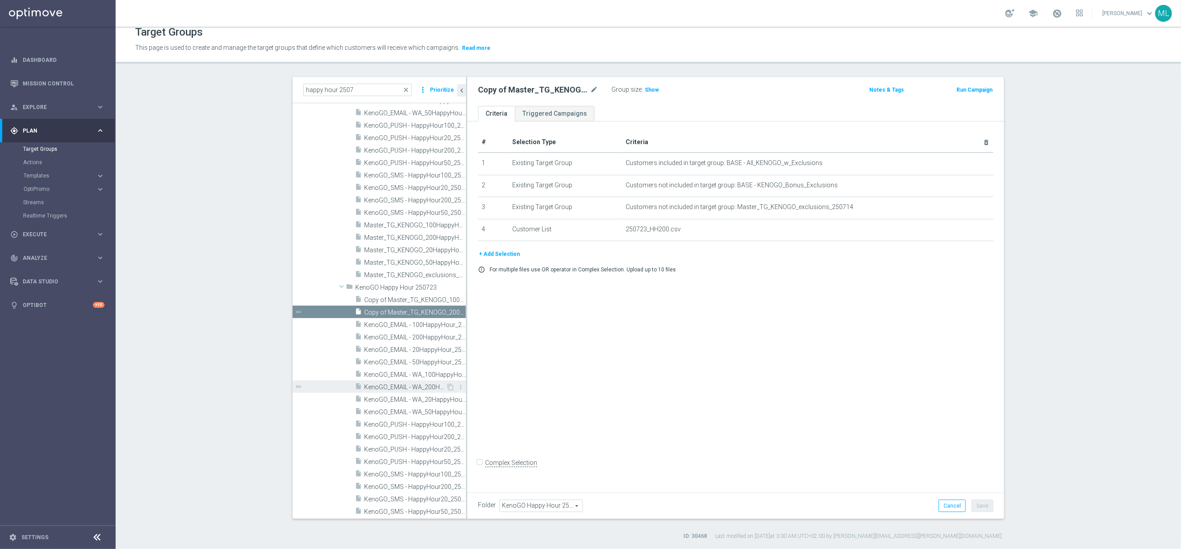
scroll to position [459, 0]
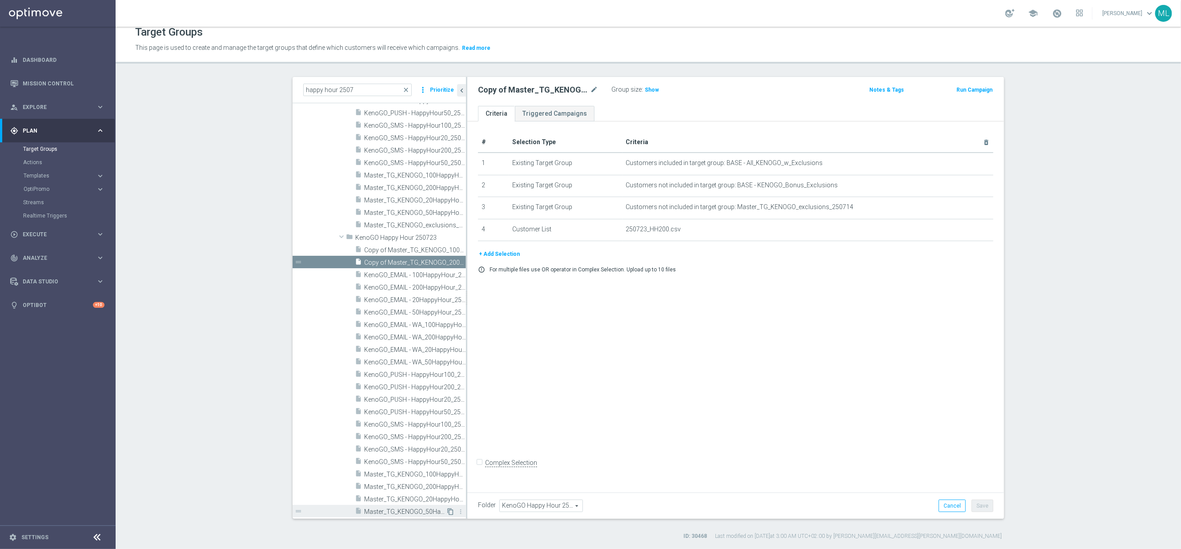
click at [452, 511] on icon "content_copy" at bounding box center [450, 511] width 7 height 7
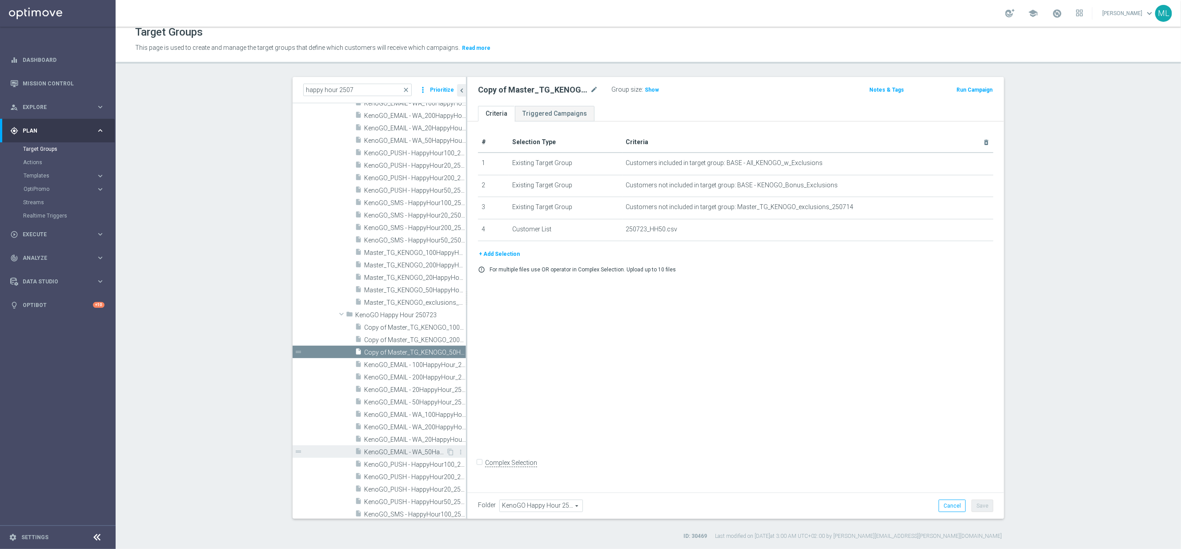
scroll to position [471, 0]
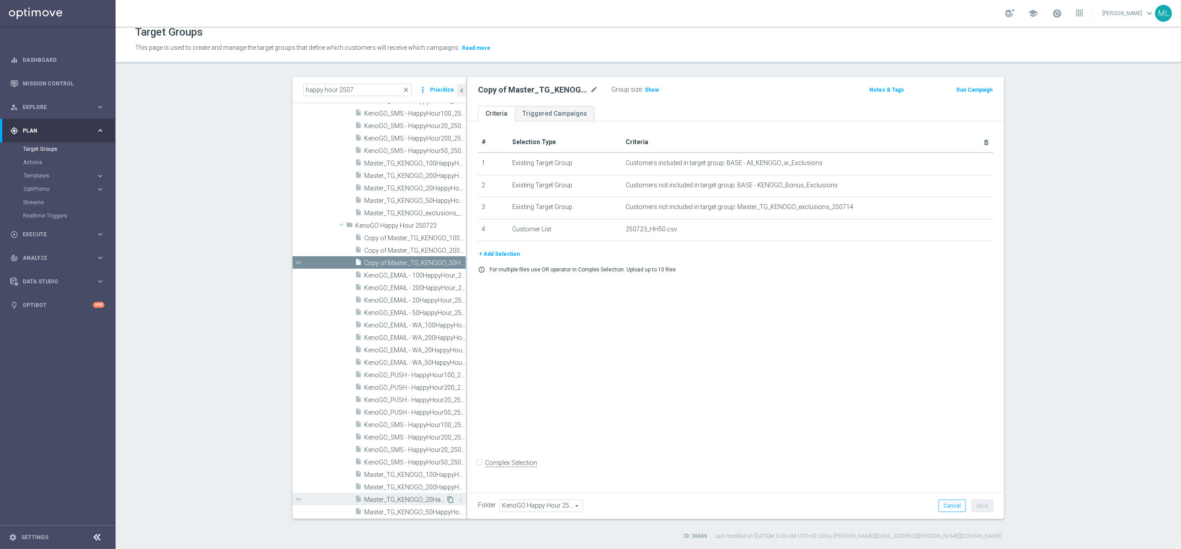
click at [452, 498] on icon "content_copy" at bounding box center [450, 499] width 7 height 7
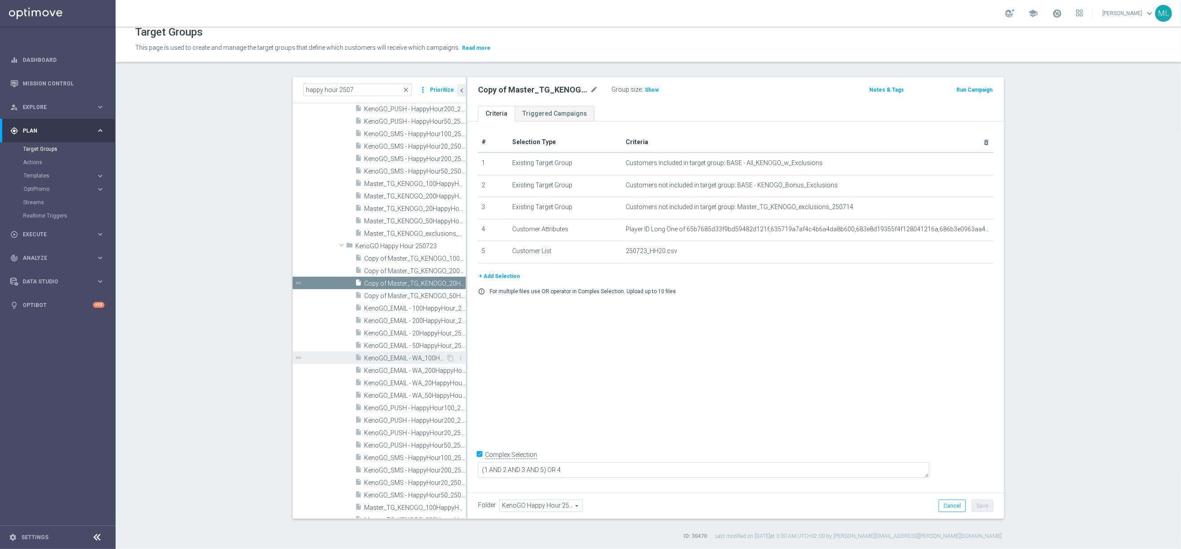
scroll to position [484, 0]
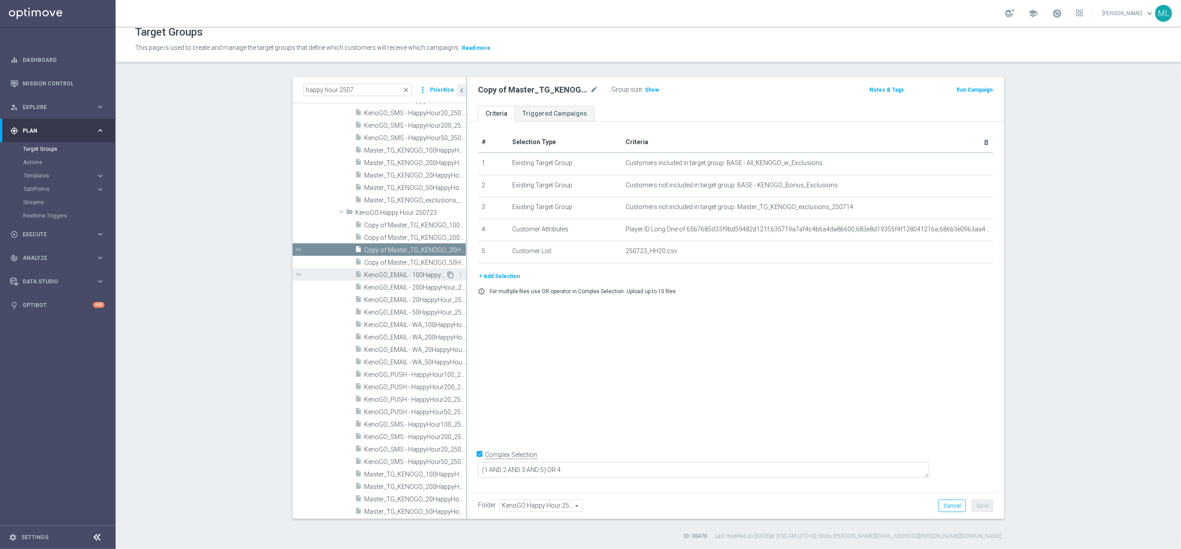
click at [453, 274] on icon "content_copy" at bounding box center [450, 274] width 7 height 7
checkbox input "false"
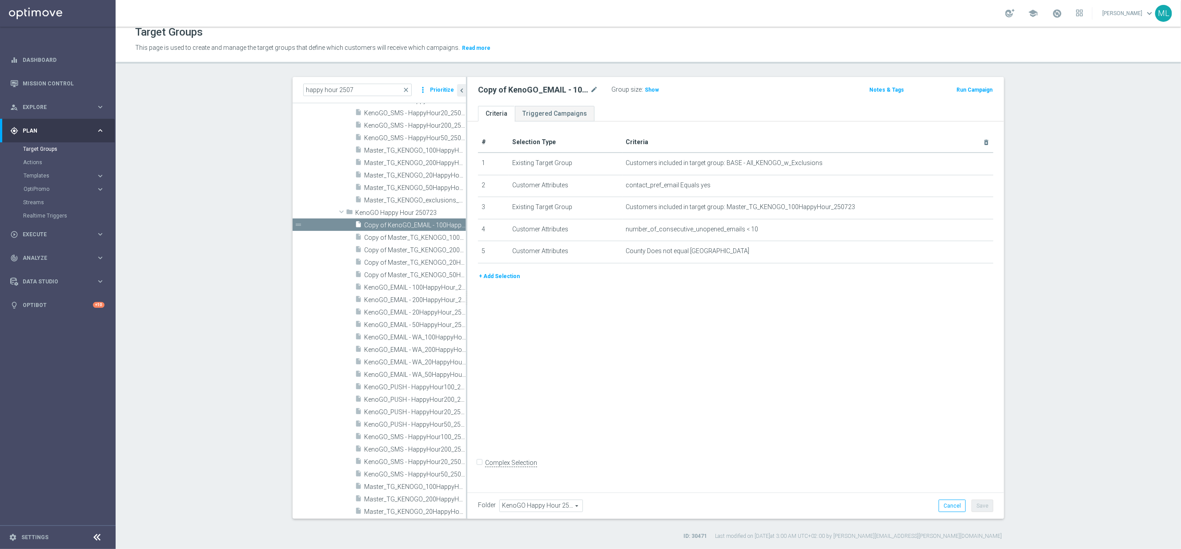
scroll to position [497, 0]
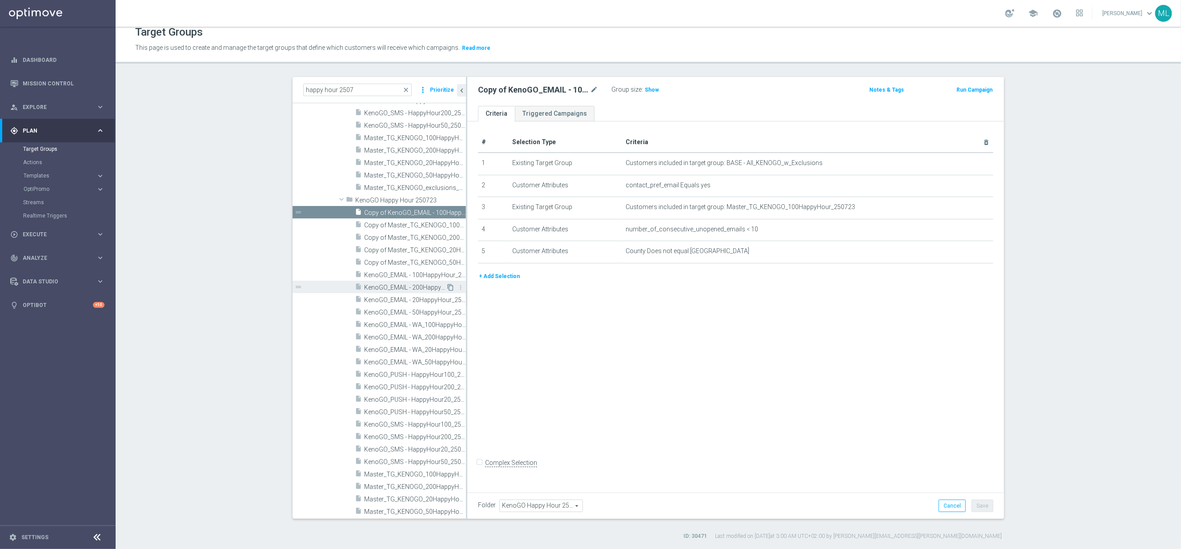
click at [450, 286] on icon "content_copy" at bounding box center [450, 287] width 7 height 7
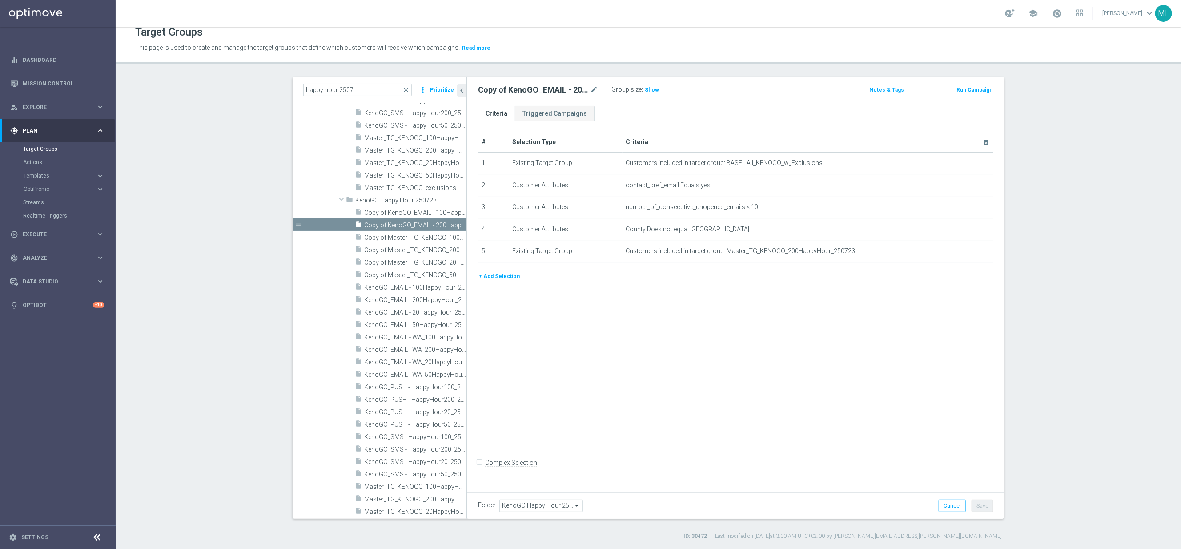
scroll to position [510, 0]
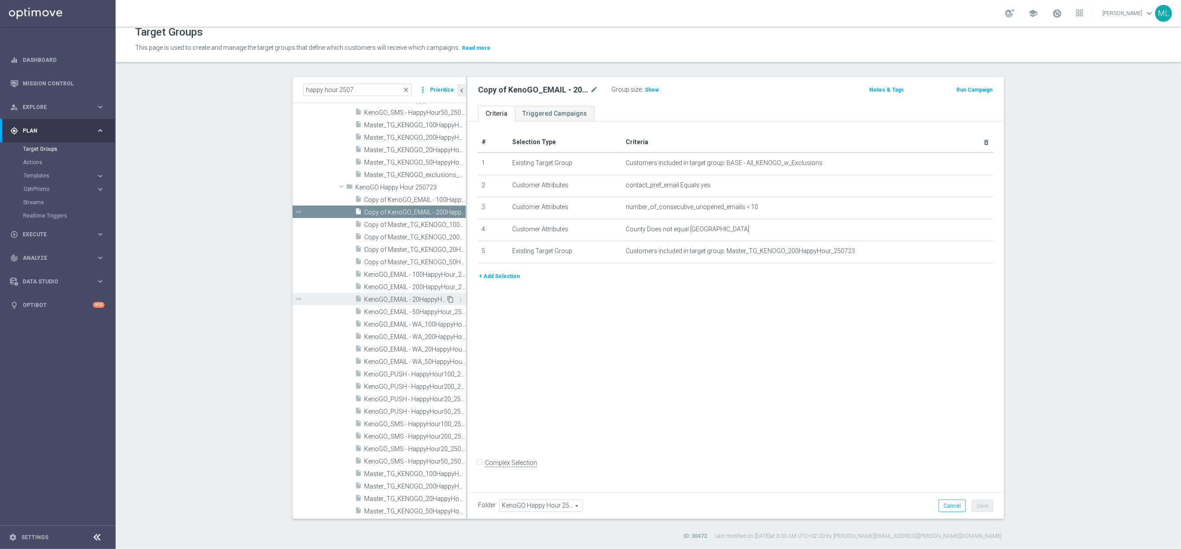
click at [450, 299] on icon "content_copy" at bounding box center [450, 299] width 7 height 7
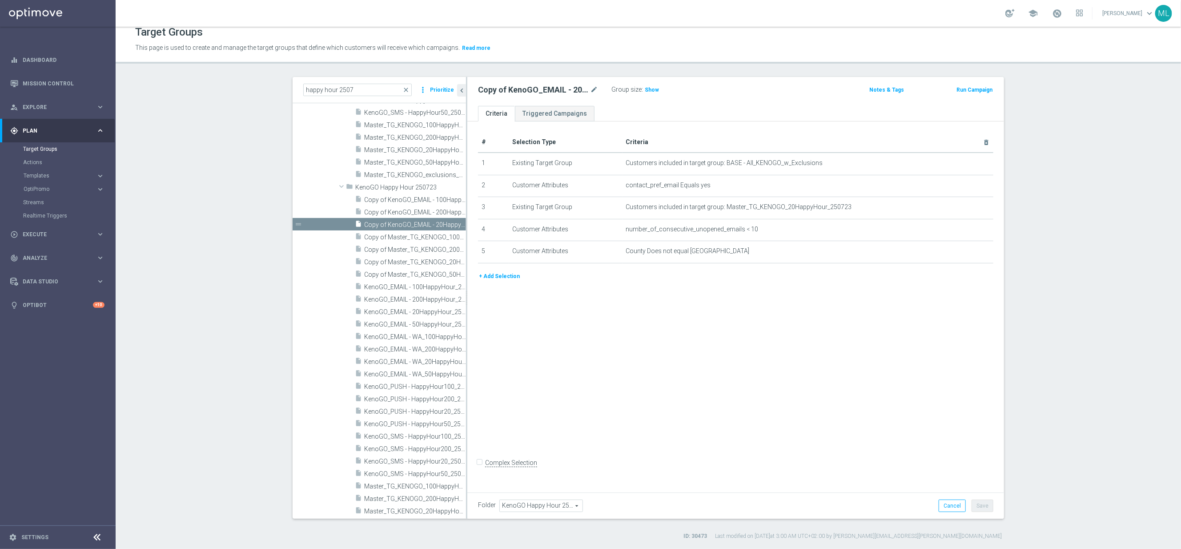
scroll to position [522, 0]
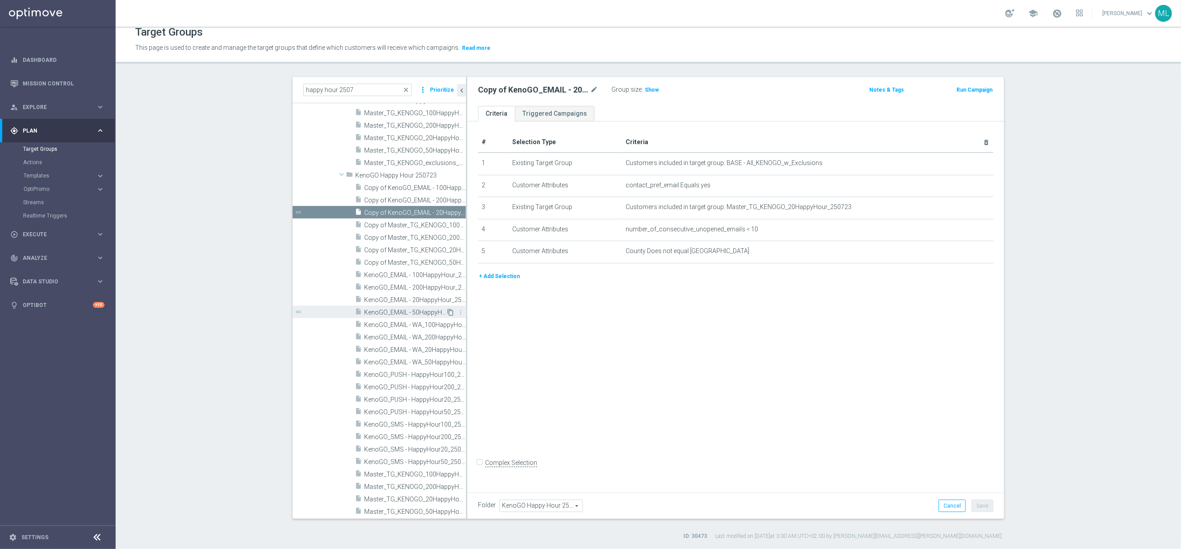
click at [451, 312] on icon "content_copy" at bounding box center [450, 312] width 7 height 7
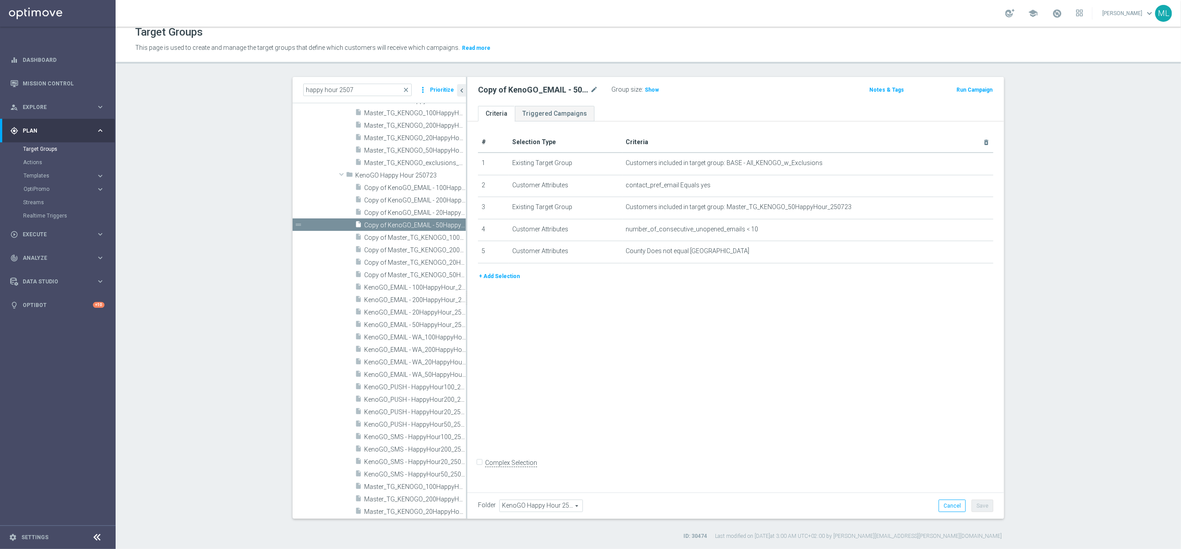
scroll to position [534, 0]
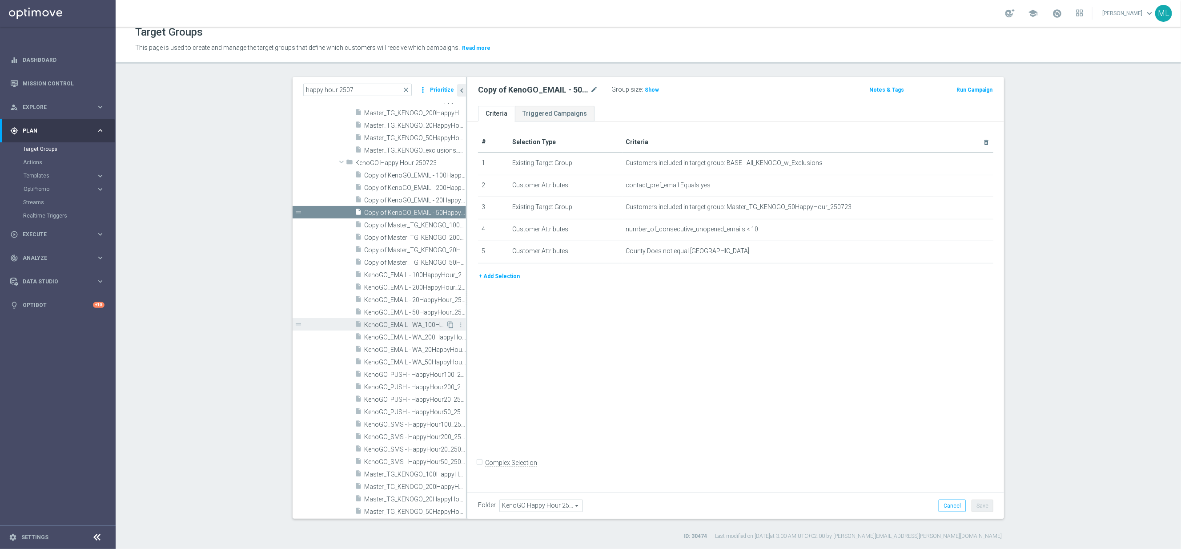
click at [451, 325] on icon "content_copy" at bounding box center [450, 324] width 7 height 7
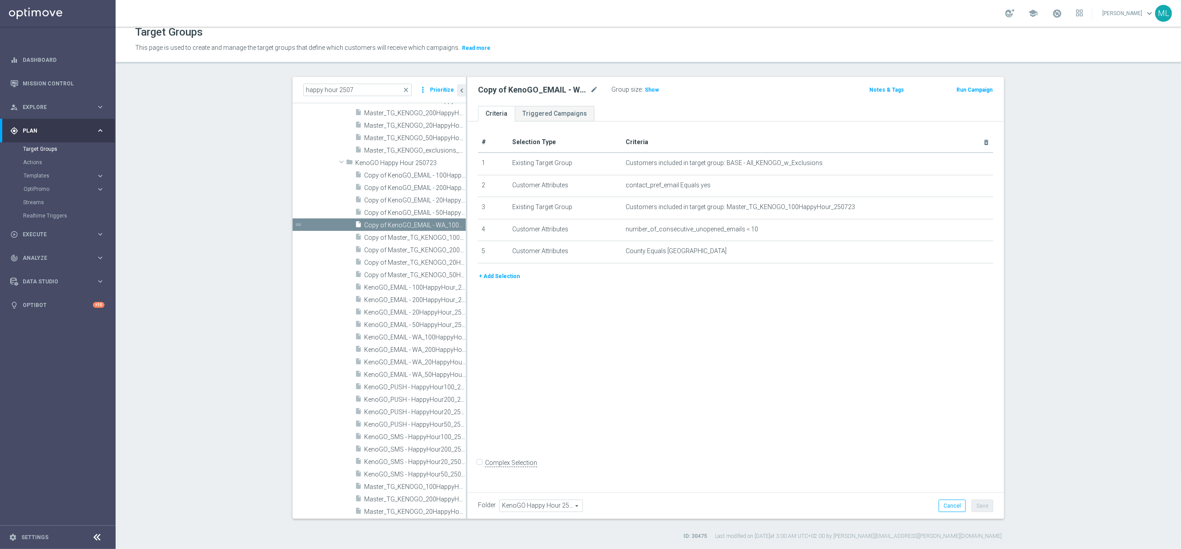
scroll to position [547, 0]
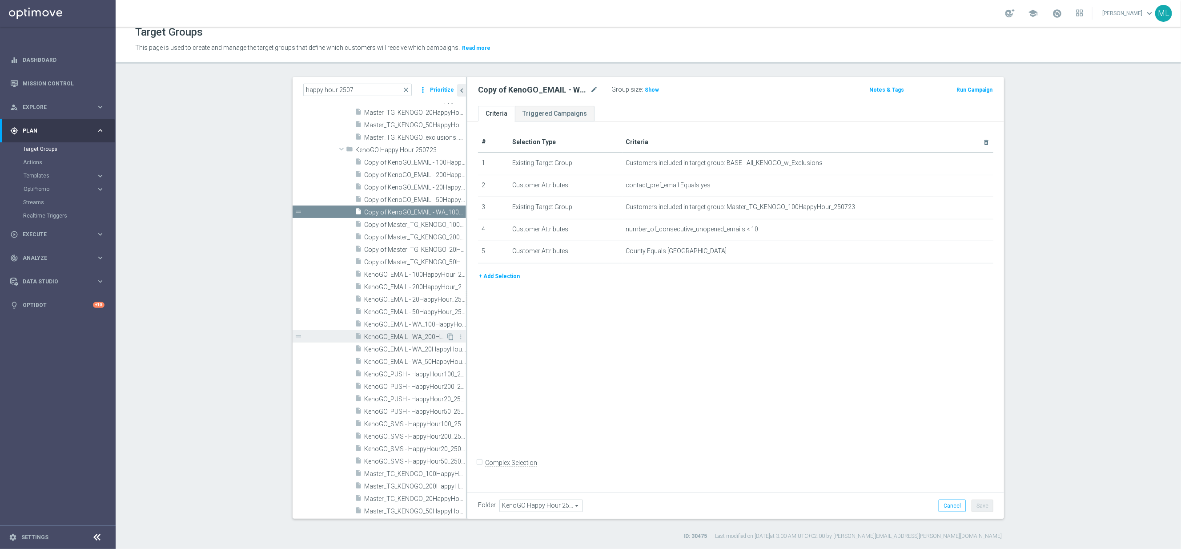
click at [451, 337] on icon "content_copy" at bounding box center [450, 336] width 7 height 7
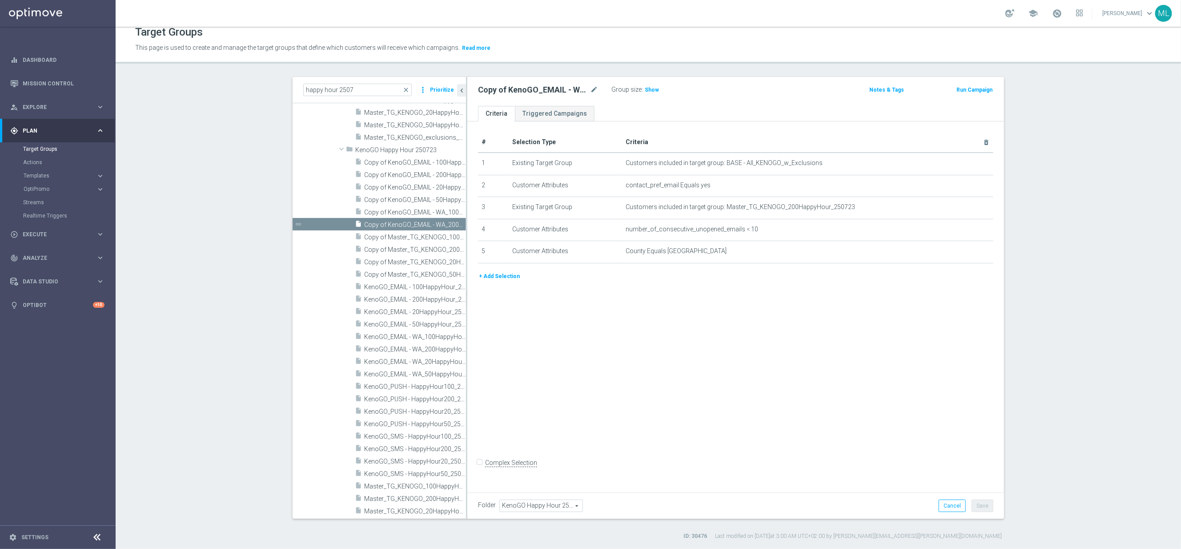
scroll to position [559, 0]
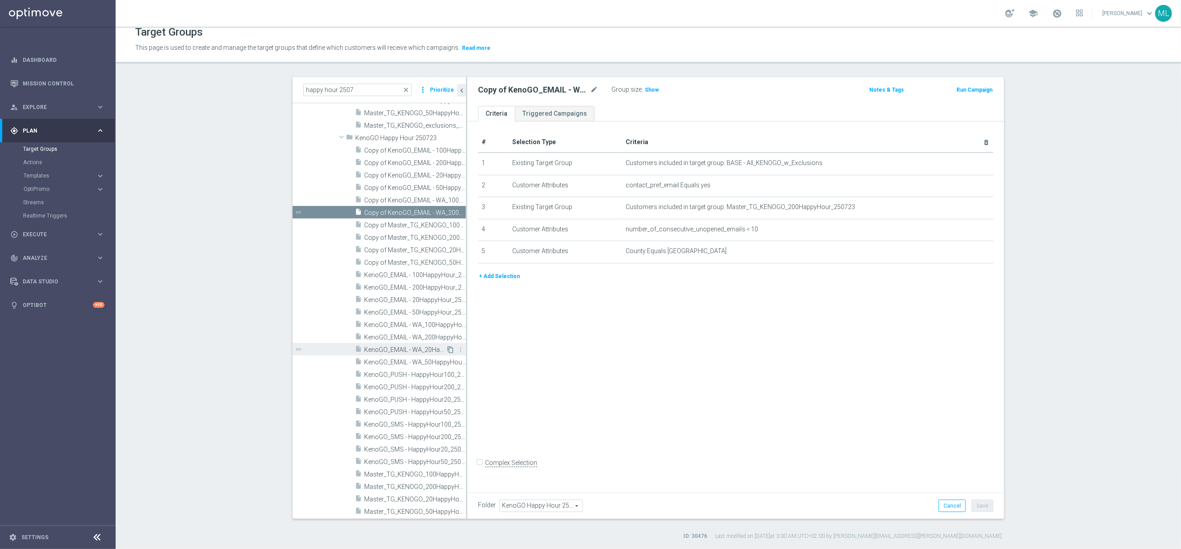
click at [451, 350] on icon "content_copy" at bounding box center [450, 349] width 7 height 7
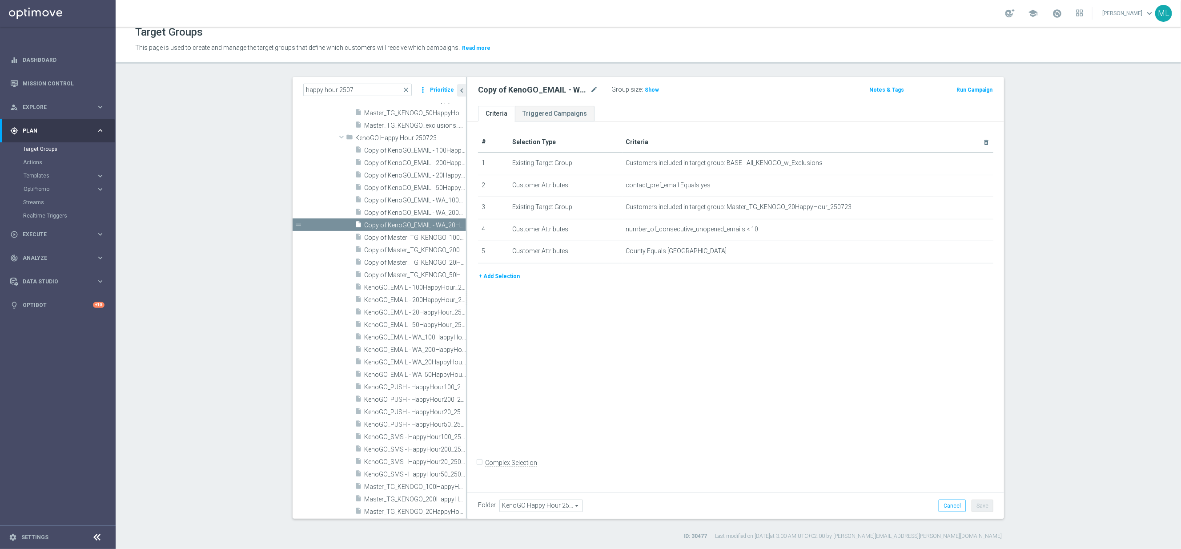
scroll to position [571, 0]
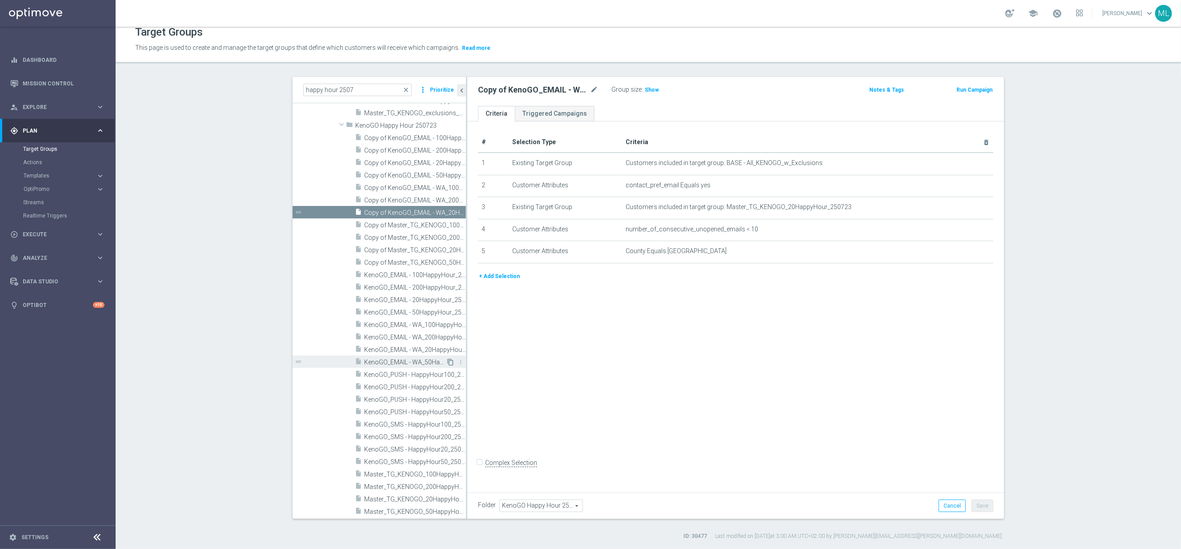
click at [451, 361] on icon "content_copy" at bounding box center [450, 361] width 7 height 7
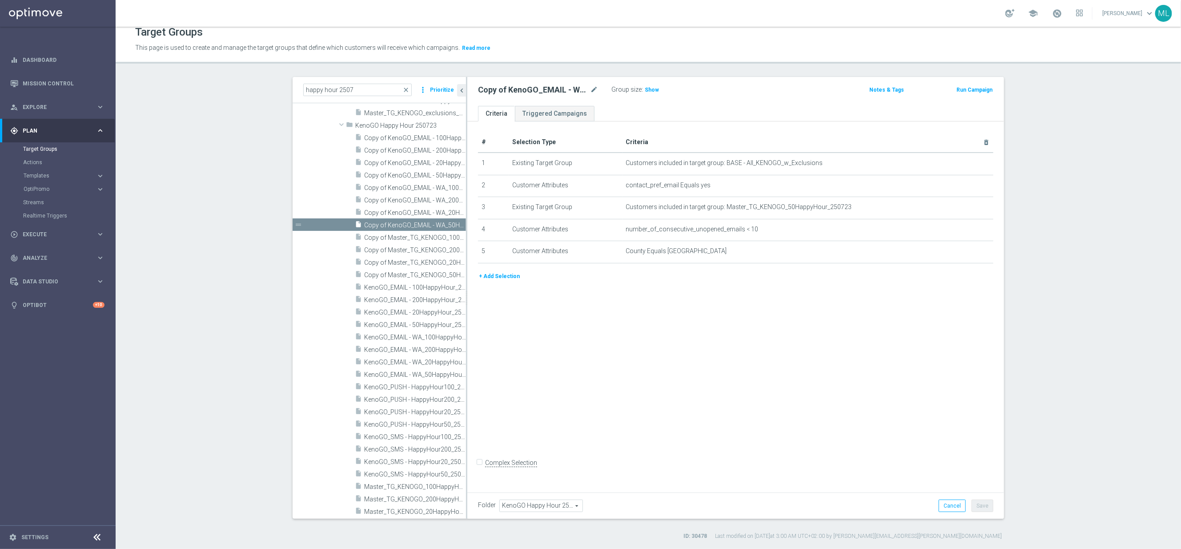
scroll to position [584, 0]
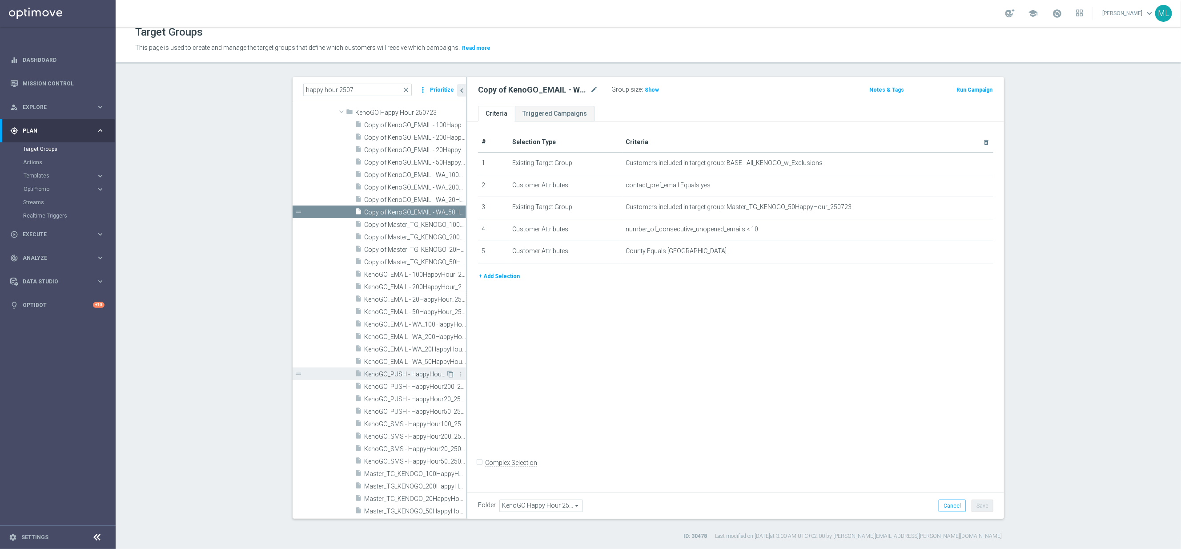
click at [449, 375] on icon "content_copy" at bounding box center [450, 373] width 7 height 7
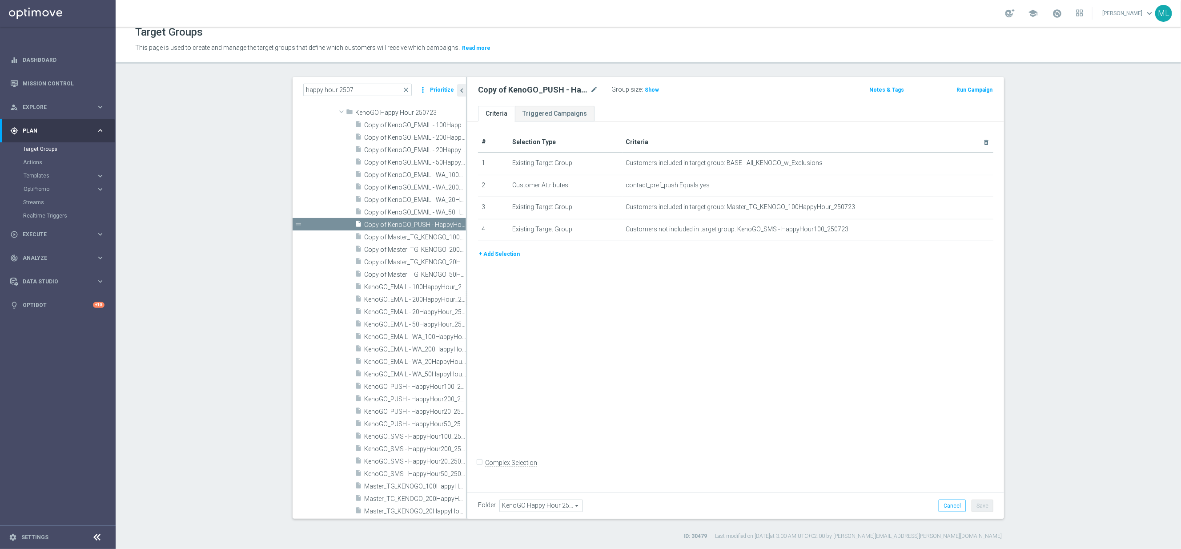
scroll to position [596, 0]
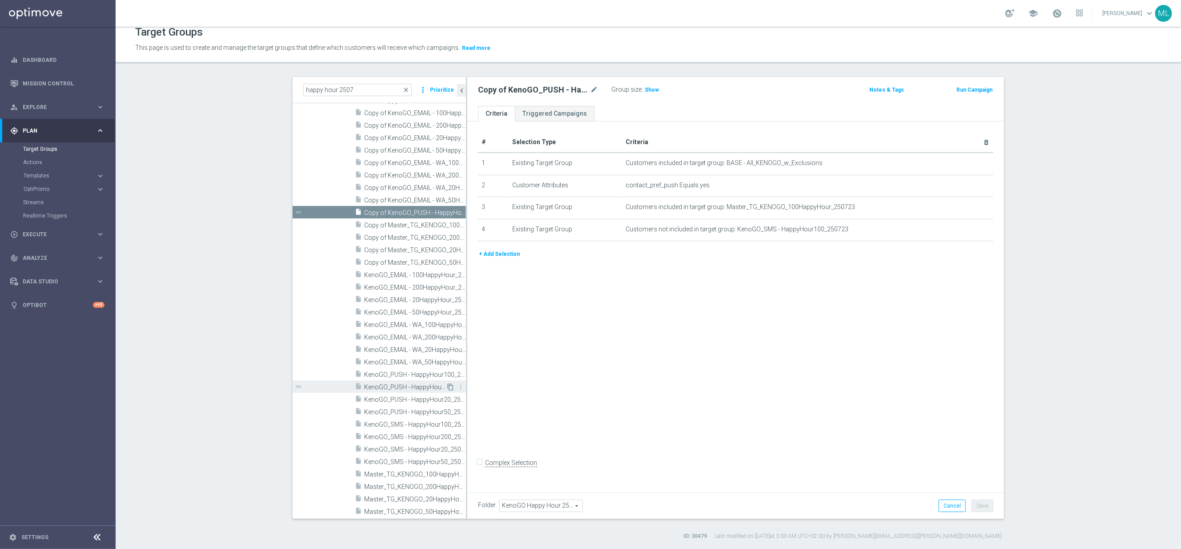
click at [449, 386] on icon "content_copy" at bounding box center [450, 386] width 7 height 7
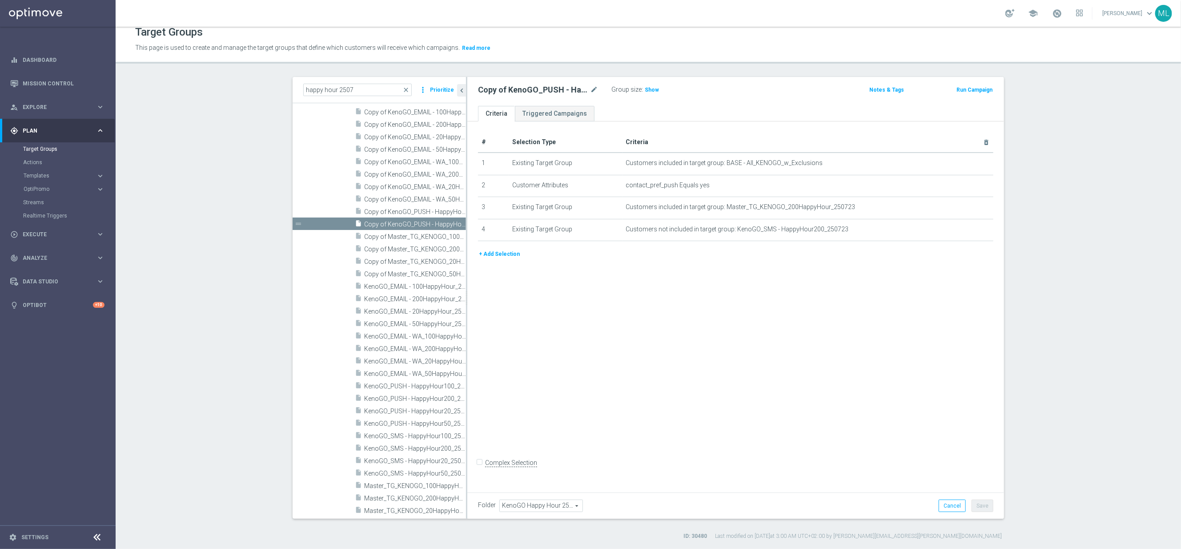
scroll to position [607, 0]
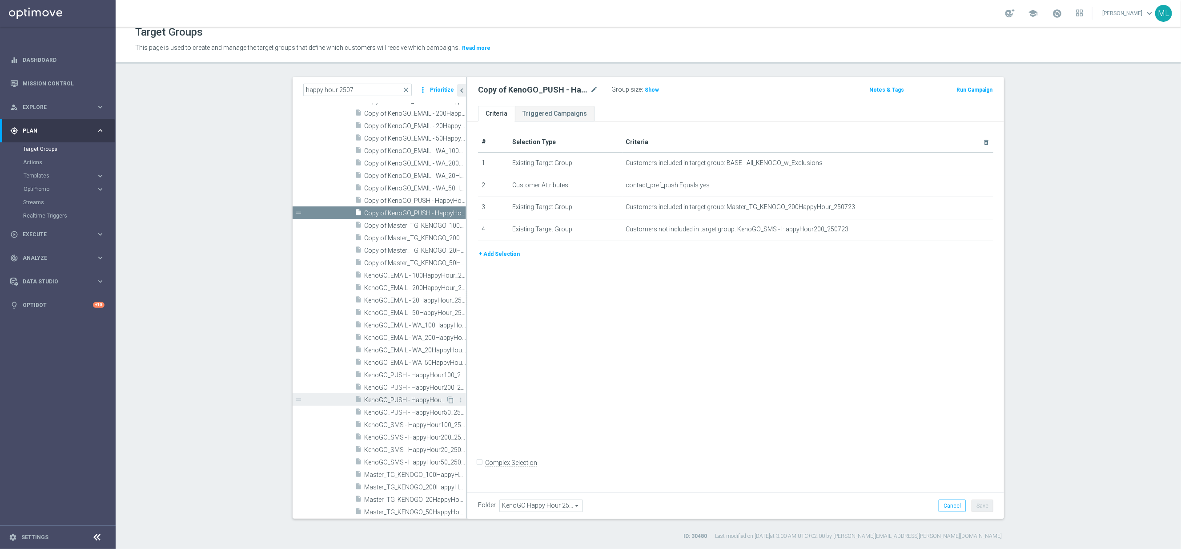
click at [450, 398] on icon "content_copy" at bounding box center [450, 399] width 7 height 7
click at [449, 411] on icon "content_copy" at bounding box center [450, 411] width 7 height 7
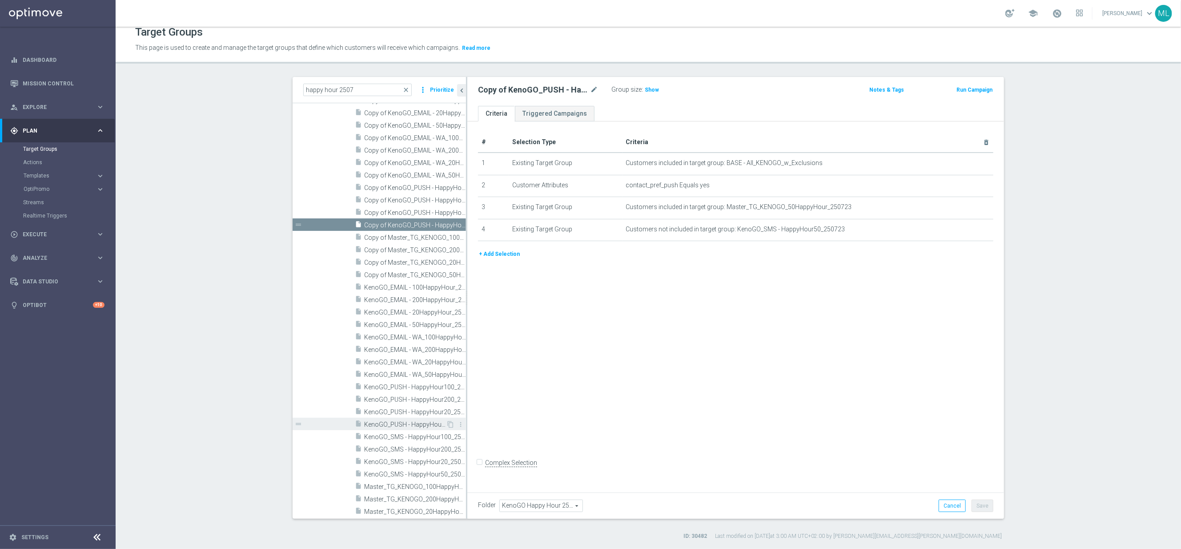
scroll to position [614, 0]
click at [449, 425] on icon "content_copy" at bounding box center [450, 424] width 7 height 7
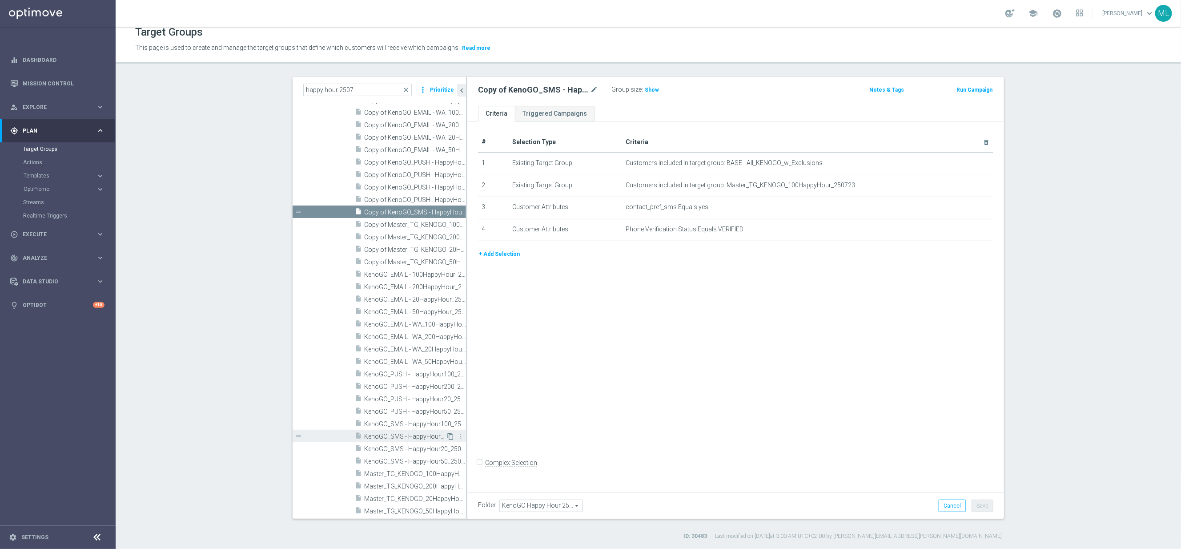
click at [450, 434] on icon "content_copy" at bounding box center [450, 436] width 7 height 7
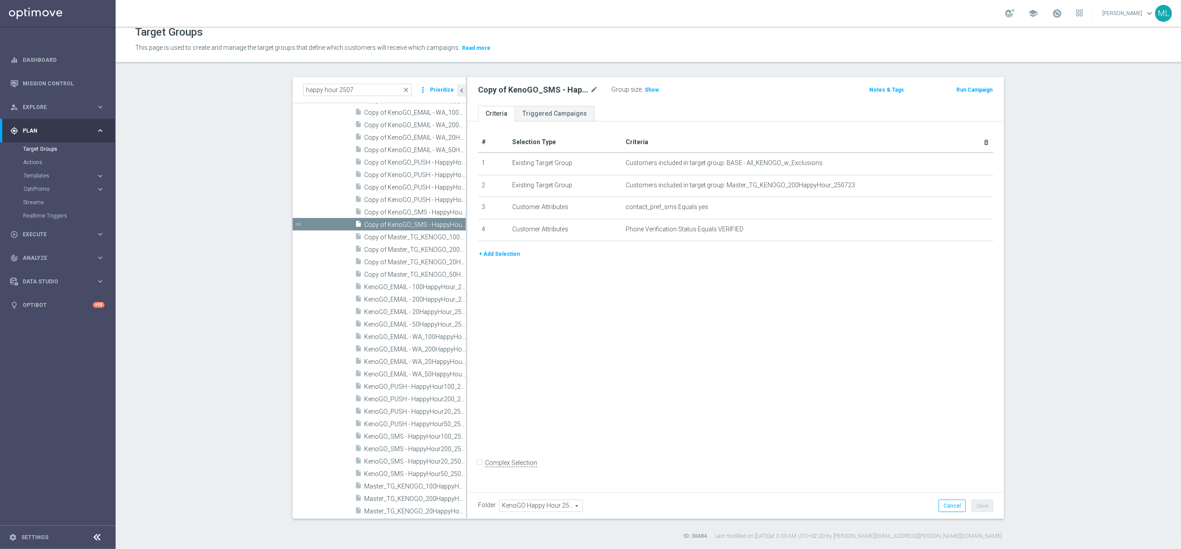
scroll to position [639, 0]
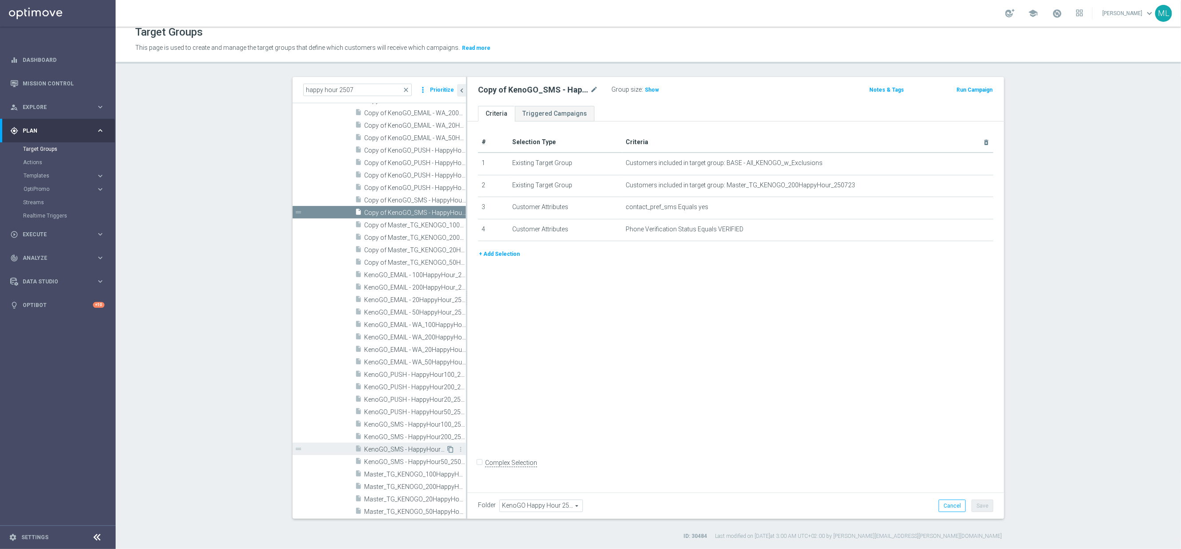
click at [450, 446] on icon "content_copy" at bounding box center [450, 449] width 7 height 7
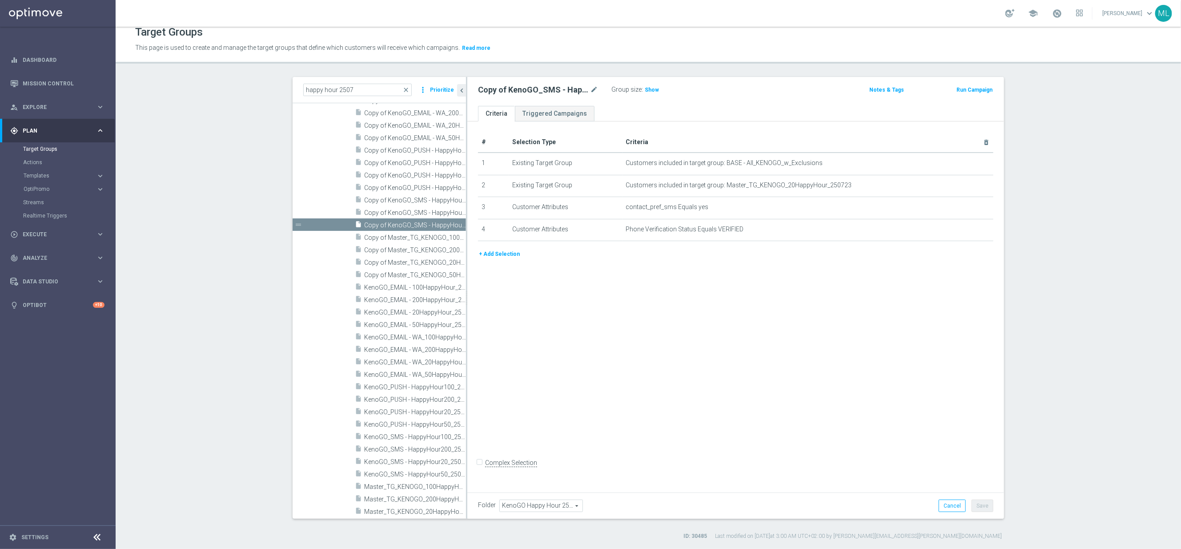
scroll to position [652, 0]
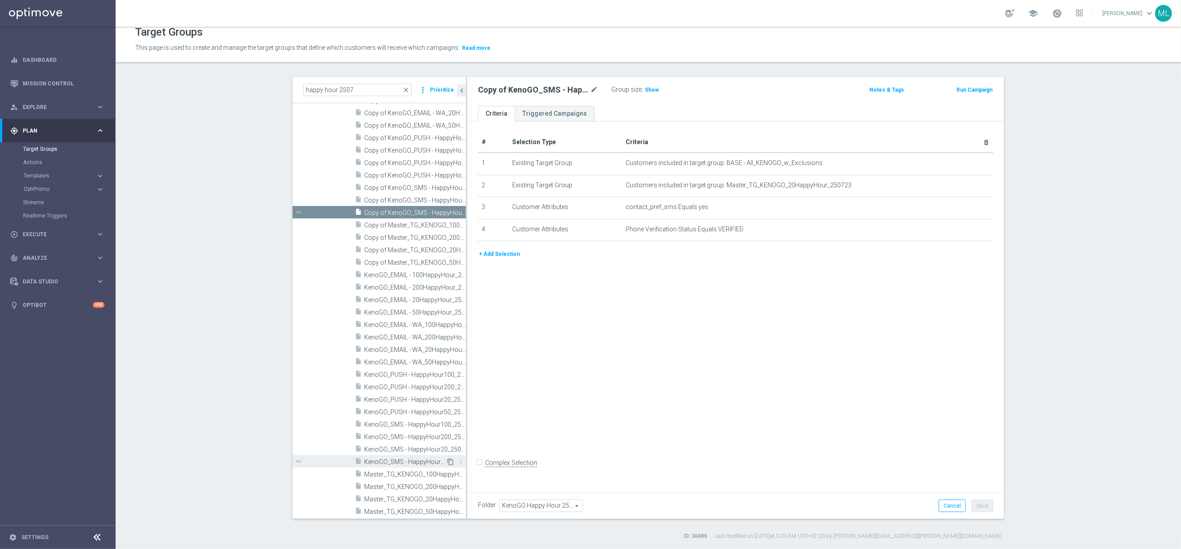
click at [450, 459] on icon "content_copy" at bounding box center [450, 461] width 7 height 7
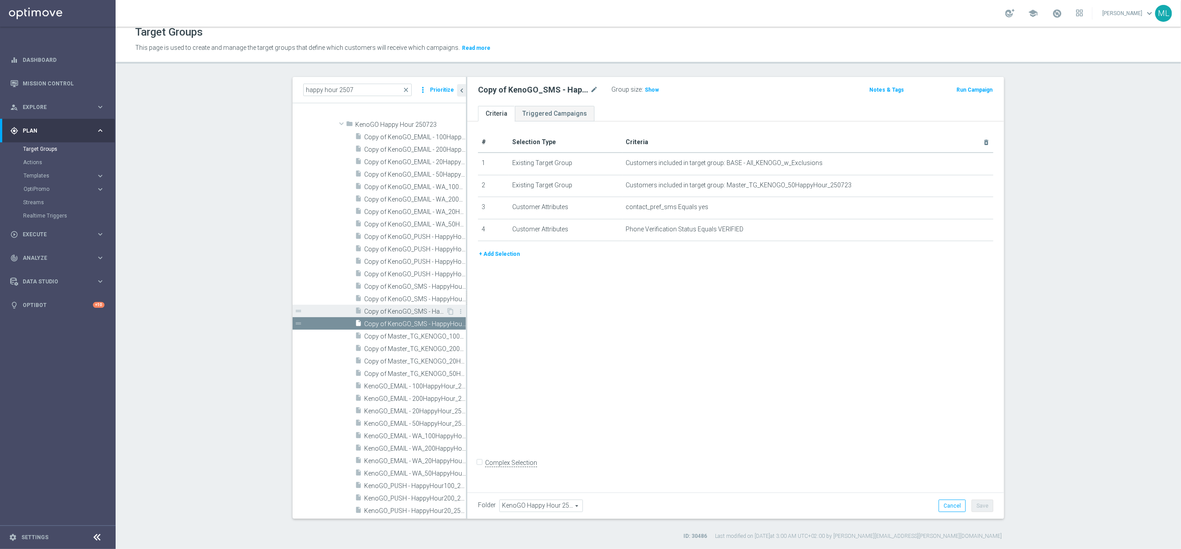
scroll to position [526, 0]
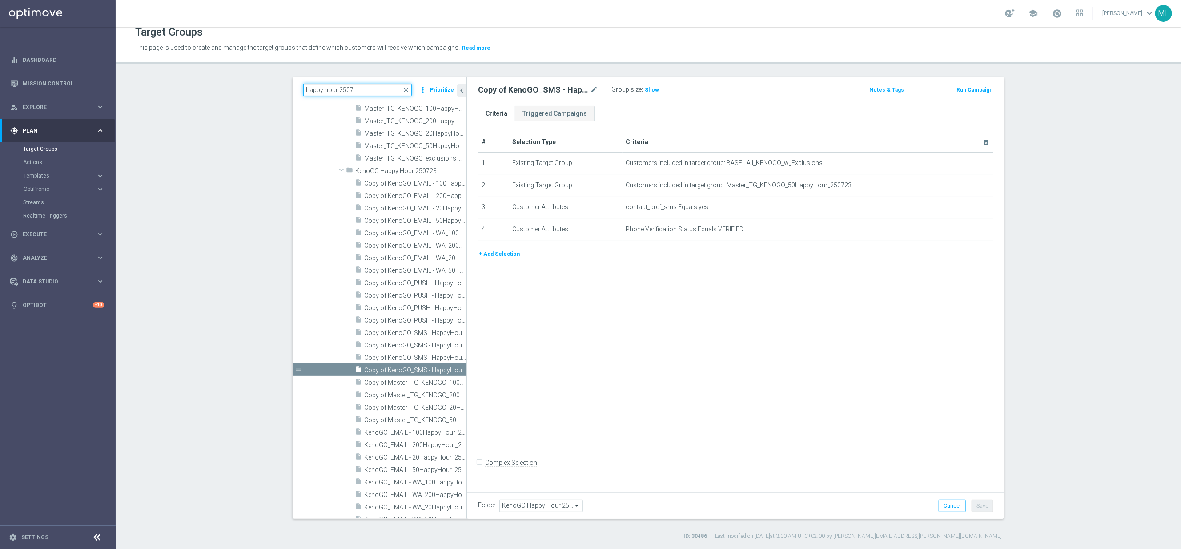
click at [371, 88] on input "happy hour 2507" at bounding box center [357, 90] width 109 height 12
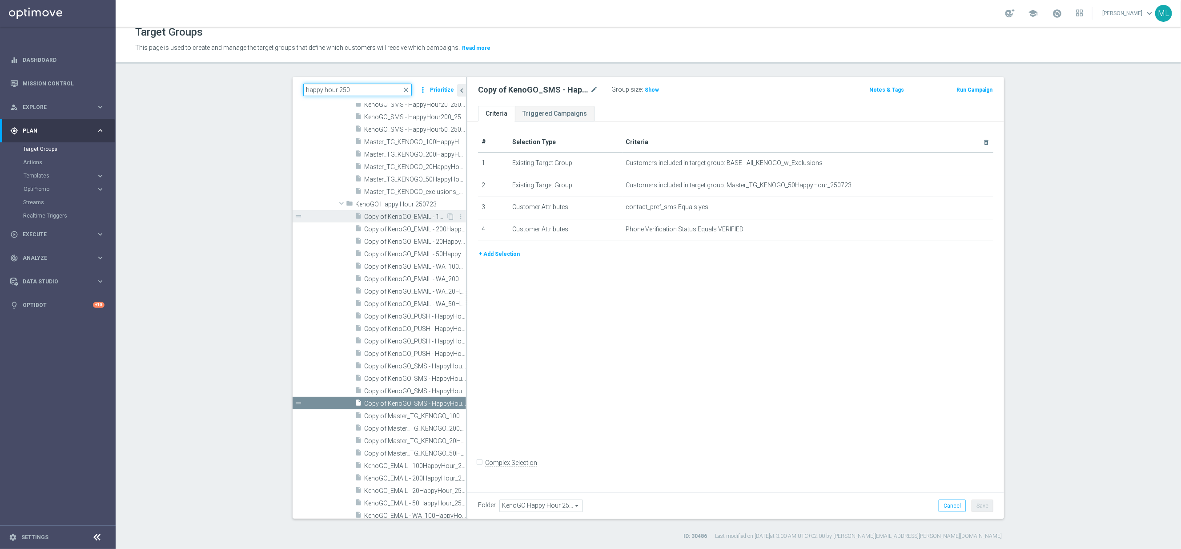
type input "happy hour 250"
click at [392, 217] on span "Copy of KenoGO_EMAIL - 100HappyHour_250723" at bounding box center [405, 217] width 82 height 8
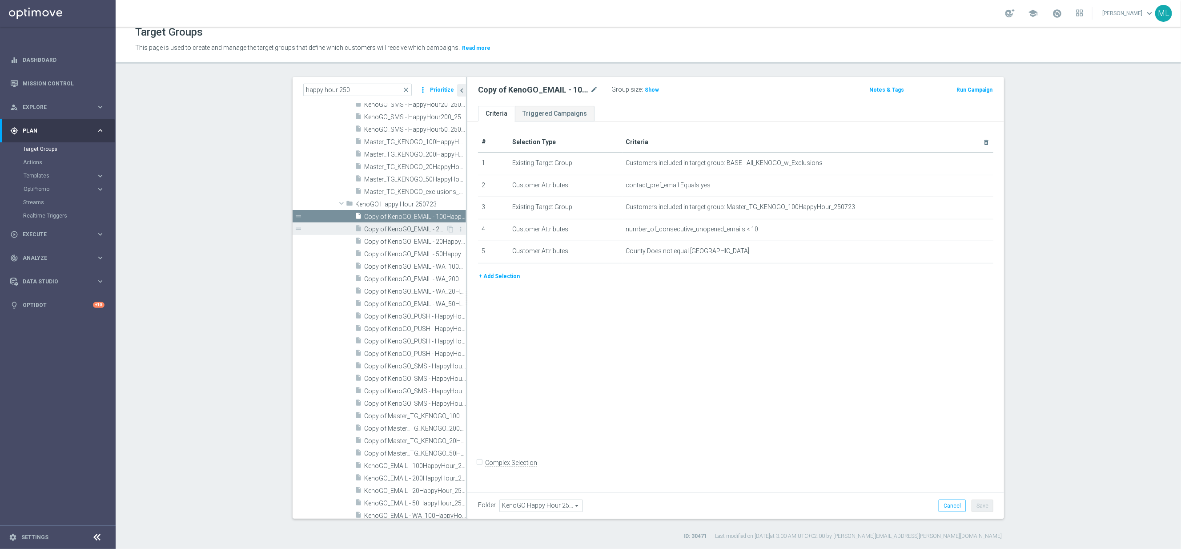
click at [393, 228] on span "Copy of KenoGO_EMAIL - 200HappyHour_250723" at bounding box center [405, 229] width 82 height 8
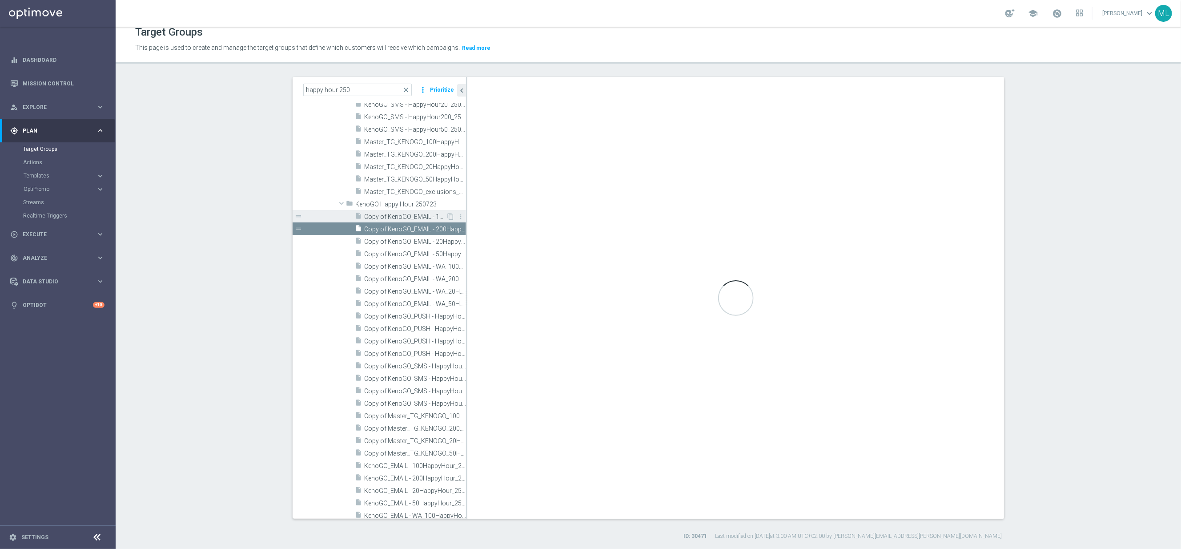
click at [389, 213] on span "Copy of KenoGO_EMAIL - 100HappyHour_250723" at bounding box center [405, 217] width 82 height 8
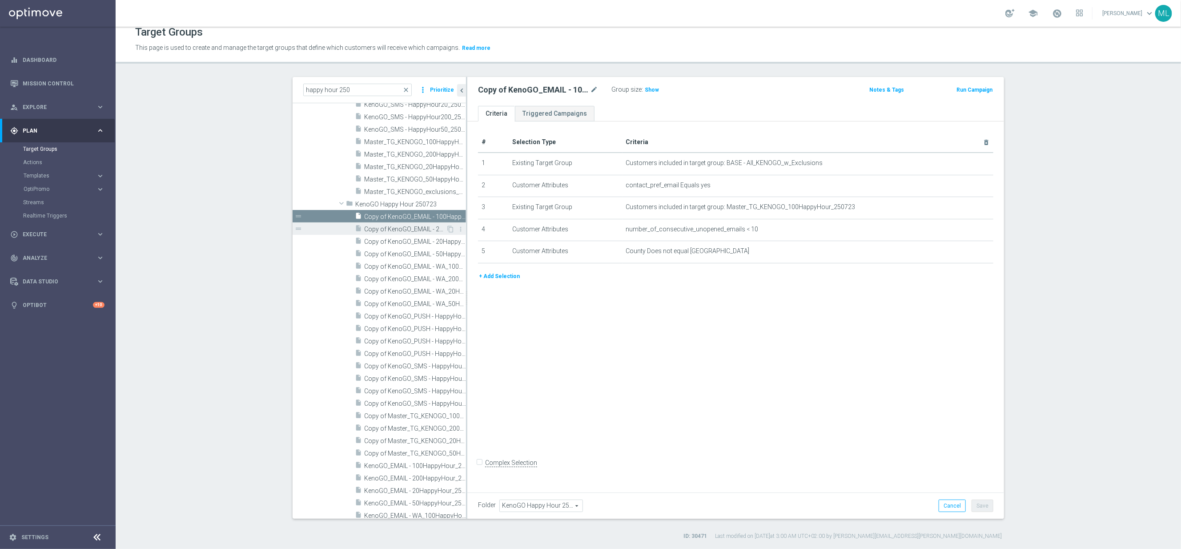
click at [394, 228] on span "Copy of KenoGO_EMAIL - 200HappyHour_250723" at bounding box center [405, 229] width 82 height 8
click at [392, 238] on span "Copy of KenoGO_EMAIL - 20HappyHour_250723" at bounding box center [405, 242] width 82 height 8
click at [392, 252] on span "Copy of KenoGO_EMAIL - 50HappyHour_250723" at bounding box center [405, 254] width 82 height 8
click at [391, 264] on span "Copy of KenoGO_EMAIL - WA_100HappyHour_250723" at bounding box center [405, 267] width 82 height 8
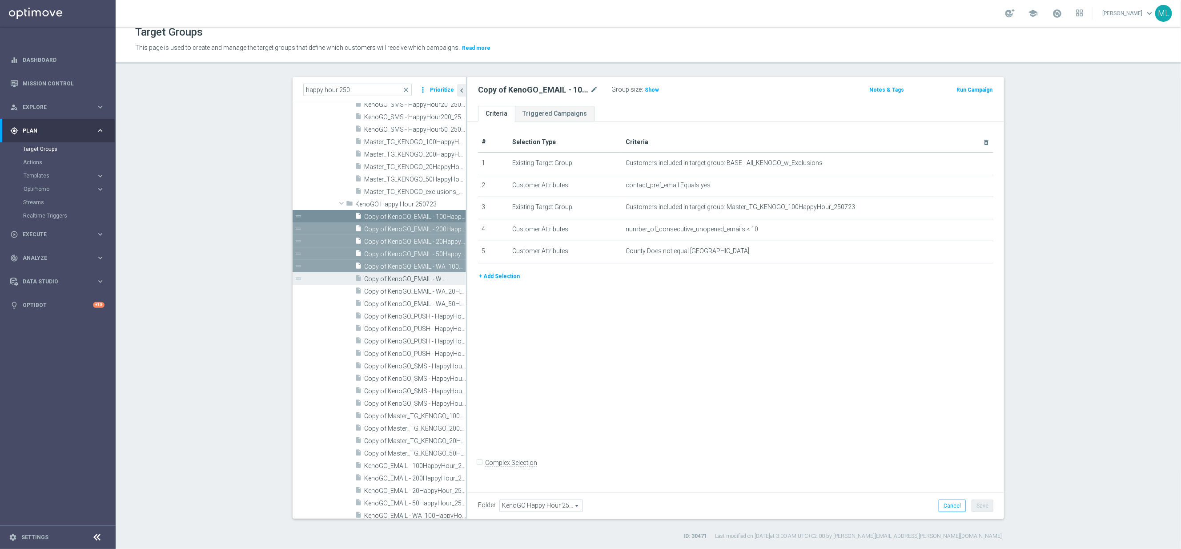
click at [391, 276] on span "Copy of KenoGO_EMAIL - WA_200HappyHour_250723" at bounding box center [405, 279] width 82 height 8
click at [390, 285] on div "insert_drive_file Copy of KenoGO_EMAIL - WA_20HappyHour_250723" at bounding box center [400, 291] width 91 height 12
click at [388, 300] on span "Copy of KenoGO_EMAIL - WA_50HappyHour_250723" at bounding box center [405, 304] width 82 height 8
click at [388, 314] on span "Copy of KenoGO_PUSH - HappyHour100_250723" at bounding box center [405, 317] width 82 height 8
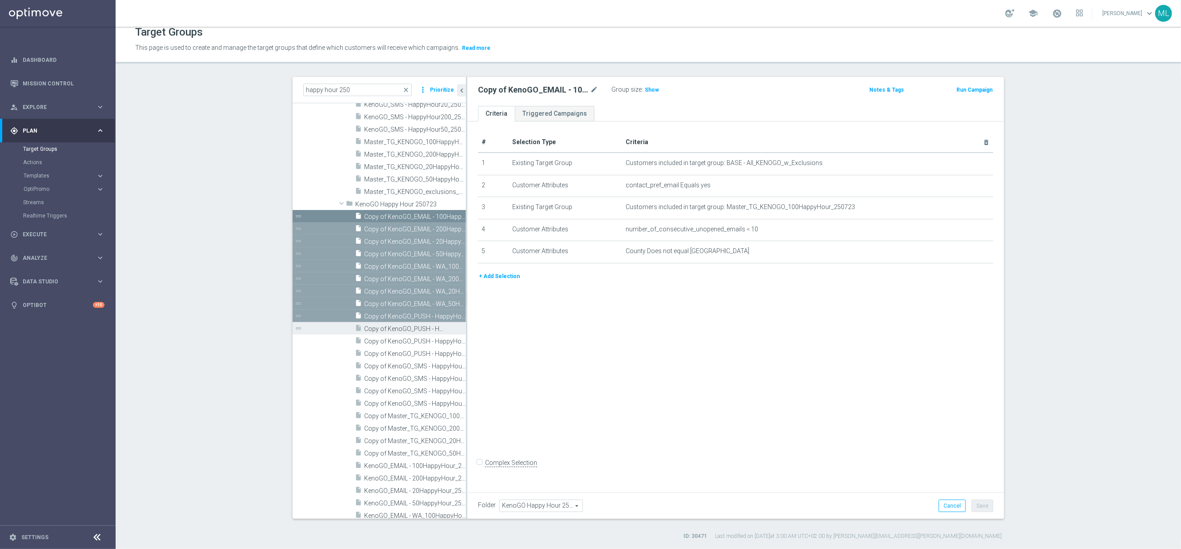
click at [384, 329] on span "Copy of KenoGO_PUSH - HappyHour200_250723" at bounding box center [405, 329] width 82 height 8
click at [385, 341] on span "Copy of KenoGO_PUSH - HappyHour20_250723" at bounding box center [405, 342] width 82 height 8
click at [381, 354] on span "Copy of KenoGO_PUSH - HappyHour50_250723" at bounding box center [405, 354] width 82 height 8
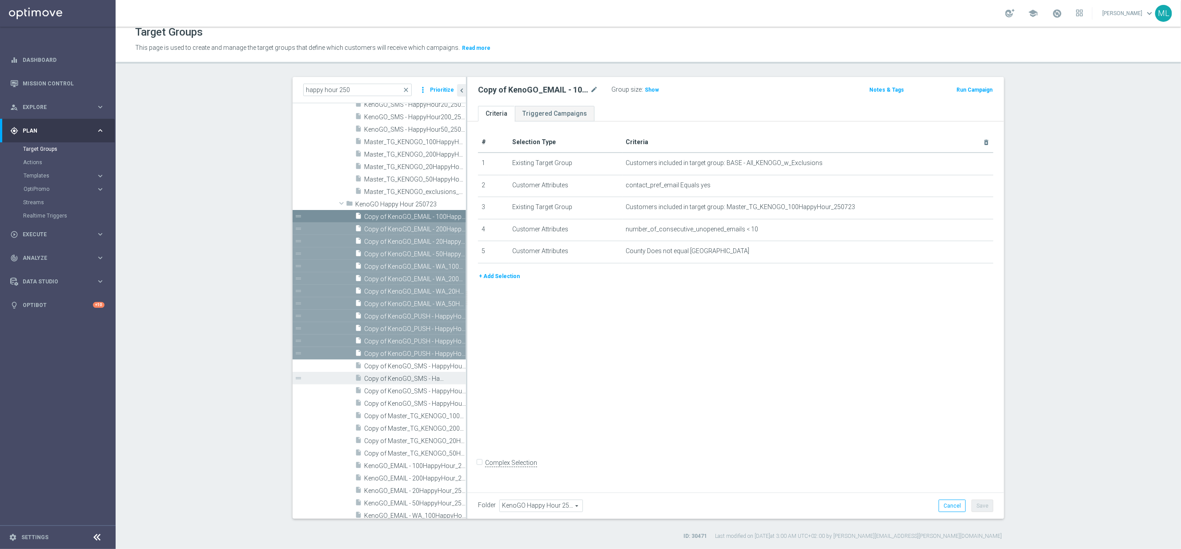
click at [381, 372] on div "insert_drive_file Copy of KenoGO_SMS - HappyHour200_250723" at bounding box center [400, 378] width 91 height 12
click at [388, 361] on div "insert_drive_file Copy of KenoGO_SMS - HappyHour100_250723" at bounding box center [400, 365] width 91 height 12
click at [384, 387] on span "Copy of KenoGO_SMS - HappyHour20_250723" at bounding box center [405, 391] width 82 height 8
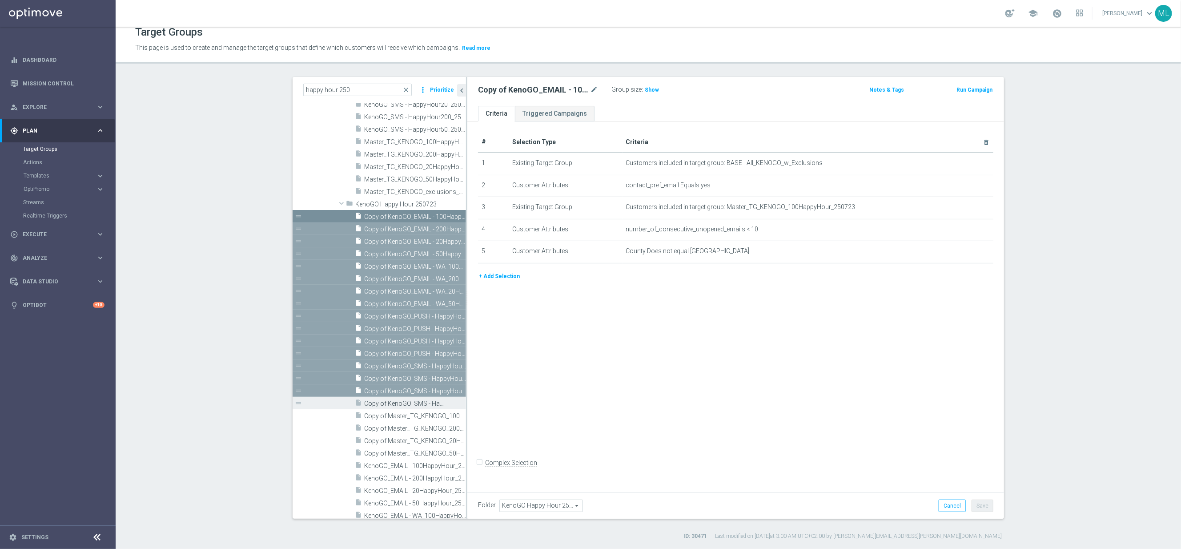
click at [382, 400] on span "Copy of KenoGO_SMS - HappyHour50_250723" at bounding box center [405, 404] width 82 height 8
click at [381, 414] on span "Copy of Master_TG_KENOGO_100HappyHour_250723" at bounding box center [405, 416] width 82 height 8
click at [379, 426] on span "Copy of Master_TG_KENOGO_200HappyHour_250723" at bounding box center [405, 429] width 82 height 8
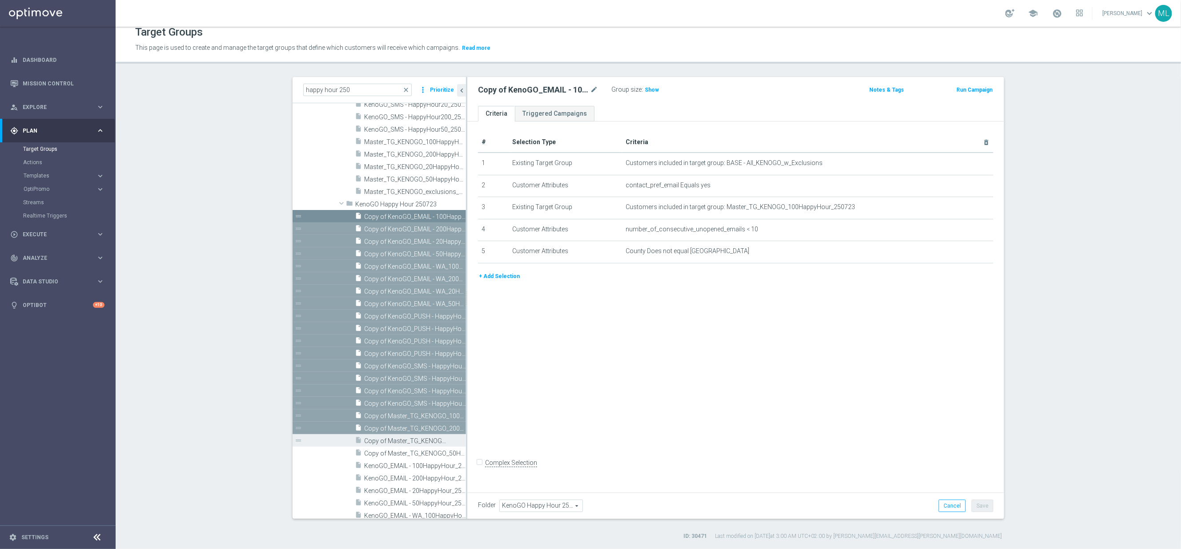
click at [378, 439] on span "Copy of Master_TG_KENOGO_20HappyHour_250723" at bounding box center [405, 441] width 82 height 8
click at [376, 450] on span "Copy of Master_TG_KENOGO_50HappyHour_250723" at bounding box center [405, 454] width 82 height 8
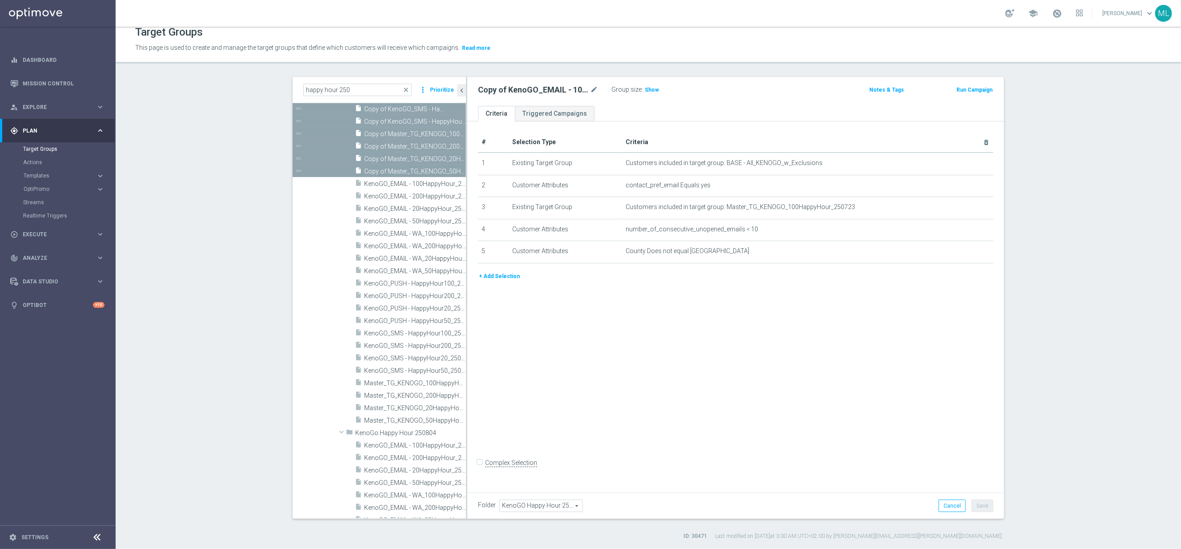
scroll to position [3369, 0]
click at [341, 417] on span at bounding box center [341, 417] width 11 height 9
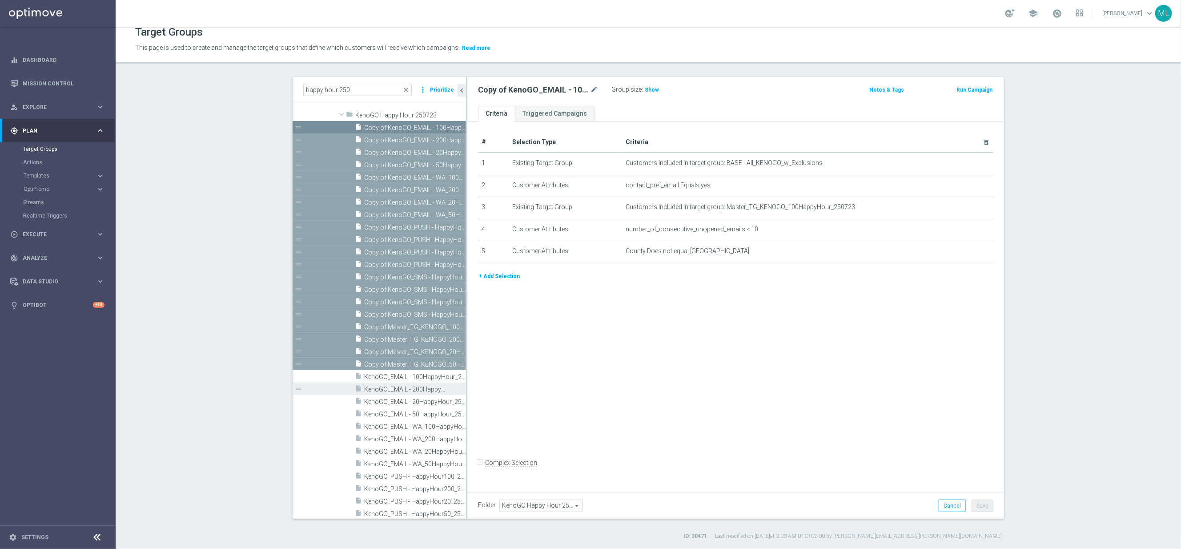
scroll to position [3290, 0]
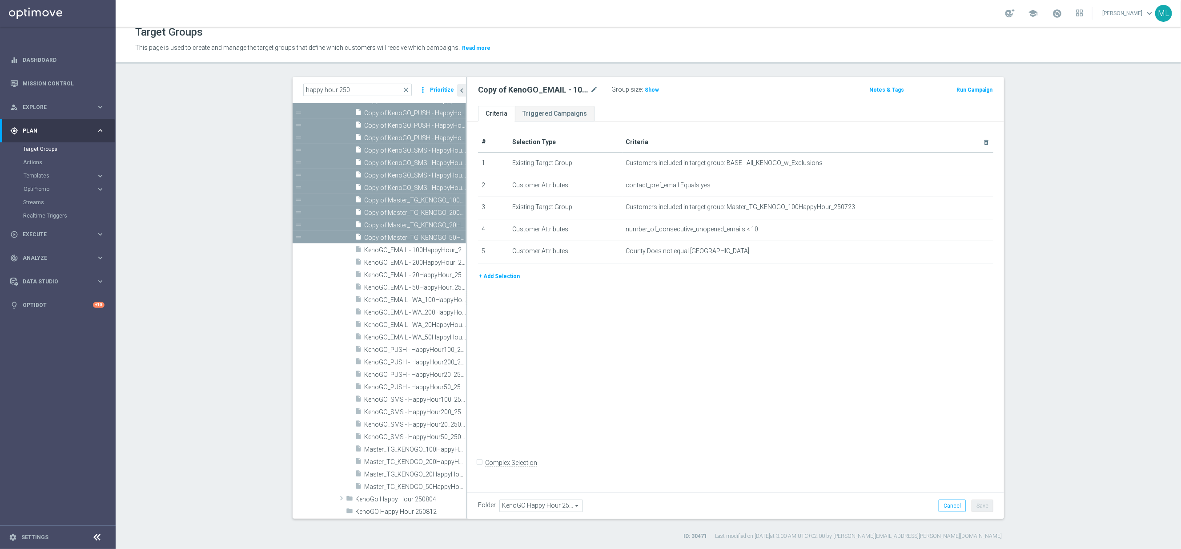
click at [584, 349] on div "# Selection Type Criteria delete_forever 1 Existing Target Group Customers incl…" at bounding box center [735, 304] width 537 height 367
click at [395, 239] on span "Copy of Master_TG_KENOGO_50HappyHour_250723" at bounding box center [405, 238] width 82 height 8
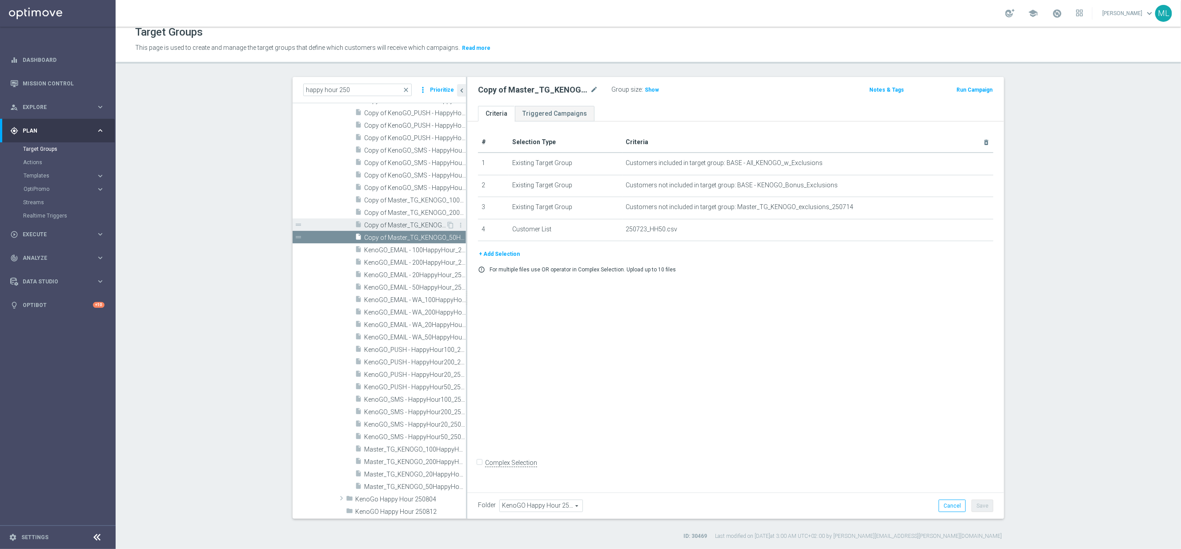
click at [397, 223] on span "Copy of Master_TG_KENOGO_20HappyHour_250723" at bounding box center [405, 225] width 82 height 8
click at [401, 213] on span "Copy of Master_TG_KENOGO_200HappyHour_250723" at bounding box center [405, 213] width 82 height 8
click at [406, 200] on span "Copy of Master_TG_KENOGO_100HappyHour_250723" at bounding box center [405, 201] width 82 height 8
click at [414, 240] on span "Copy of KenoGO_SMS - HappyHour50_250723" at bounding box center [405, 241] width 82 height 8
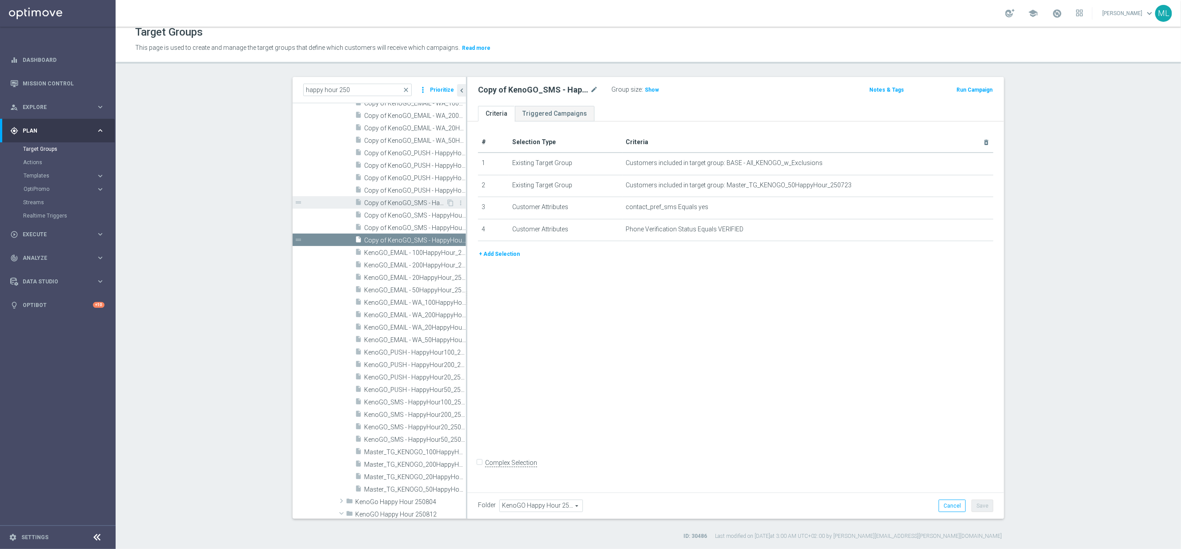
click at [416, 199] on span "Copy of KenoGO_SMS - HappyHour100_250723" at bounding box center [405, 203] width 82 height 8
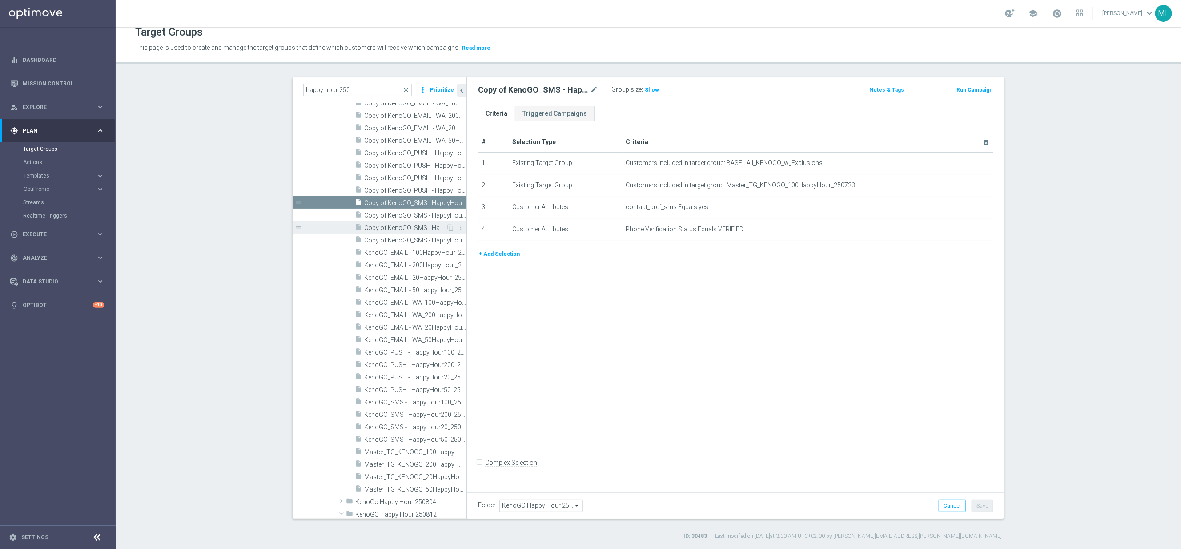
drag, startPoint x: 414, startPoint y: 217, endPoint x: 414, endPoint y: 223, distance: 5.8
click at [414, 218] on span "Copy of KenoGO_SMS - HappyHour200_250723" at bounding box center [415, 216] width 102 height 8
click at [414, 224] on span "Copy of KenoGO_SMS - HappyHour20_250723" at bounding box center [405, 228] width 82 height 8
click at [412, 239] on span "Copy of KenoGO_SMS - HappyHour50_250723" at bounding box center [405, 241] width 82 height 8
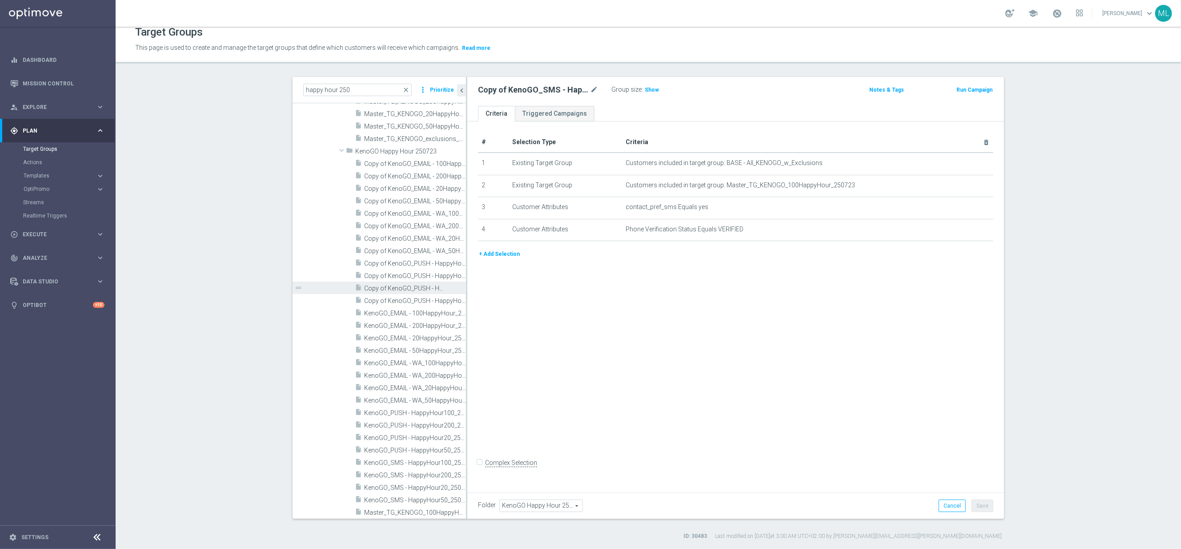
scroll to position [3145, 0]
click at [405, 171] on div "insert_drive_file Copy of KenoGO_EMAIL - 100HappyHour_250723" at bounding box center [400, 166] width 91 height 12
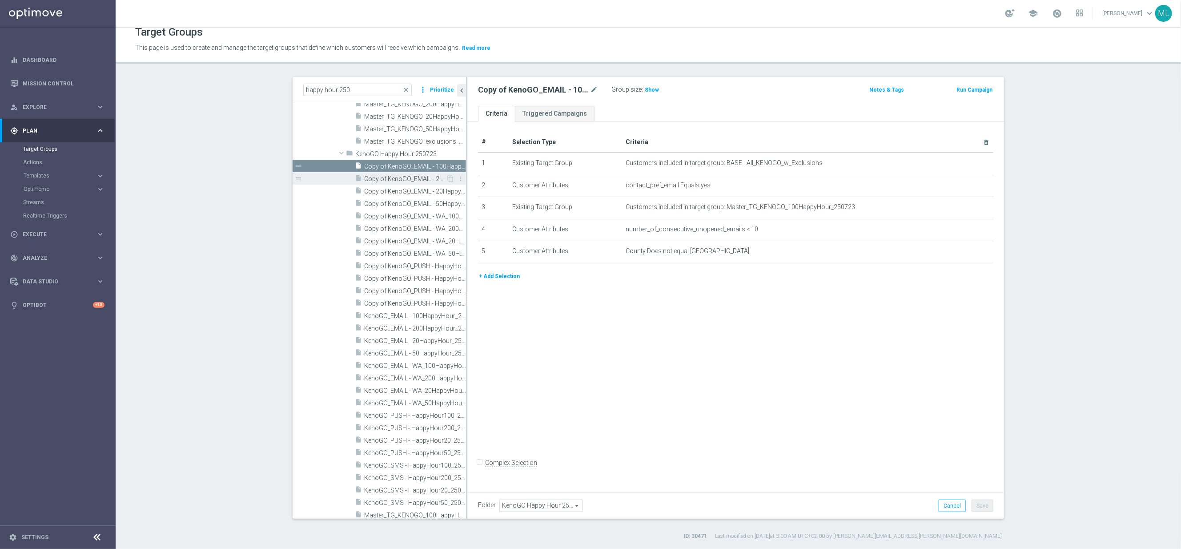
click at [410, 181] on span "Copy of KenoGO_EMAIL - 200HappyHour_250723" at bounding box center [405, 179] width 82 height 8
click at [408, 189] on span "Copy of KenoGO_EMAIL - 20HappyHour_250723" at bounding box center [405, 192] width 82 height 8
click at [408, 201] on span "Copy of KenoGO_EMAIL - 50HappyHour_250723" at bounding box center [405, 204] width 82 height 8
click at [406, 216] on span "Copy of KenoGO_EMAIL - WA_100HappyHour_250723" at bounding box center [405, 217] width 82 height 8
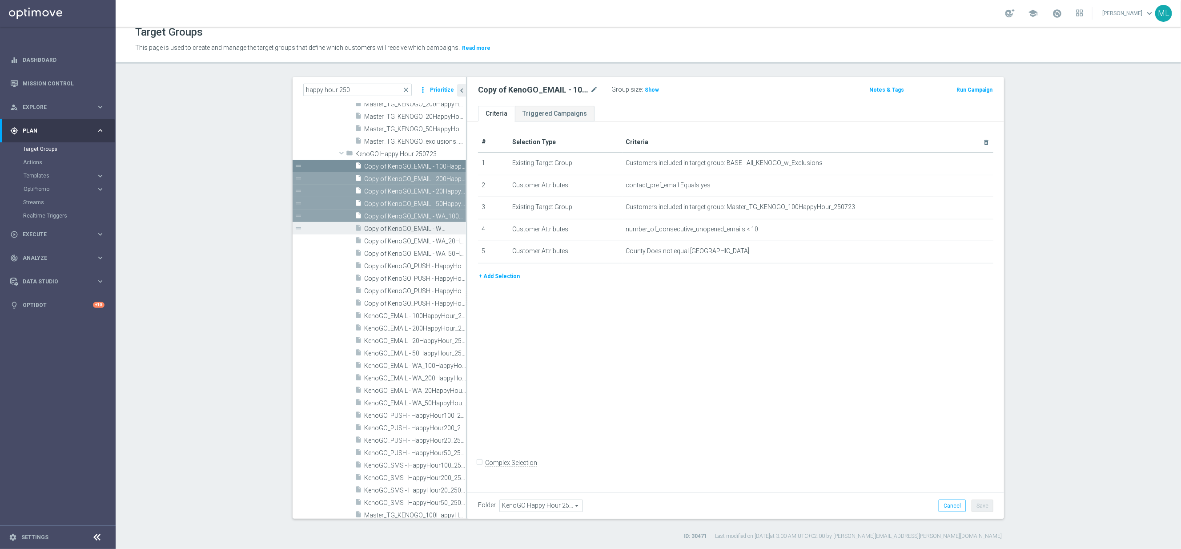
click at [406, 229] on span "Copy of KenoGO_EMAIL - WA_200HappyHour_250723" at bounding box center [405, 229] width 82 height 8
click at [407, 237] on span "Copy of KenoGO_EMAIL - WA_20HappyHour_250723" at bounding box center [405, 241] width 82 height 8
click at [406, 249] on div "insert_drive_file Copy of KenoGO_EMAIL - WA_50HappyHour_250723" at bounding box center [400, 253] width 91 height 12
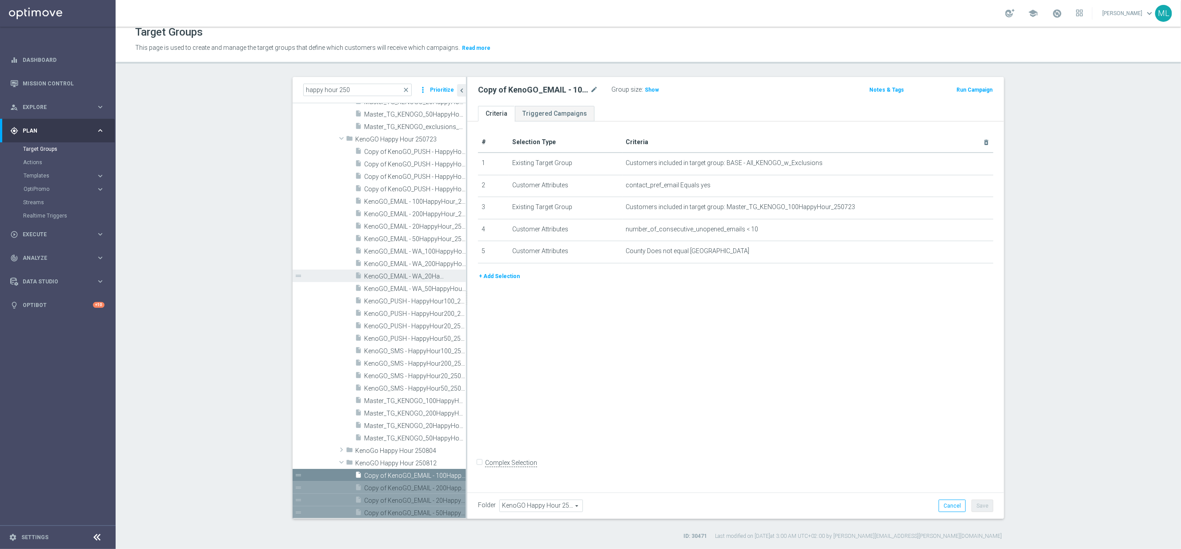
scroll to position [3149, 0]
click at [415, 158] on span "Copy of KenoGO_PUSH - HappyHour100_250723" at bounding box center [405, 162] width 82 height 8
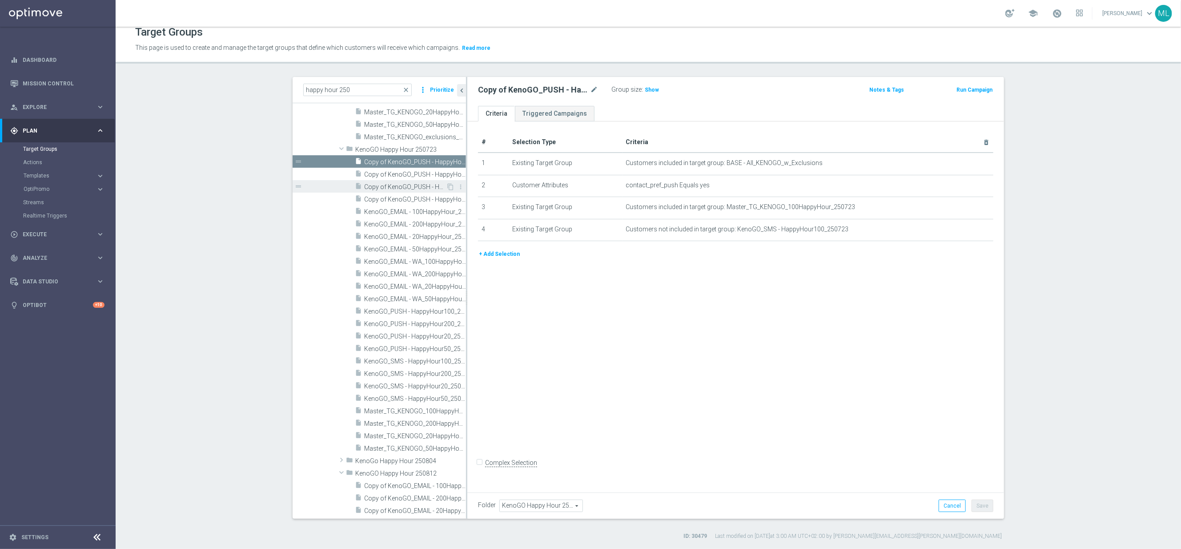
drag, startPoint x: 415, startPoint y: 174, endPoint x: 415, endPoint y: 183, distance: 9.3
click at [415, 174] on span "Copy of KenoGO_PUSH - HappyHour200_250723" at bounding box center [415, 175] width 102 height 8
click at [415, 184] on span "Copy of KenoGO_PUSH - HappyHour20_250723" at bounding box center [405, 187] width 82 height 8
click at [414, 194] on div "insert_drive_file Copy of KenoGO_PUSH - HappyHour50_250723" at bounding box center [400, 199] width 91 height 12
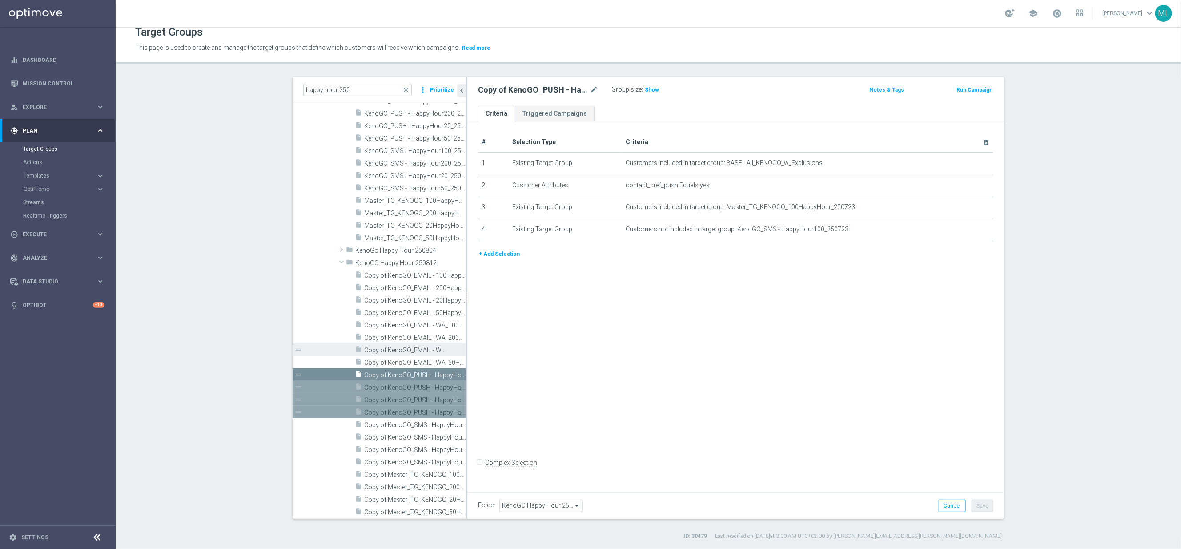
scroll to position [3290, 0]
drag, startPoint x: 404, startPoint y: 130, endPoint x: 29, endPoint y: 316, distance: 418.0
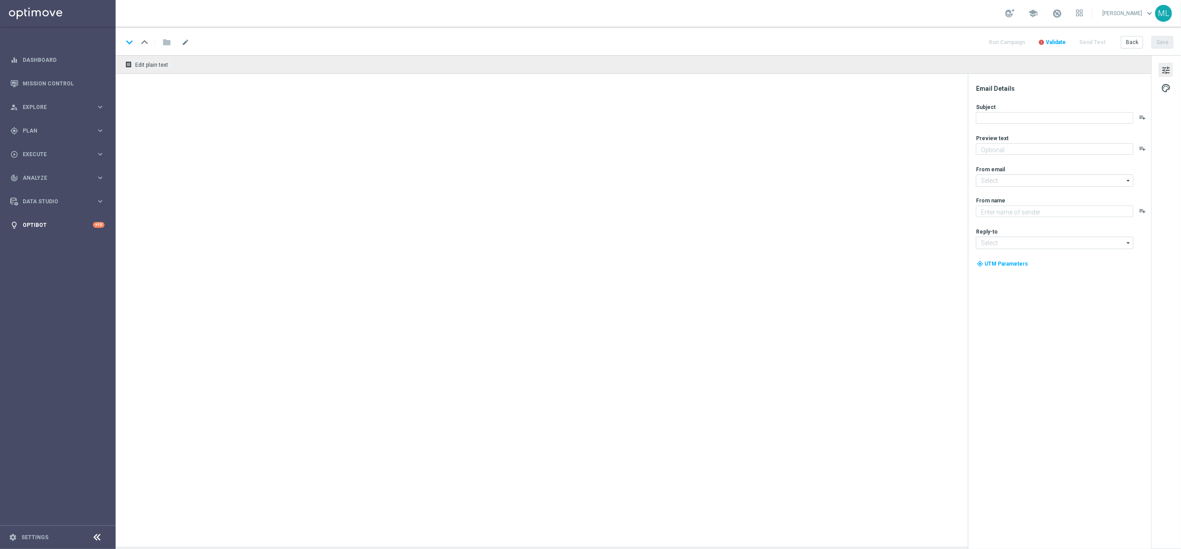
type textarea "Meet the winner & watch highlights"
type textarea "KenoGO"
type input "mail@crm.kenogo.com.au"
type input "support@kenogo.com.au"
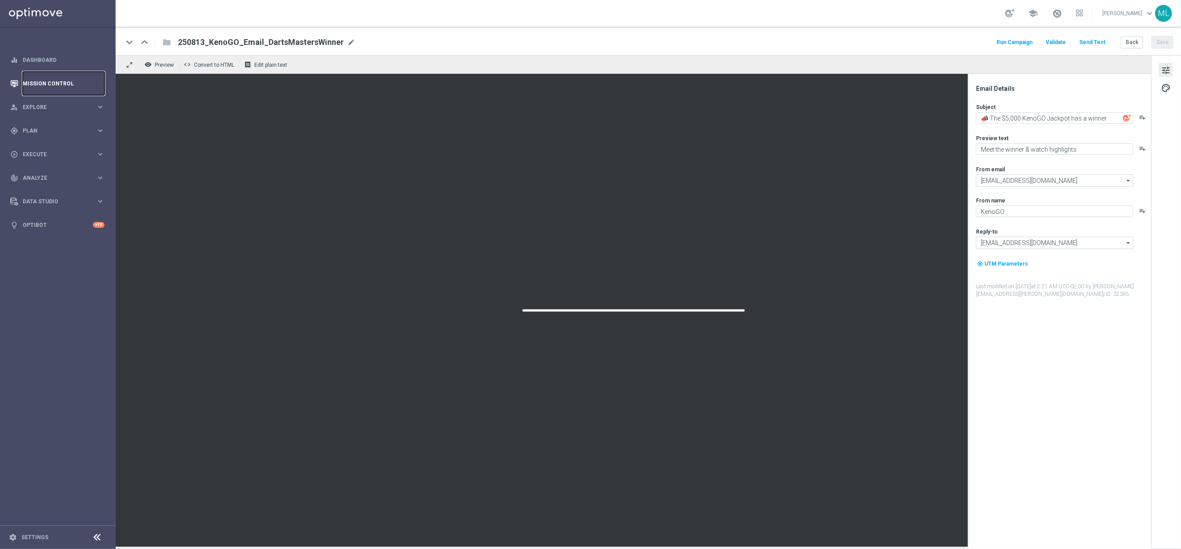
click at [44, 83] on link "Mission Control" at bounding box center [64, 84] width 82 height 24
